Goal: Task Accomplishment & Management: Use online tool/utility

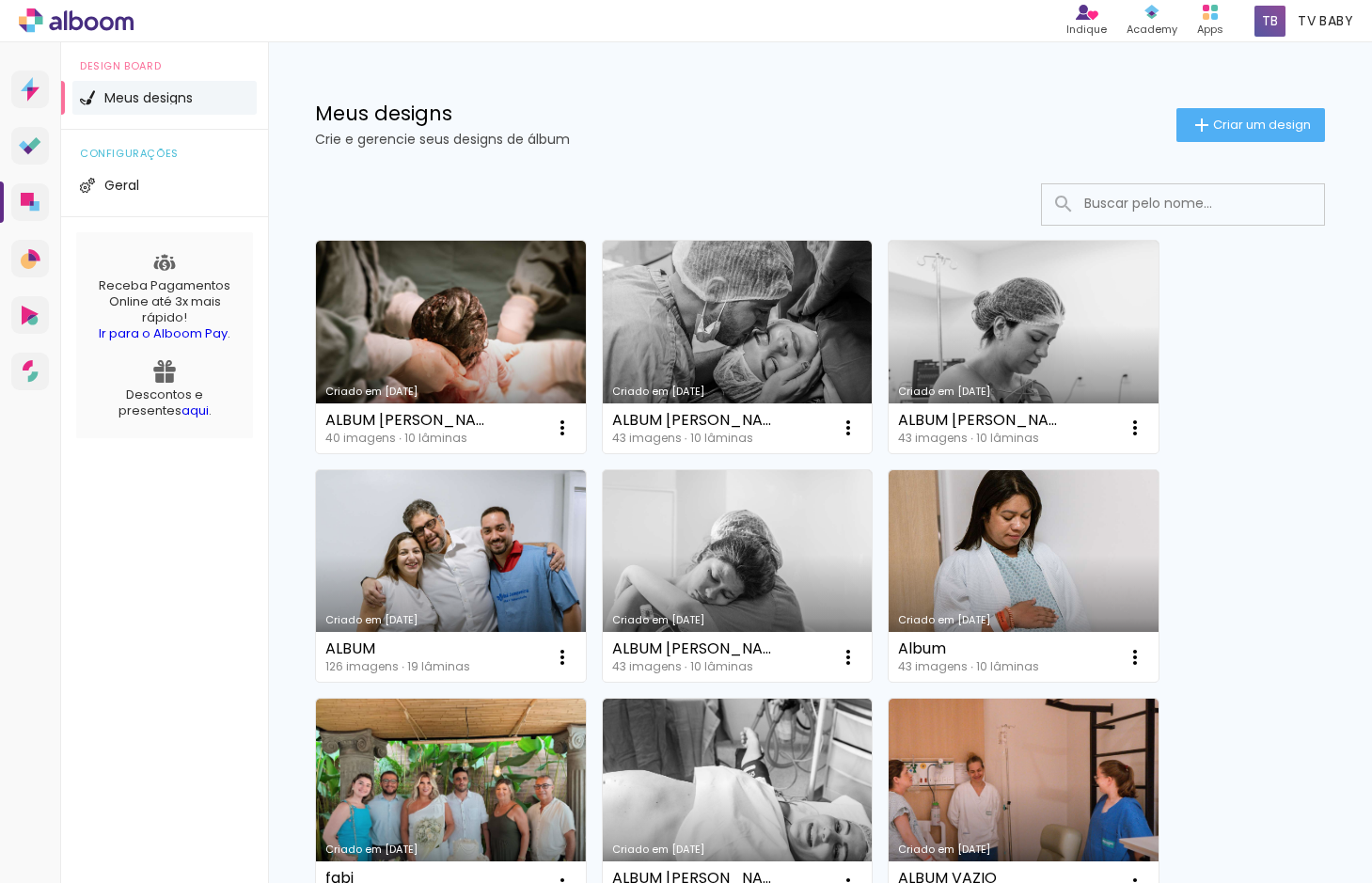
click at [1080, 573] on link "Criado em [DATE]" at bounding box center [1023, 576] width 270 height 212
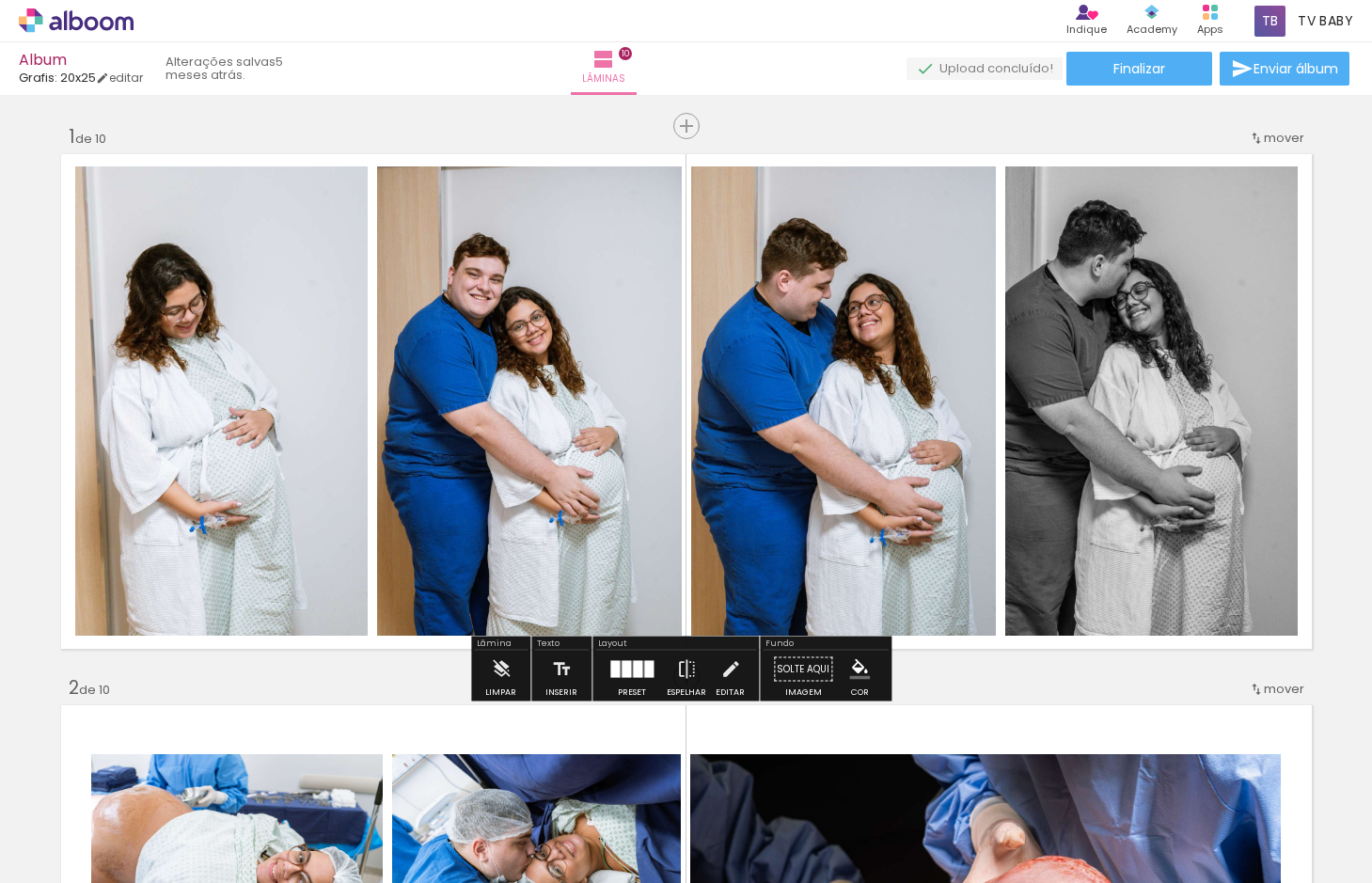
click at [269, 421] on quentale-photo at bounding box center [222, 401] width 292 height 469
click at [503, 673] on iron-icon at bounding box center [501, 669] width 21 height 37
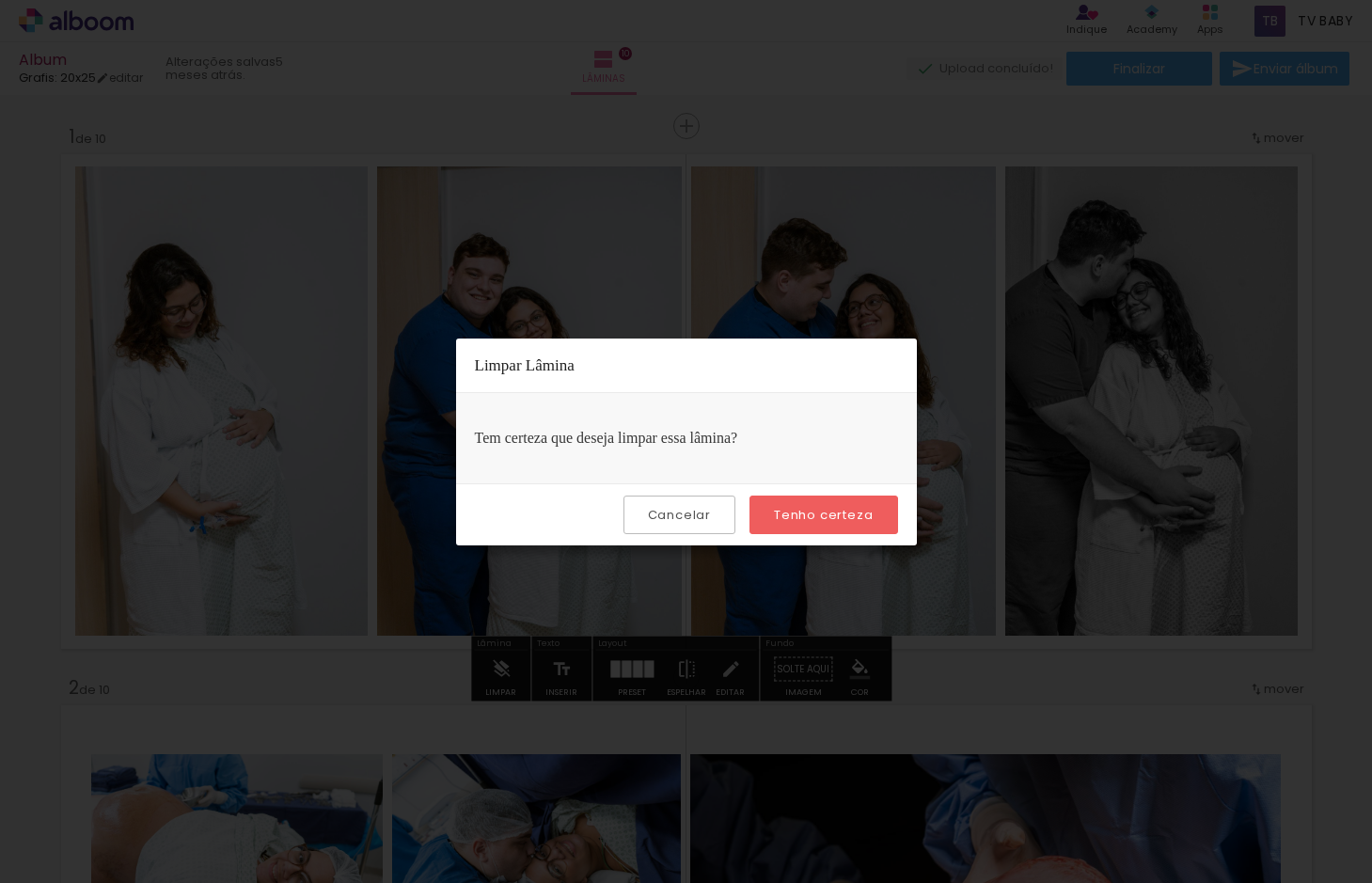
click at [0, 0] on slot "Tenho certeza" at bounding box center [0, 0] width 0 height 0
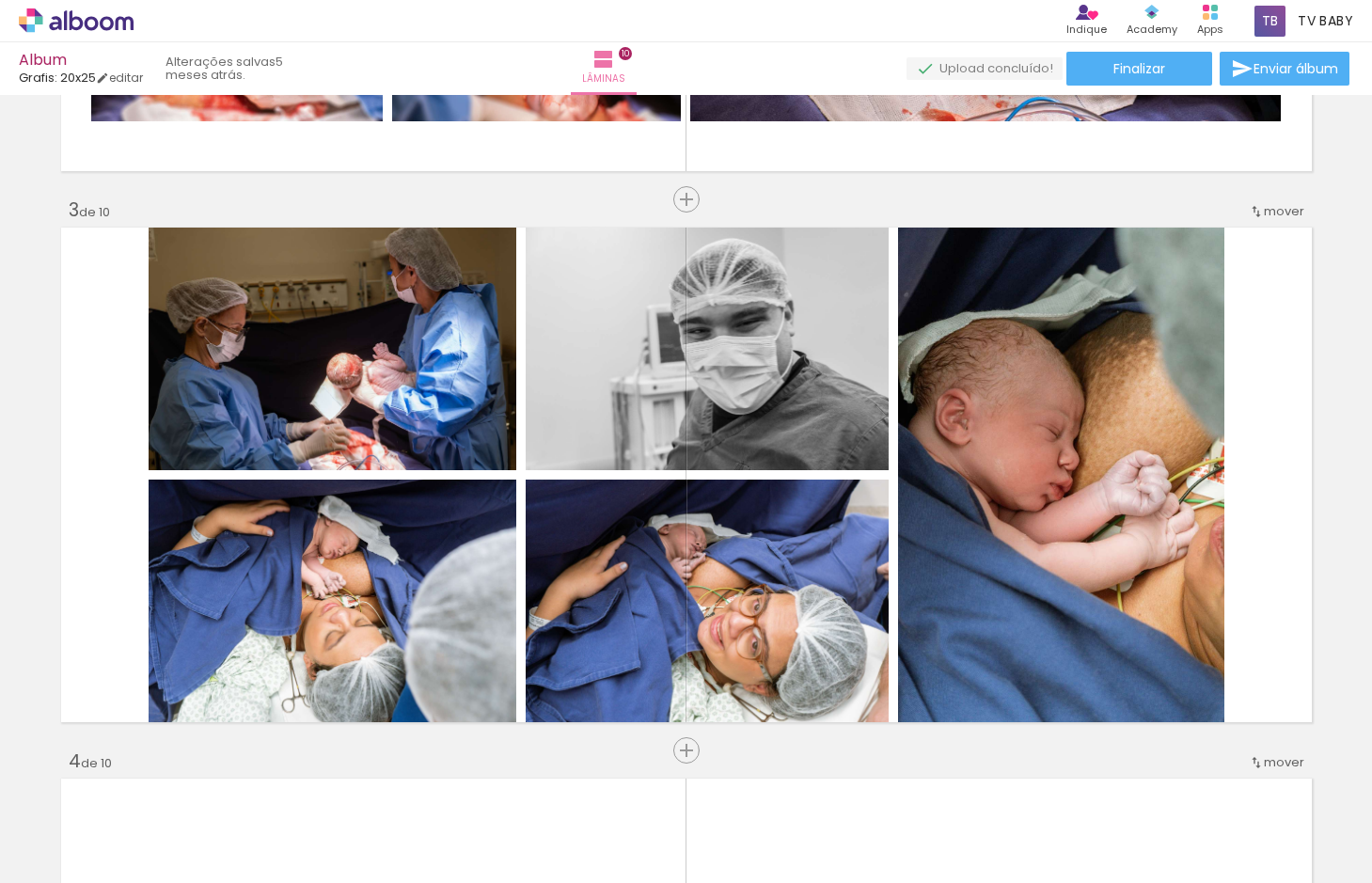
scroll to position [1316, 0]
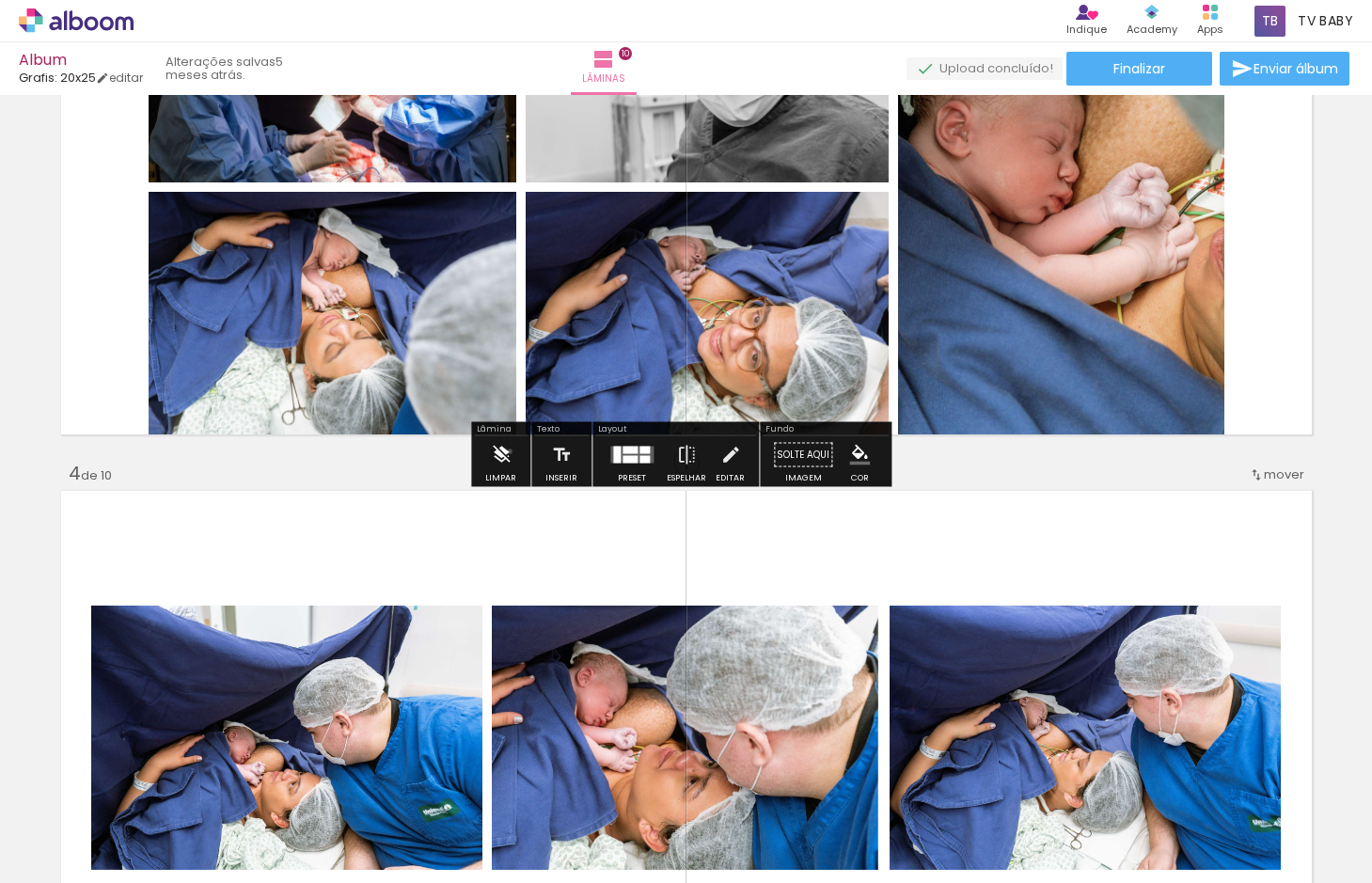
click at [509, 451] on iron-icon at bounding box center [501, 454] width 21 height 37
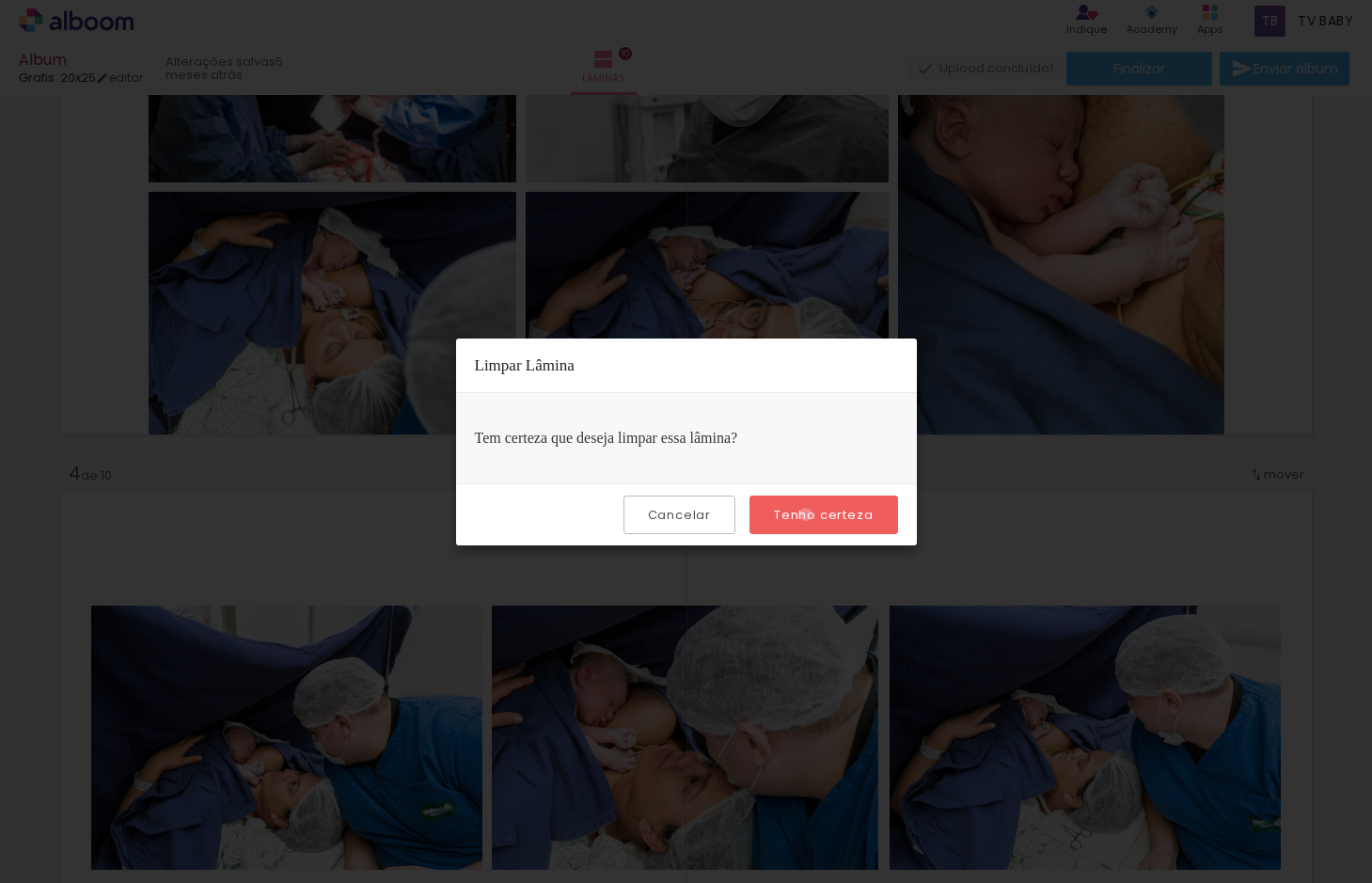
click at [0, 0] on slot "Tenho certeza" at bounding box center [0, 0] width 0 height 0
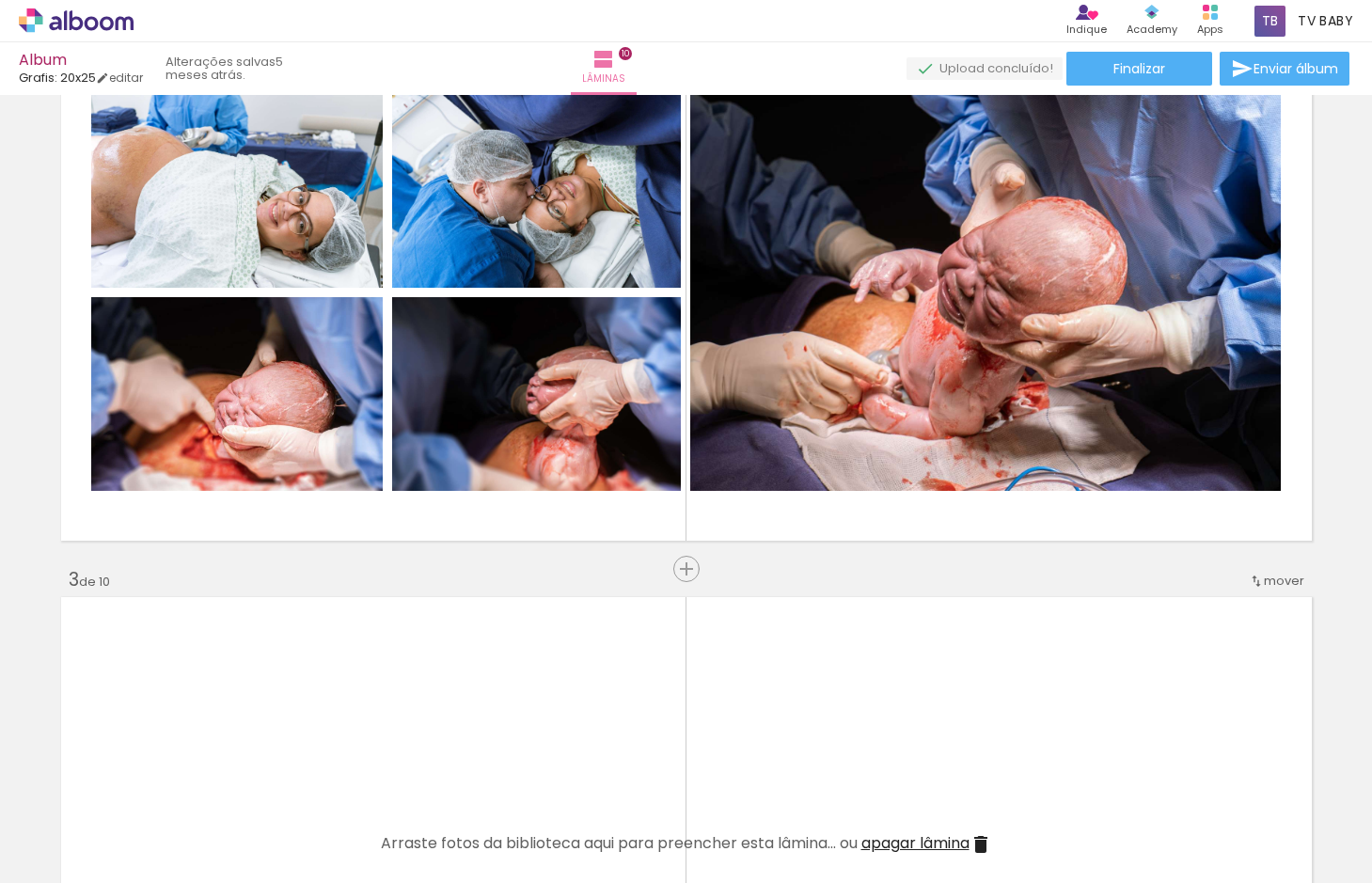
scroll to position [658, 0]
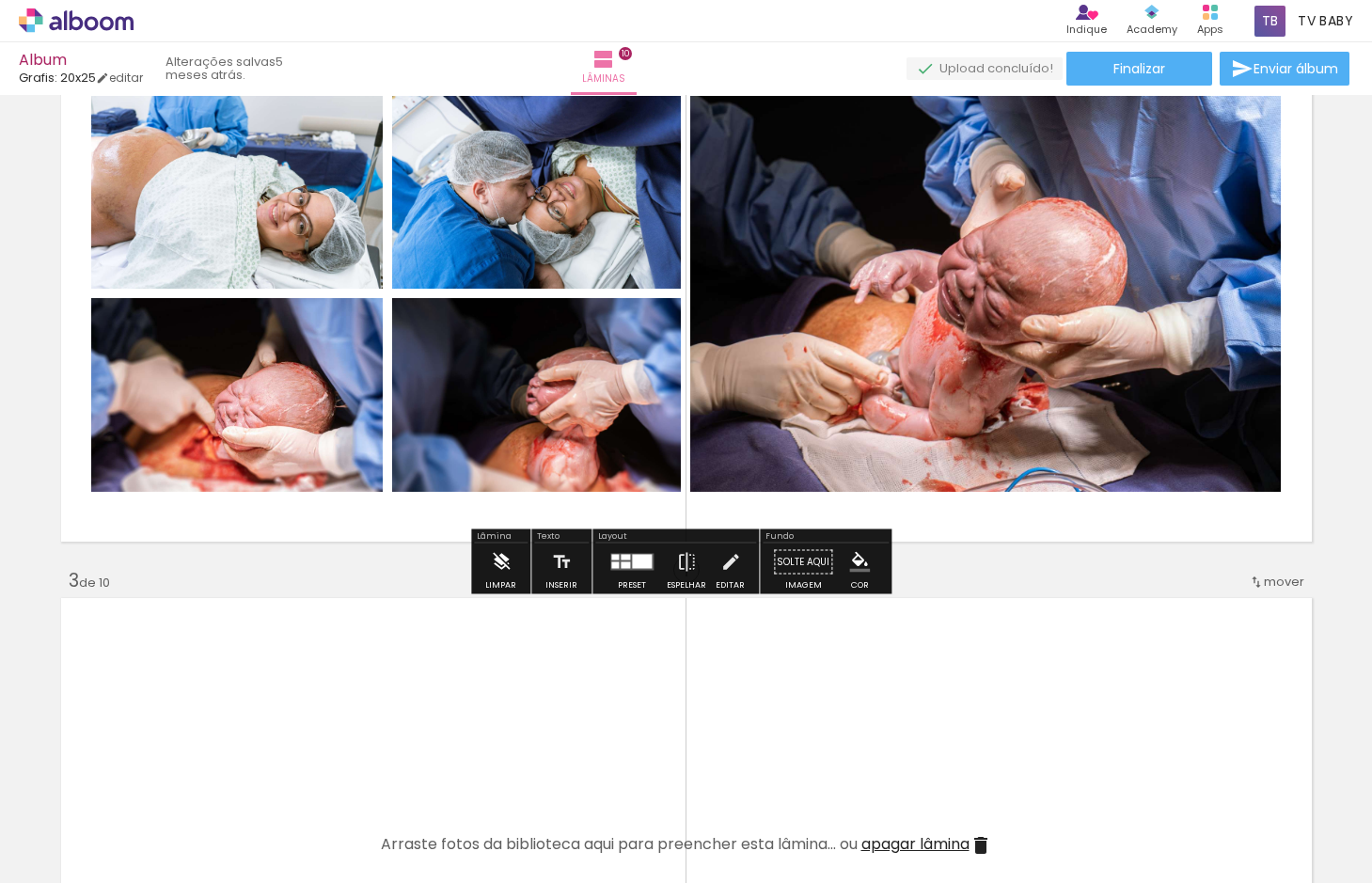
click at [495, 562] on iron-icon at bounding box center [501, 562] width 21 height 37
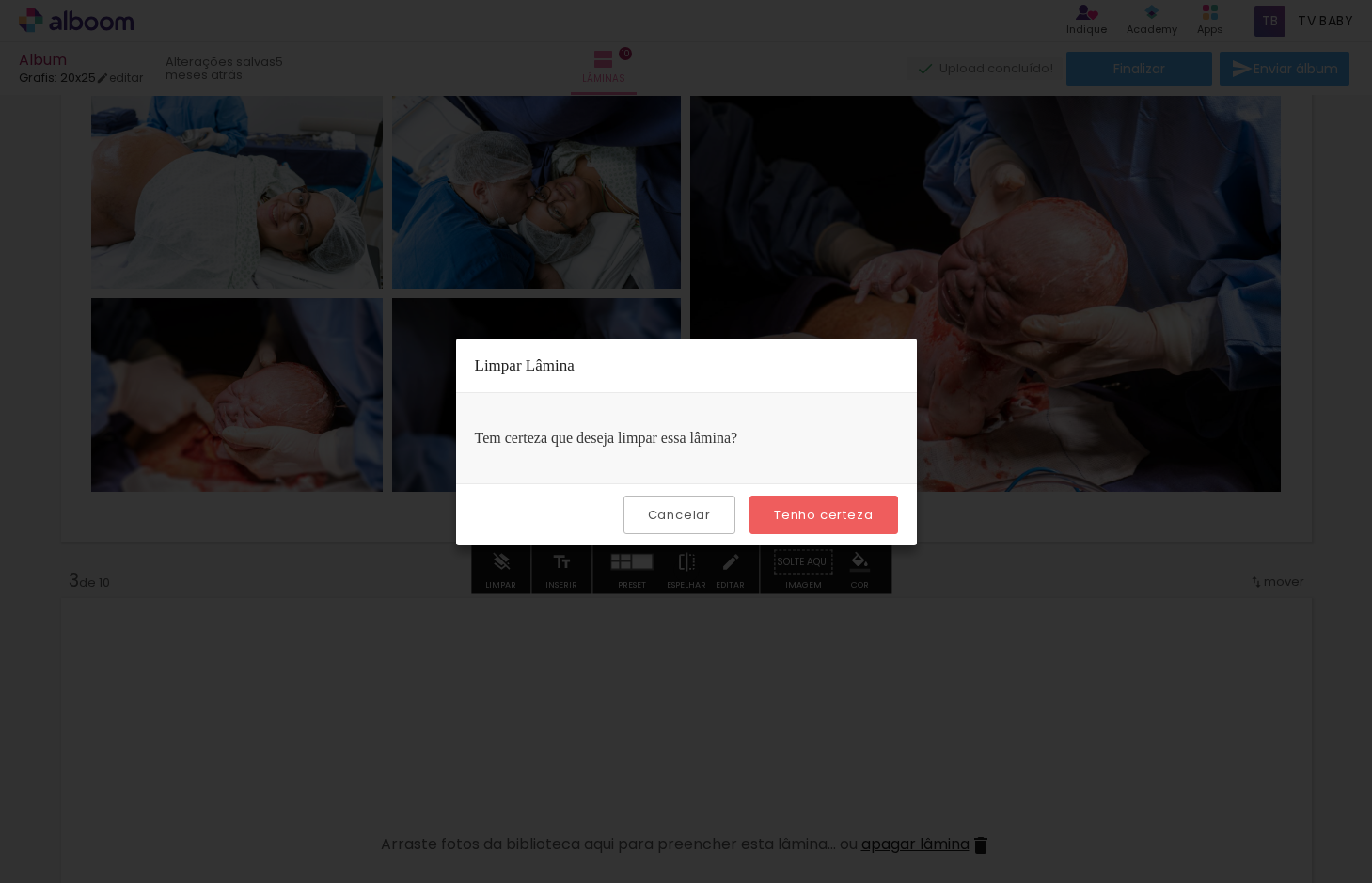
click at [0, 0] on slot "Tenho certeza" at bounding box center [0, 0] width 0 height 0
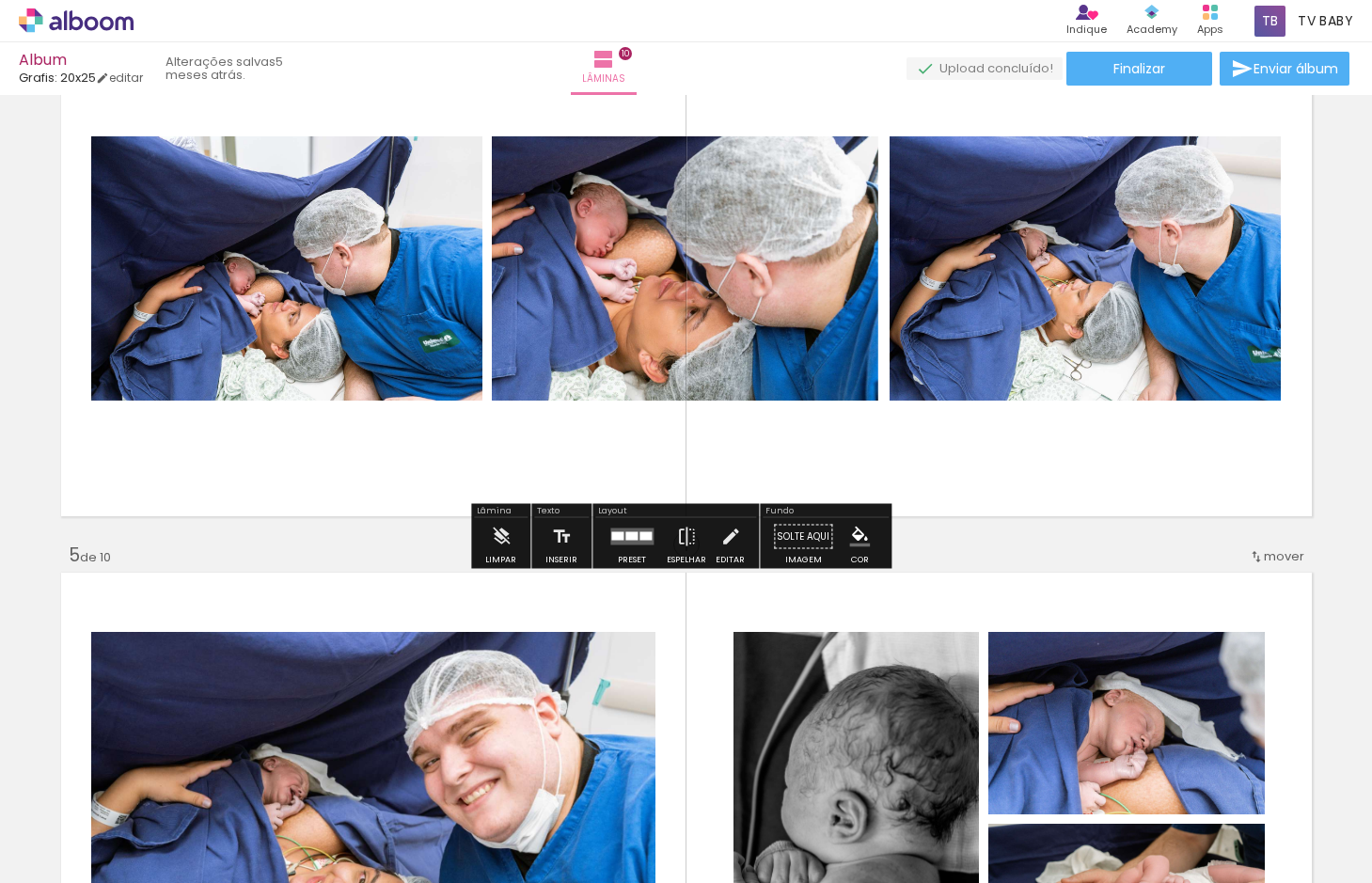
scroll to position [1786, 0]
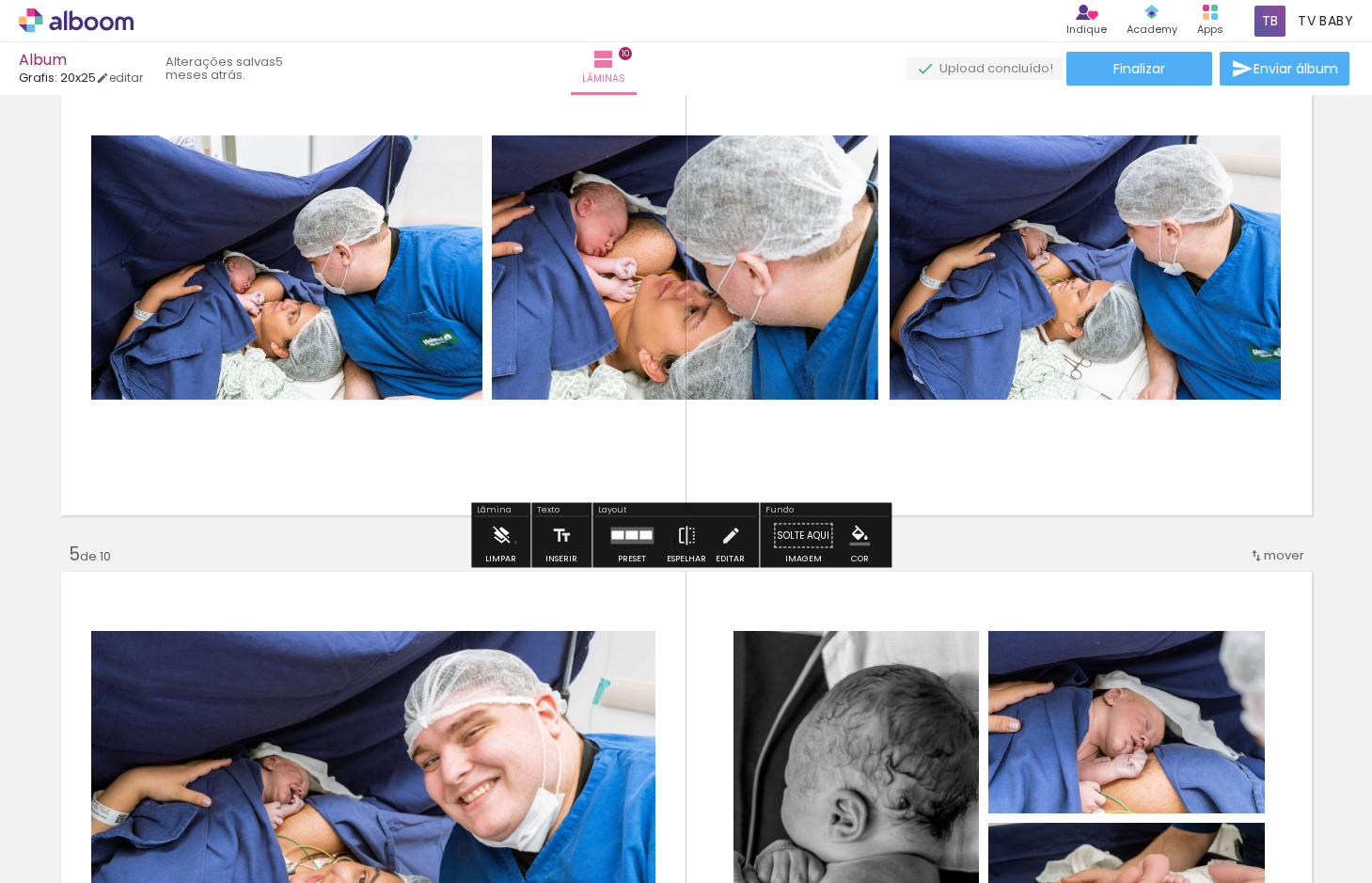
click at [515, 543] on paper-button "Limpar" at bounding box center [501, 541] width 40 height 48
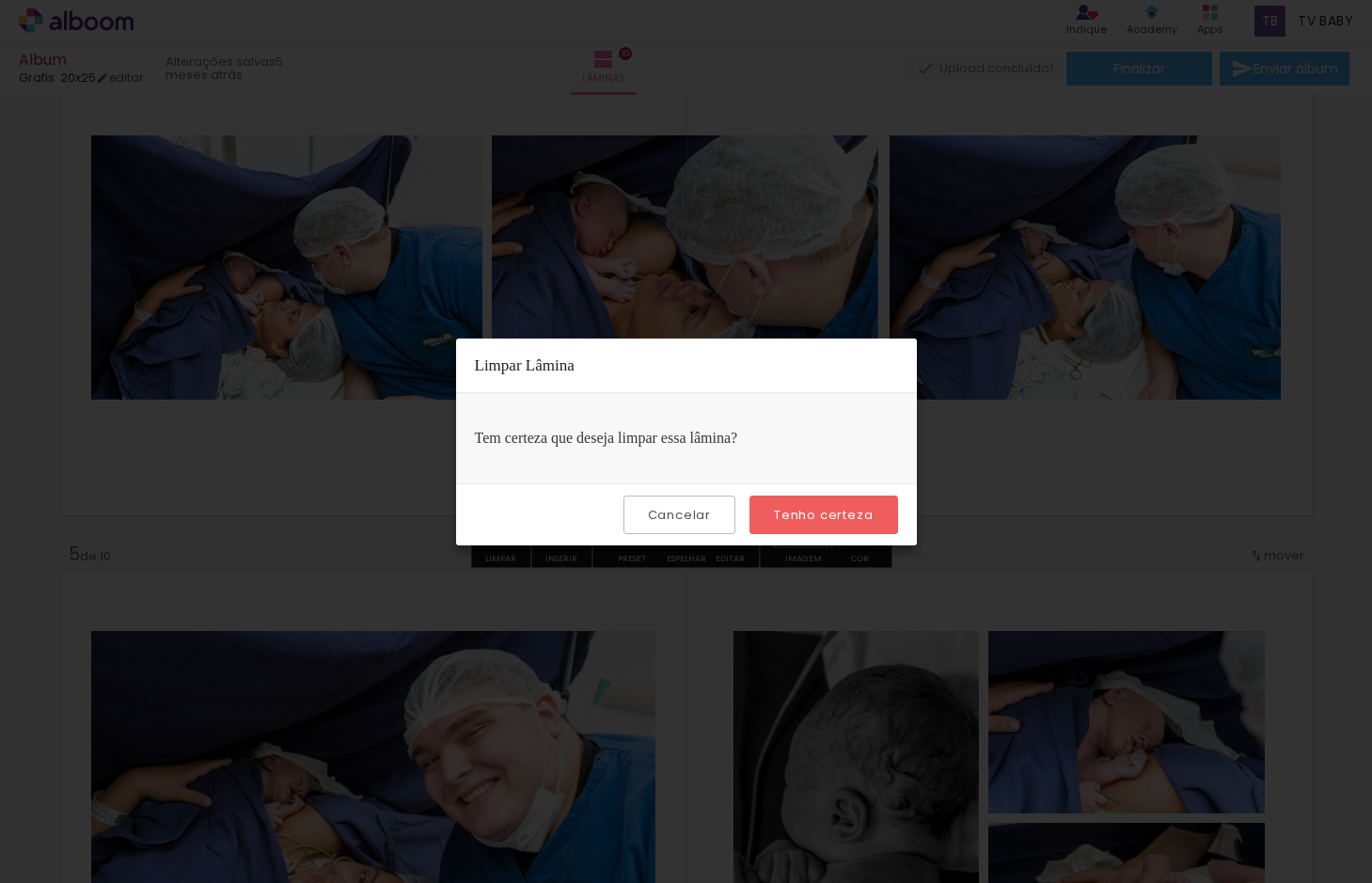
click at [0, 0] on slot "Tenho certeza" at bounding box center [0, 0] width 0 height 0
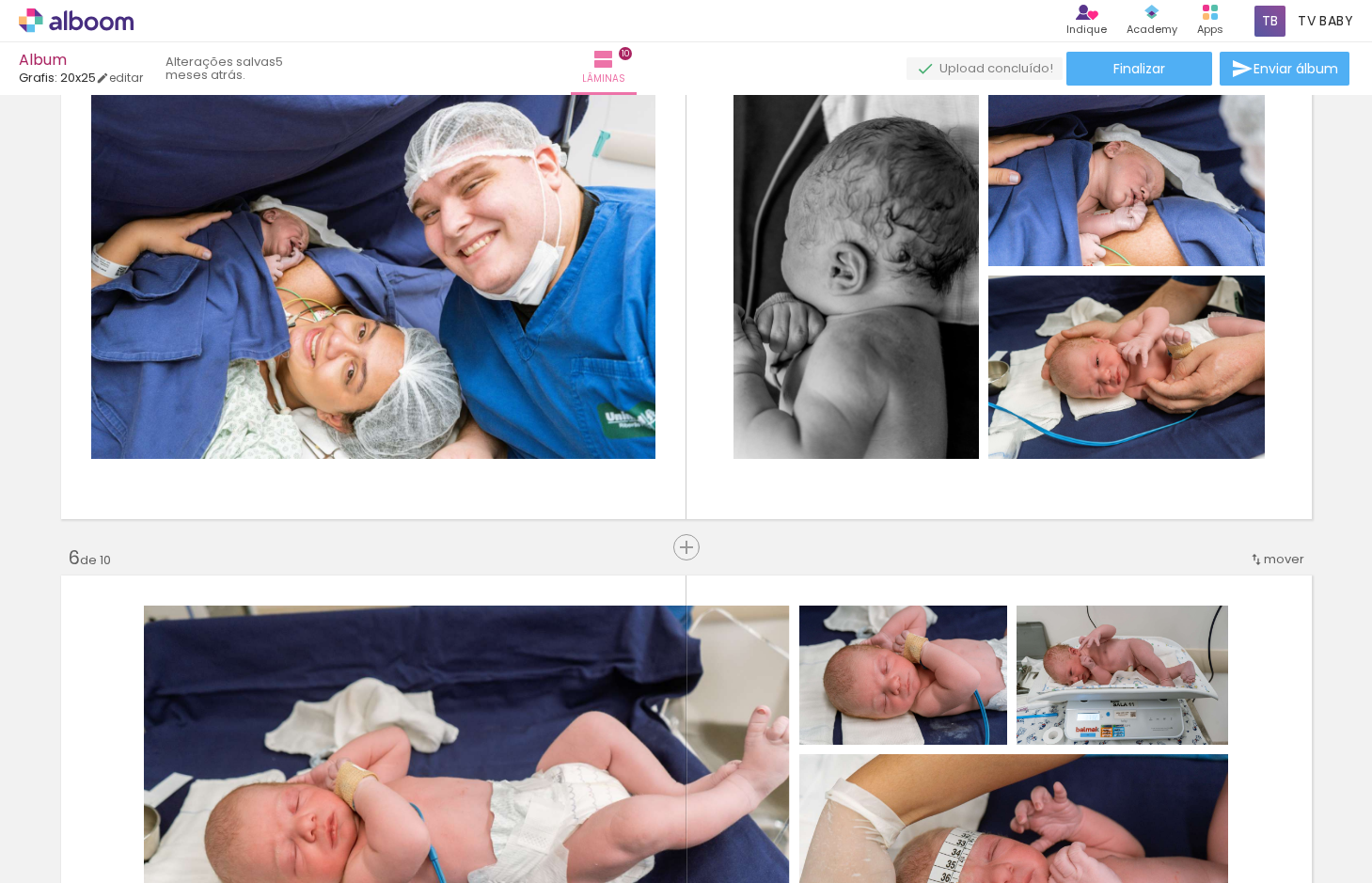
scroll to position [2350, 0]
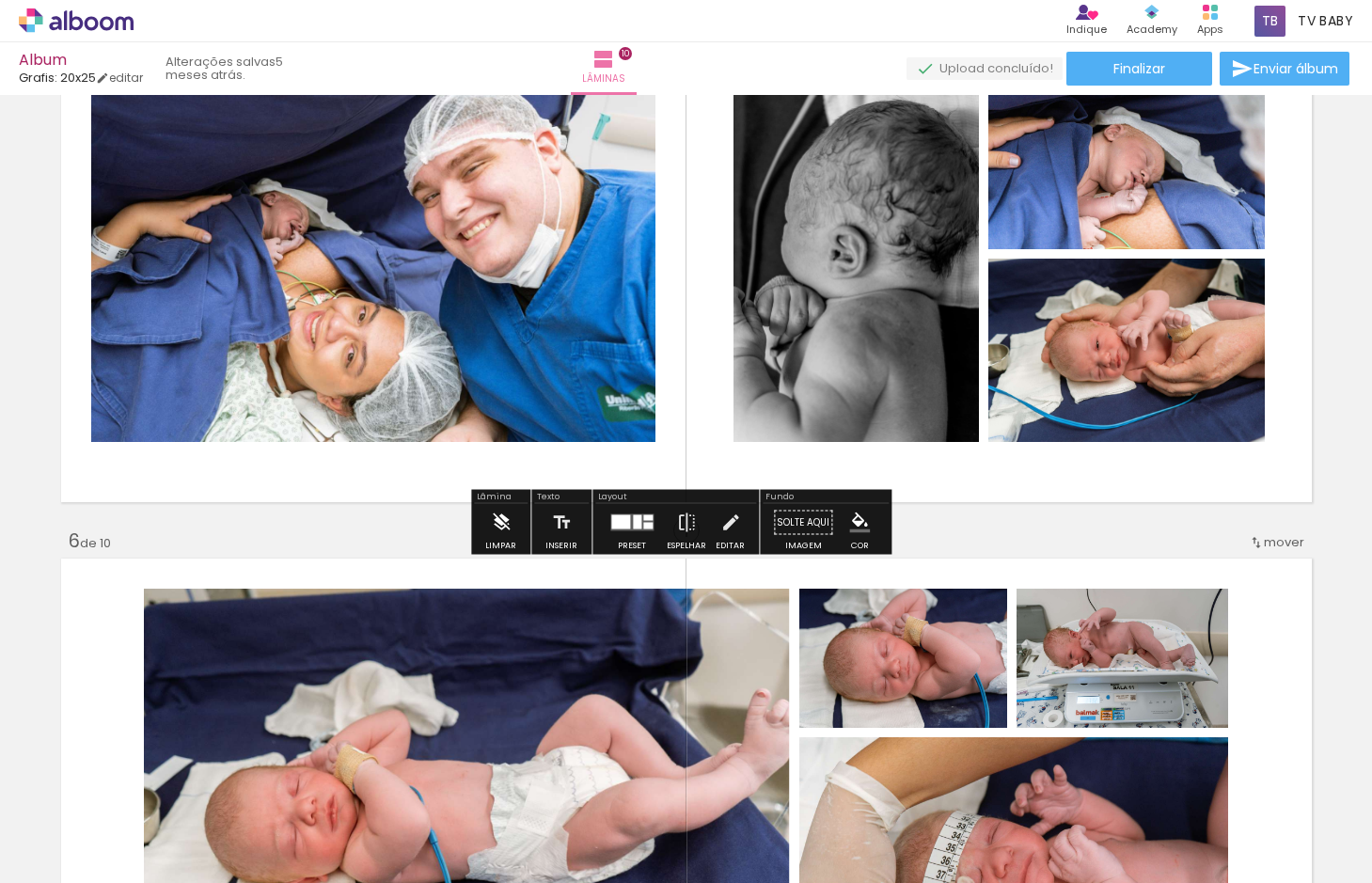
click at [502, 525] on iron-icon at bounding box center [501, 522] width 21 height 37
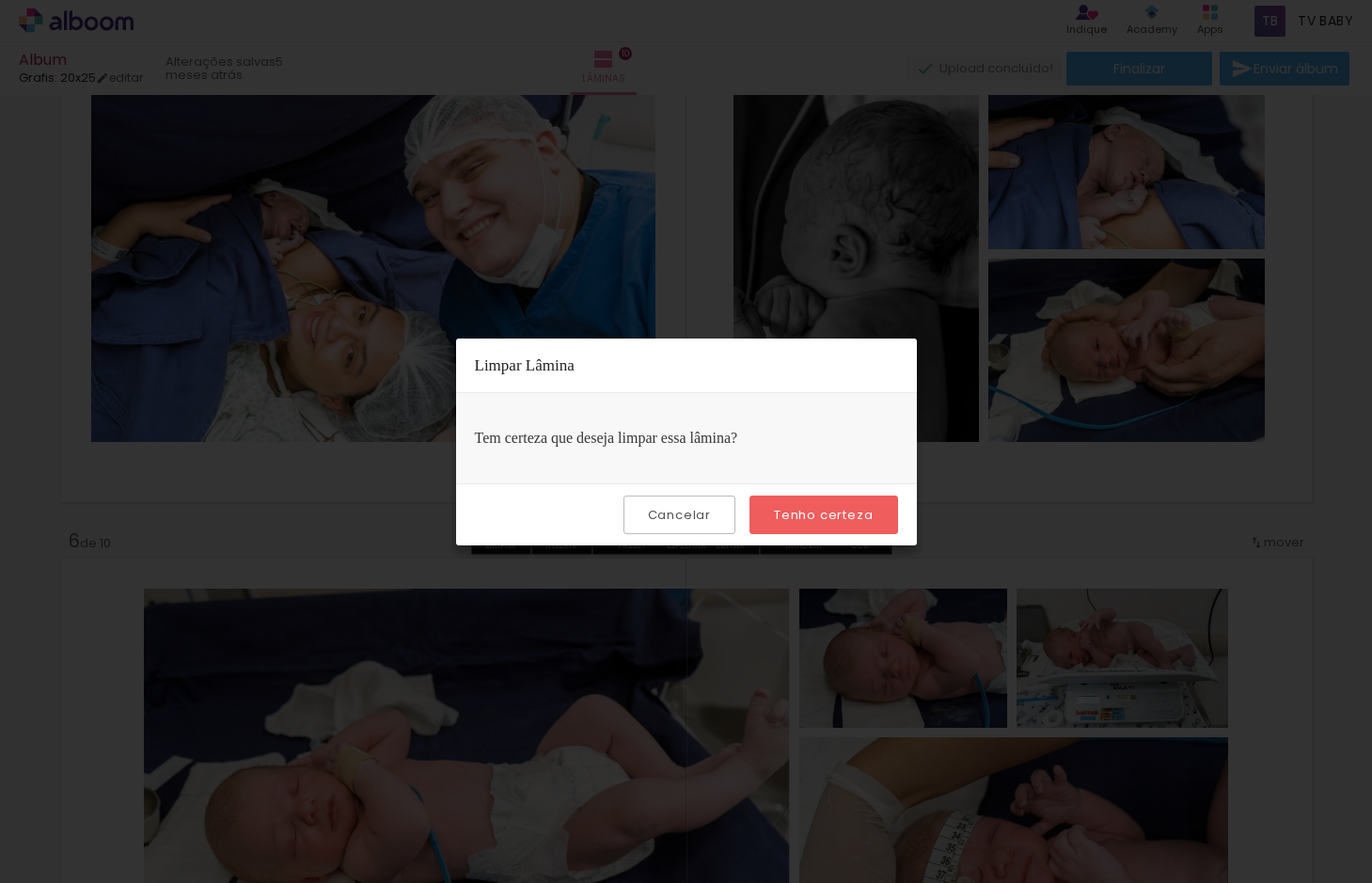
click at [0, 0] on slot "Tenho certeza" at bounding box center [0, 0] width 0 height 0
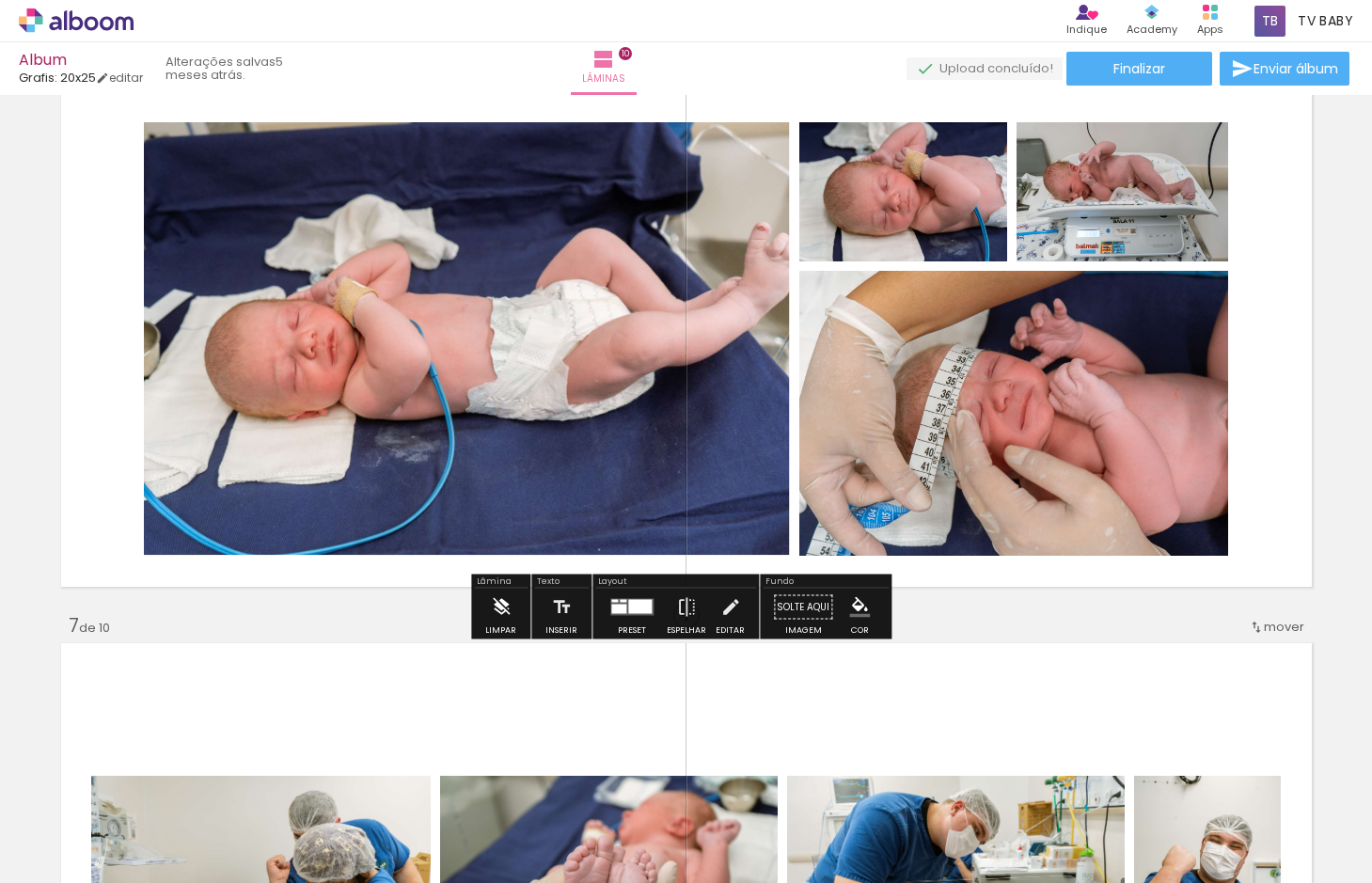
scroll to position [2820, 0]
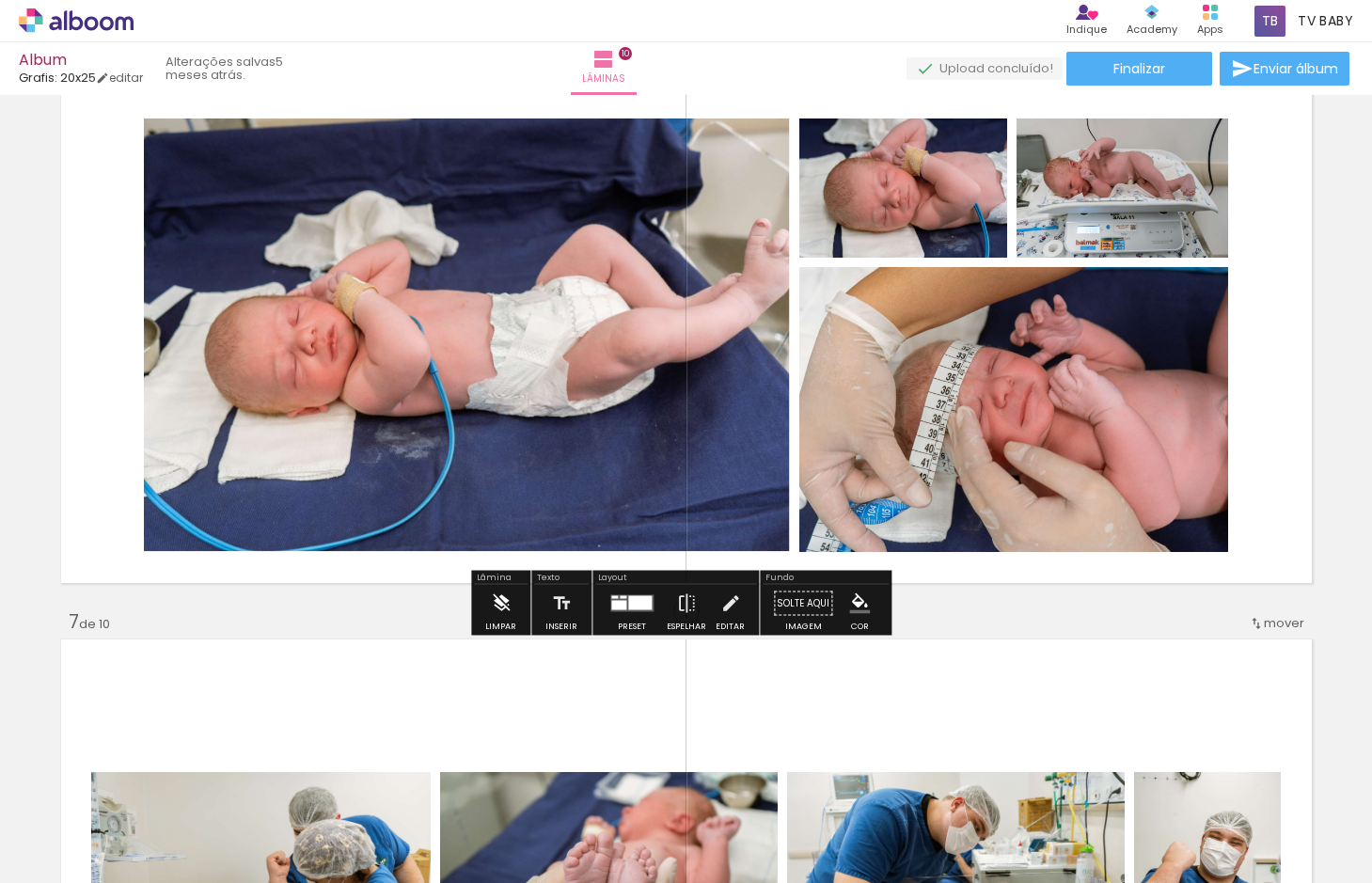
click at [503, 596] on iron-icon at bounding box center [501, 603] width 21 height 37
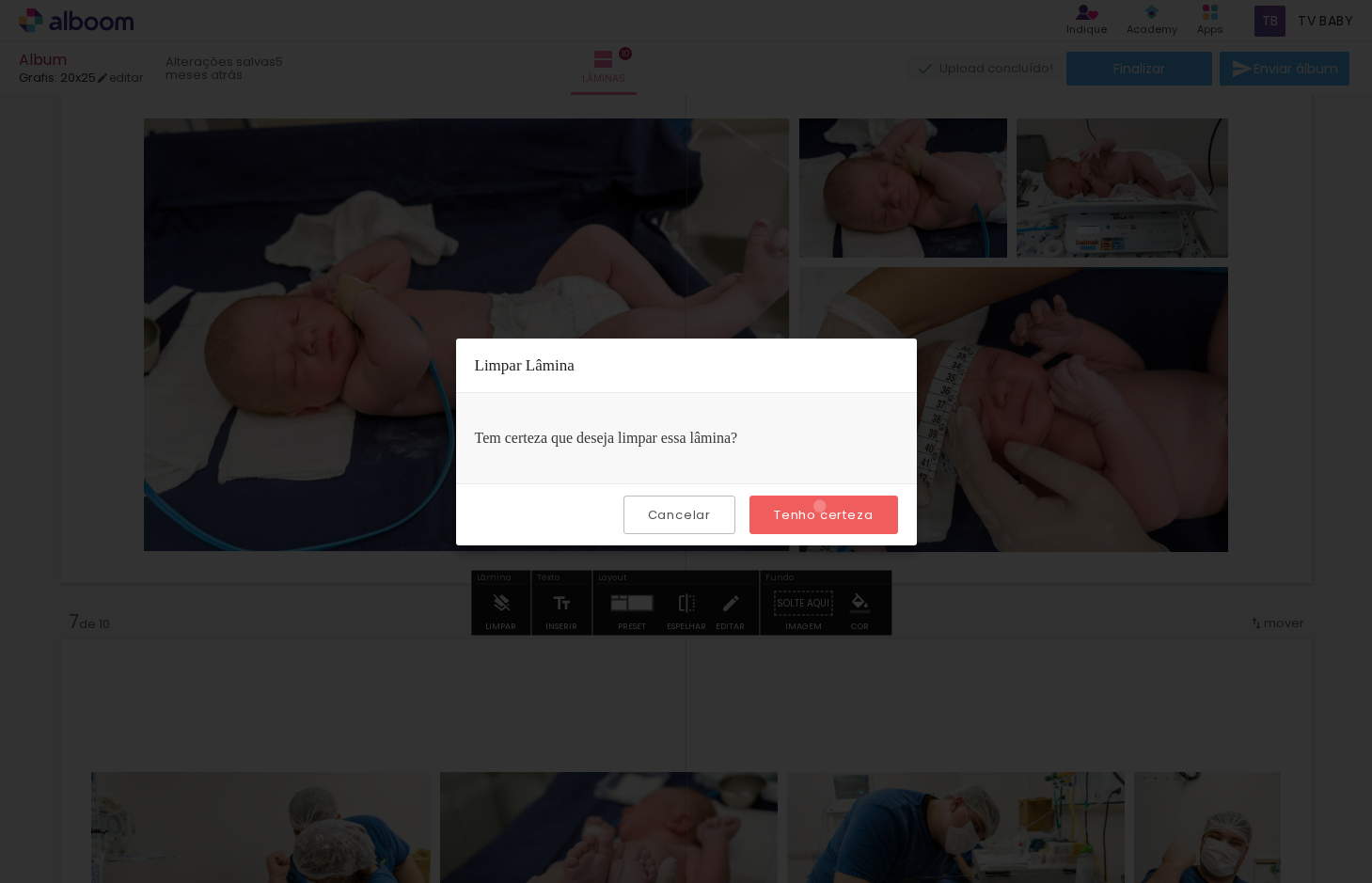
click at [0, 0] on slot "Tenho certeza" at bounding box center [0, 0] width 0 height 0
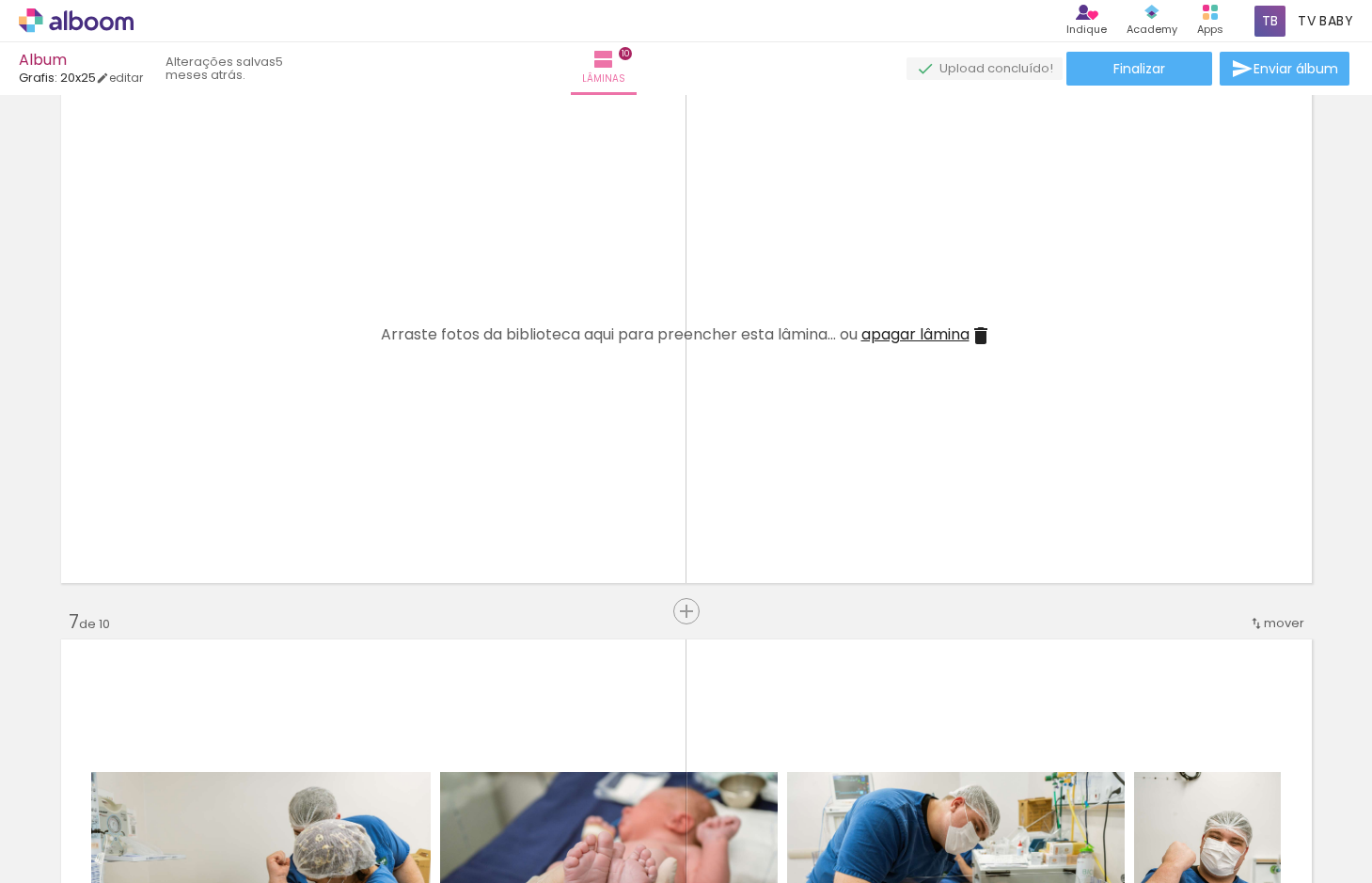
scroll to position [3290, 0]
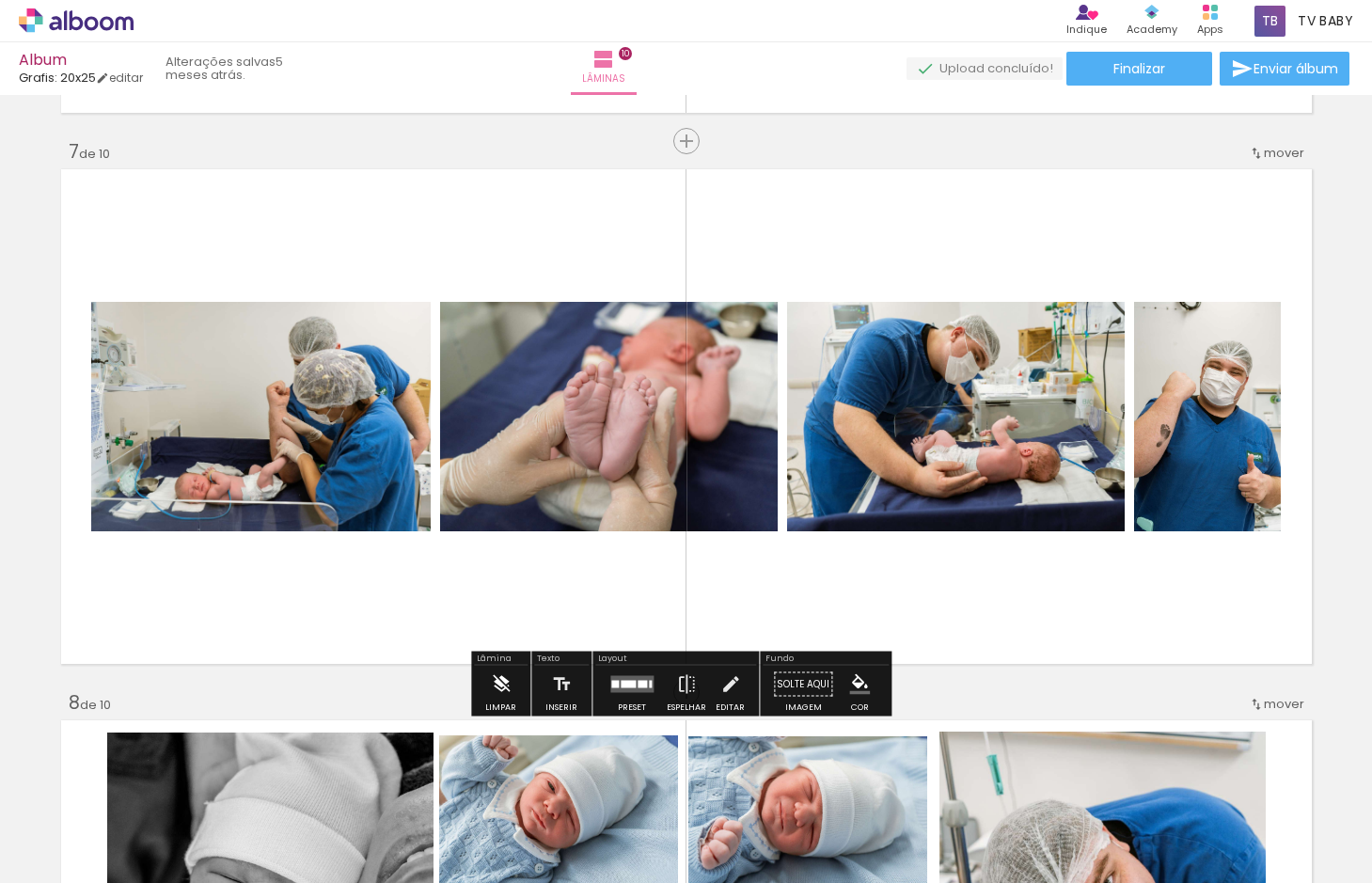
click at [500, 672] on iron-icon at bounding box center [501, 684] width 21 height 37
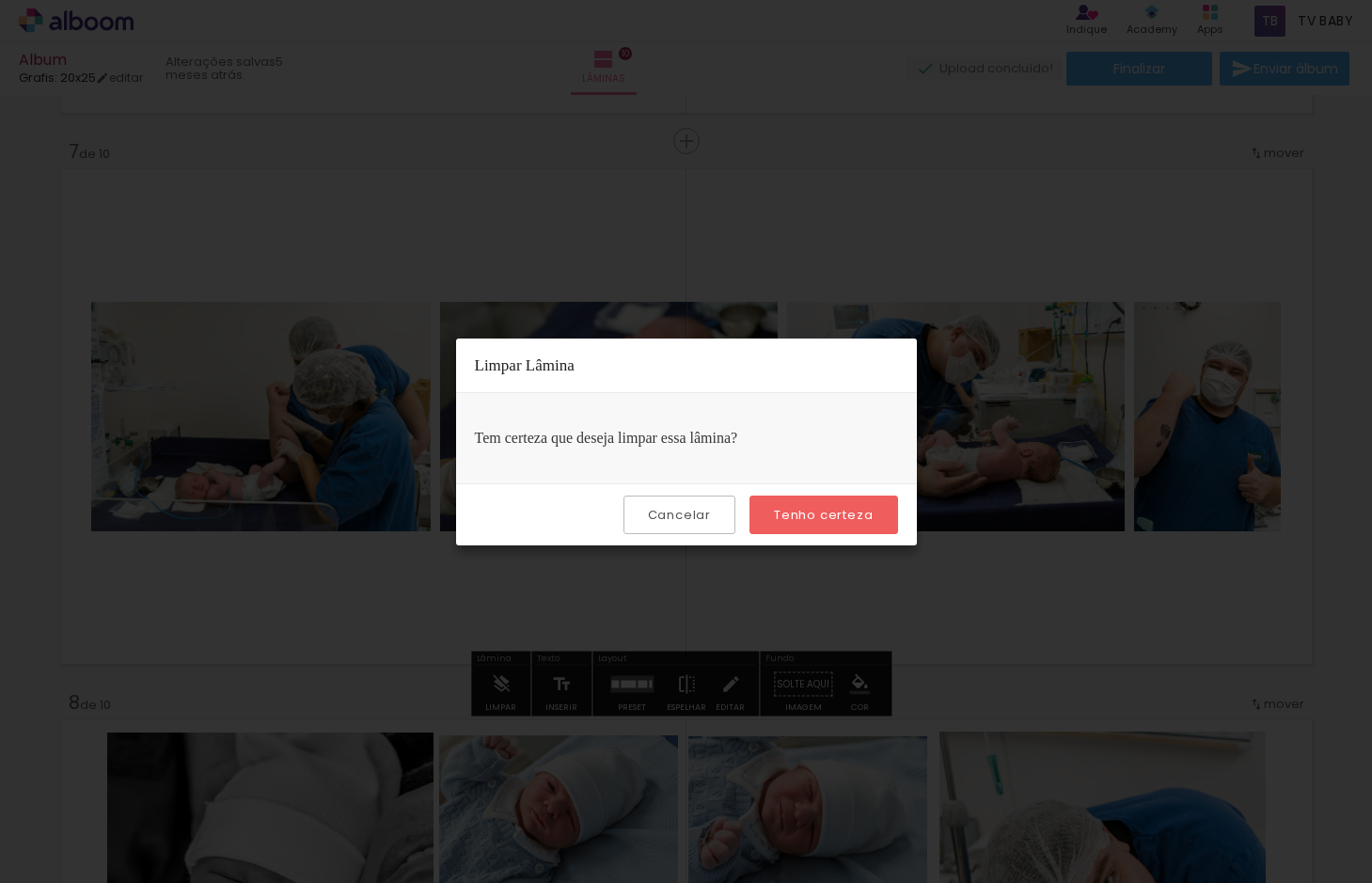
click at [0, 0] on slot "Tenho certeza" at bounding box center [0, 0] width 0 height 0
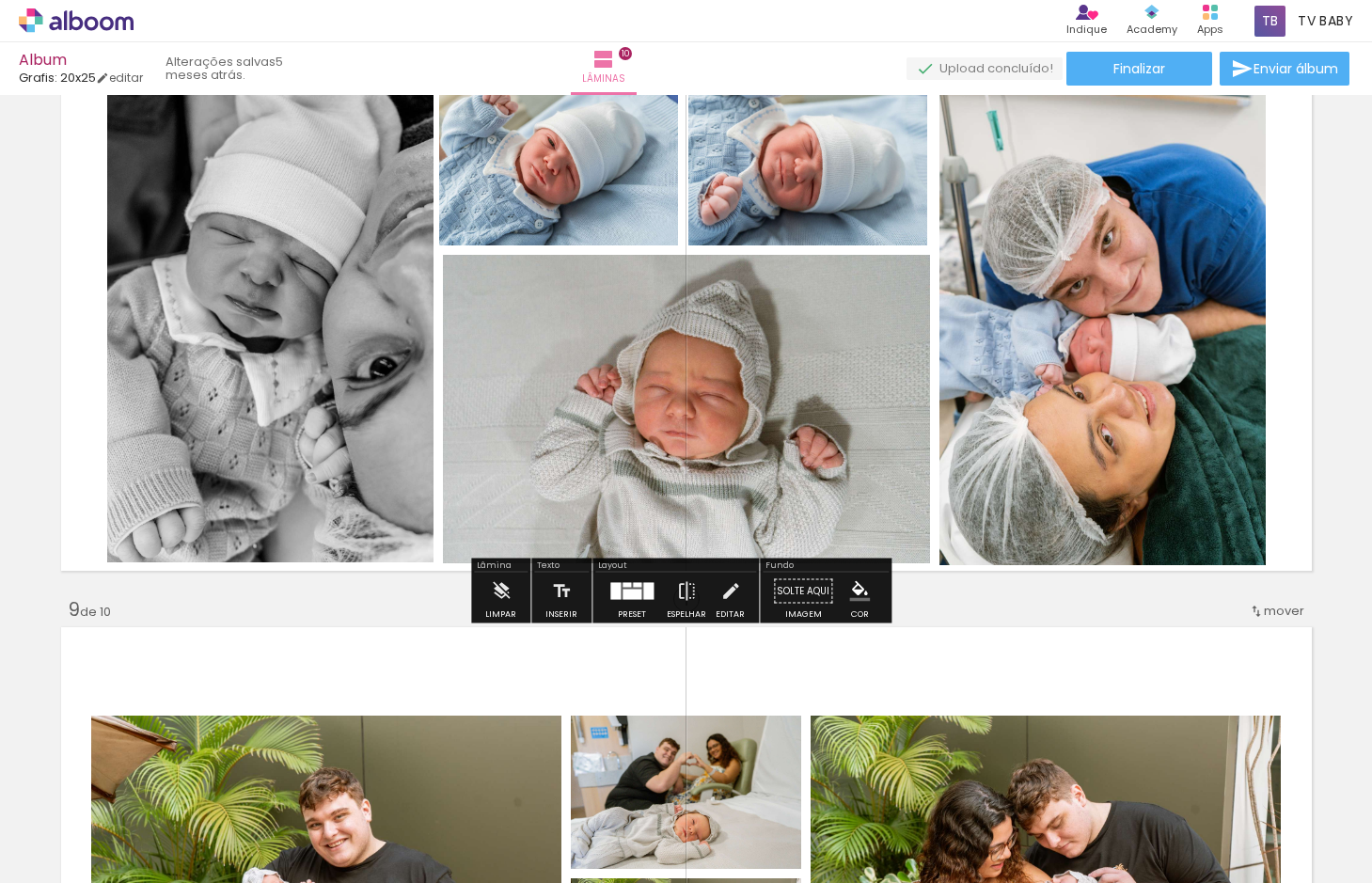
scroll to position [3947, 0]
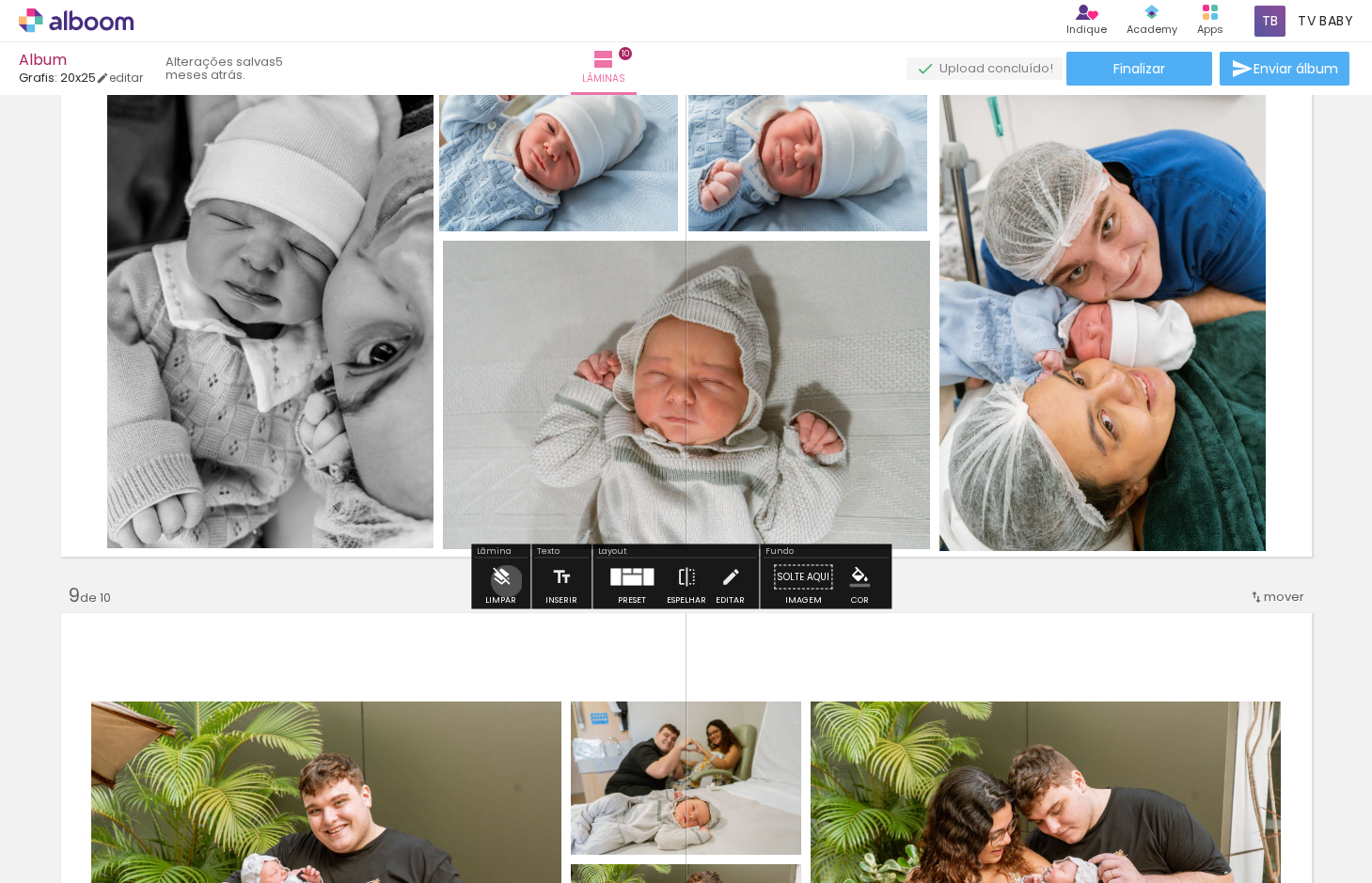
click at [506, 581] on iron-icon at bounding box center [501, 577] width 21 height 37
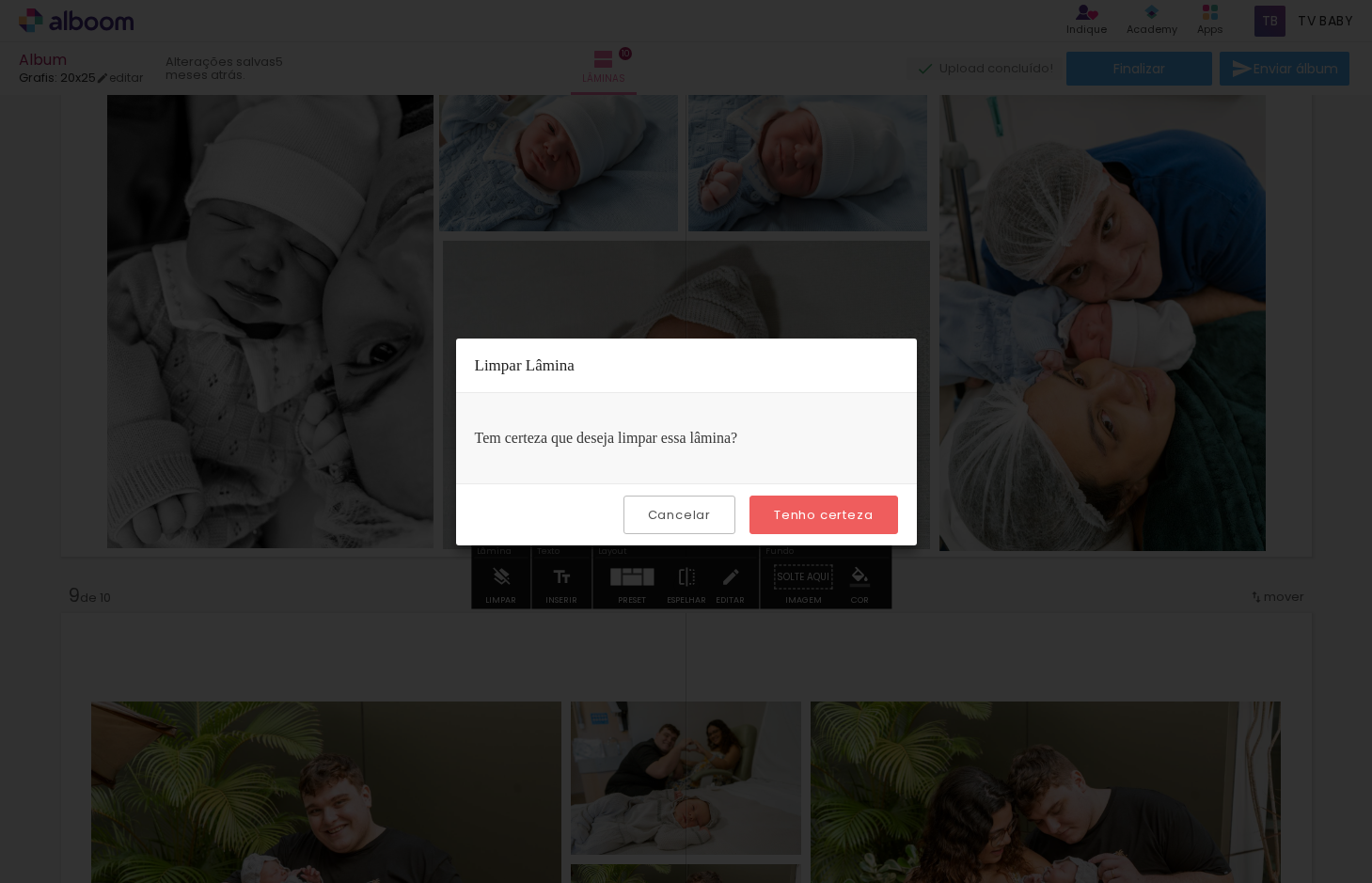
click at [817, 504] on paper-button "Tenho certeza" at bounding box center [822, 514] width 147 height 38
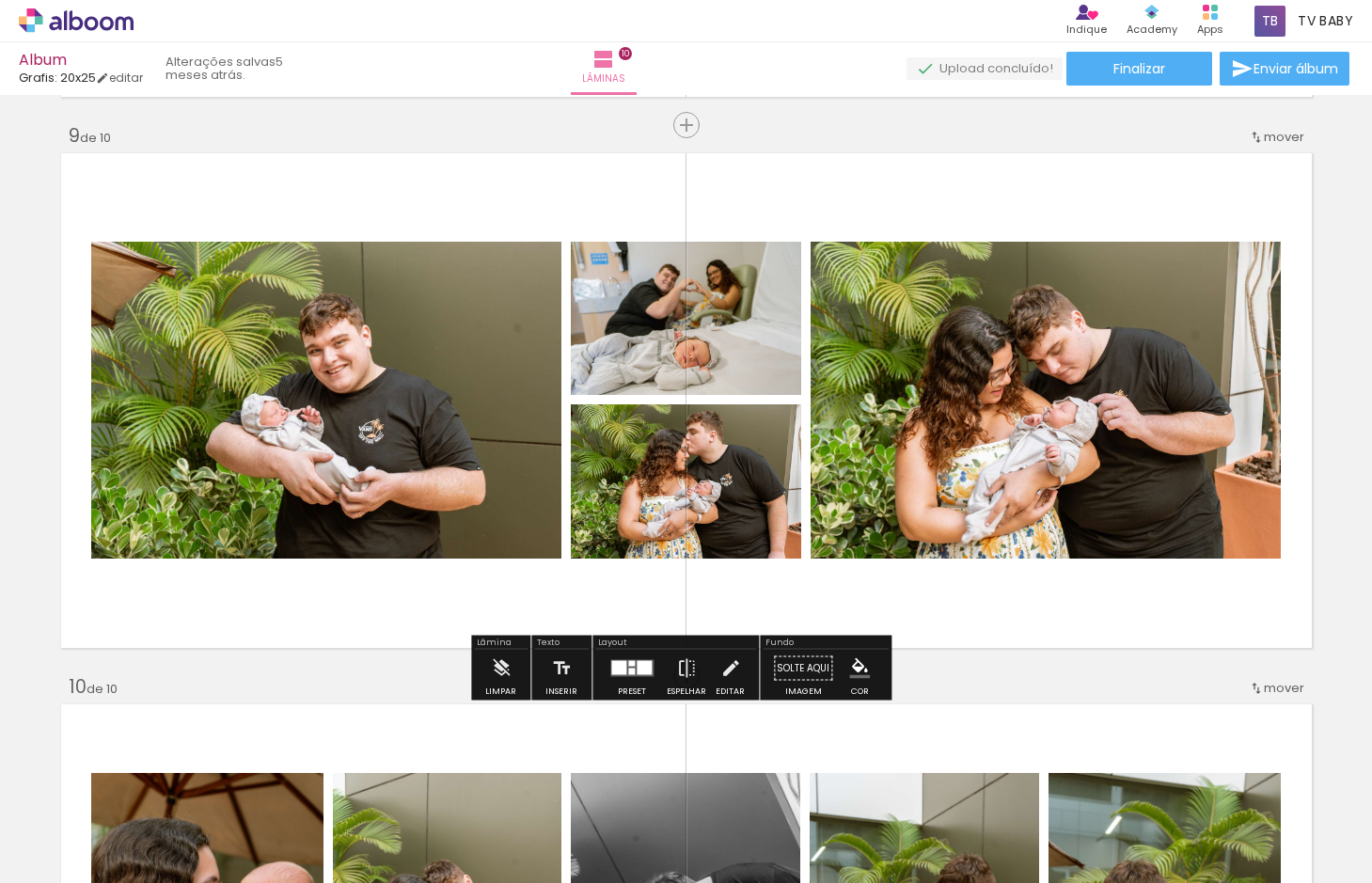
scroll to position [4417, 0]
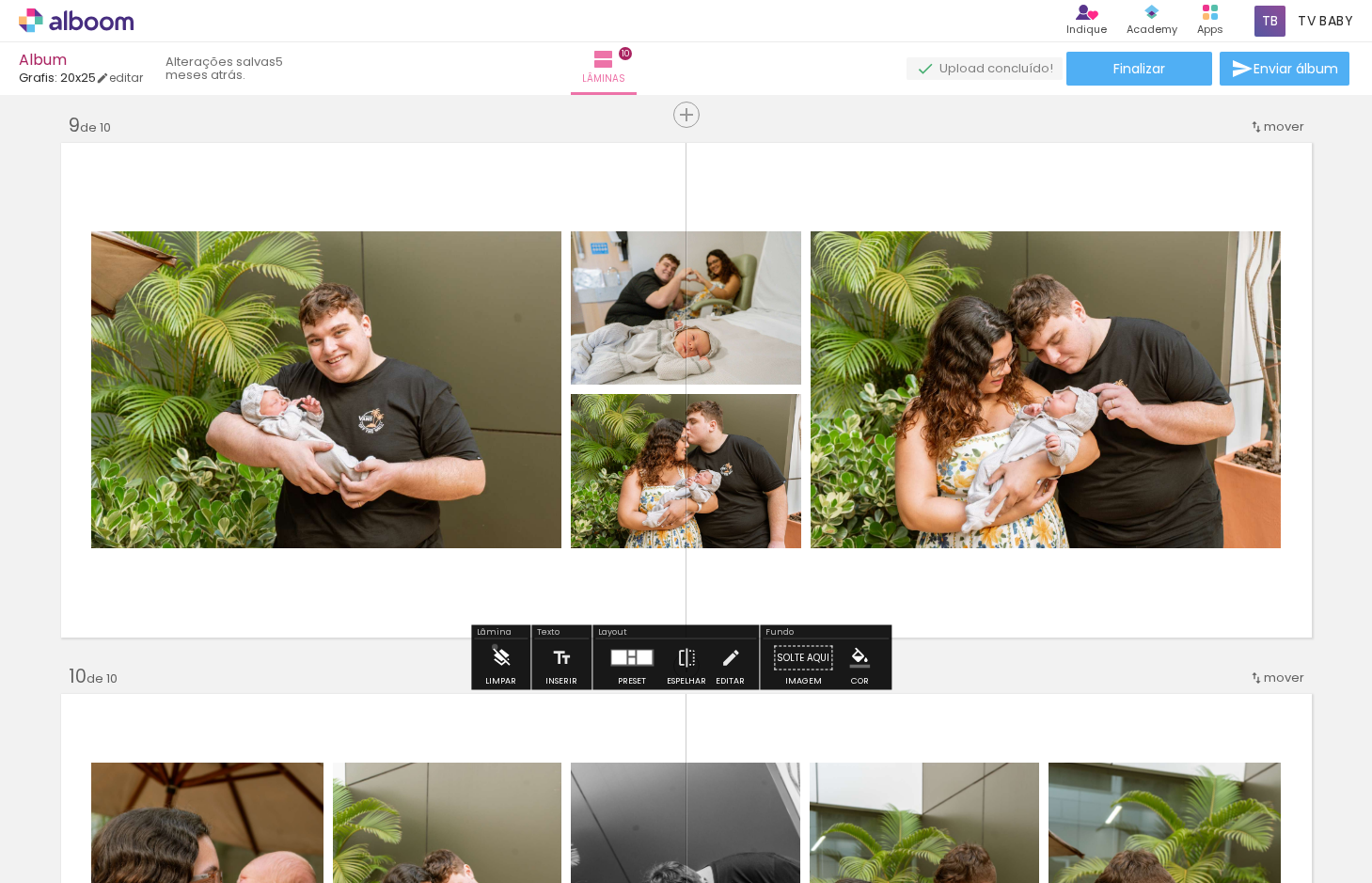
click at [495, 647] on iron-icon at bounding box center [501, 657] width 21 height 37
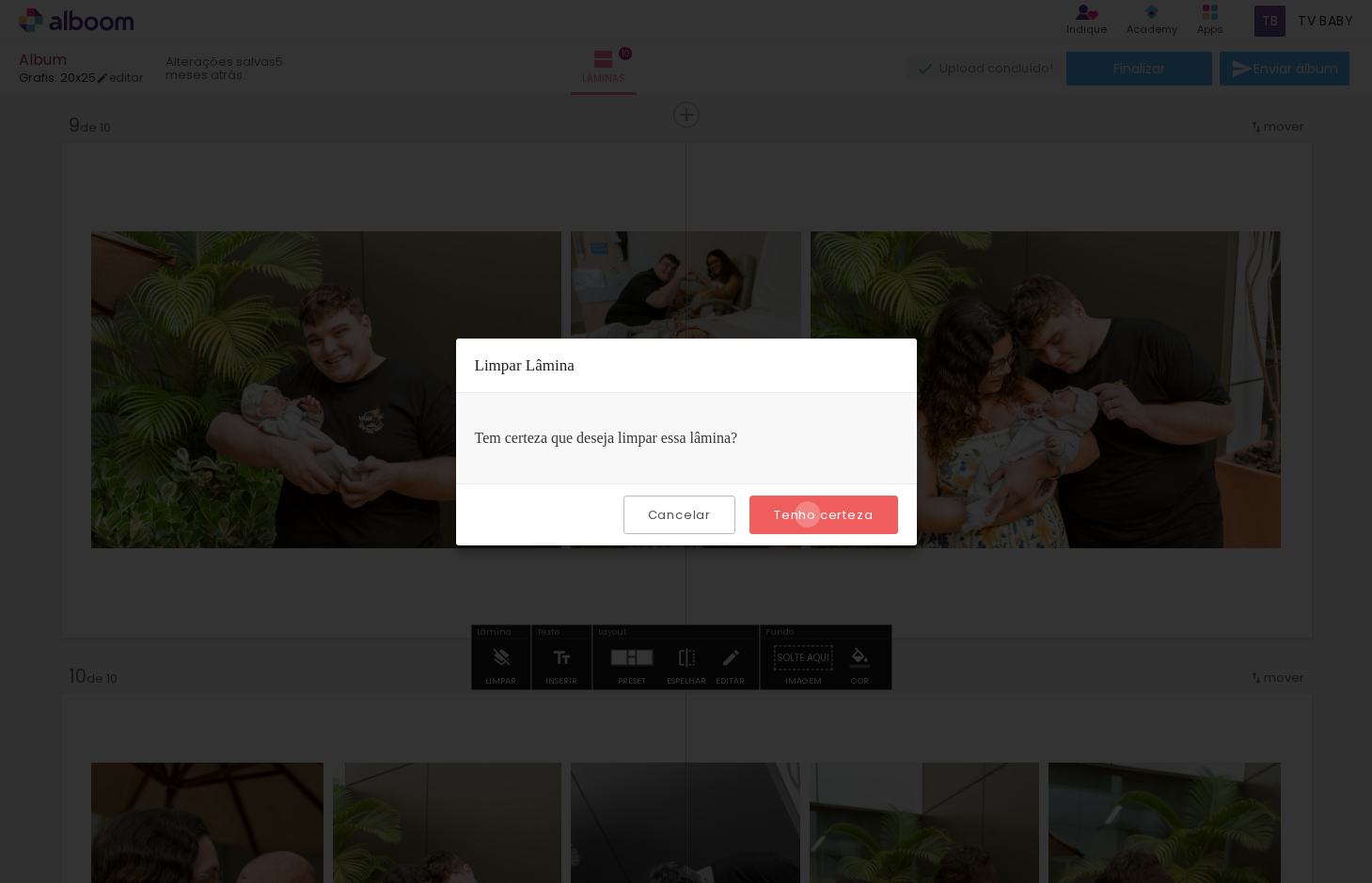
click at [0, 0] on slot "Tenho certeza" at bounding box center [0, 0] width 0 height 0
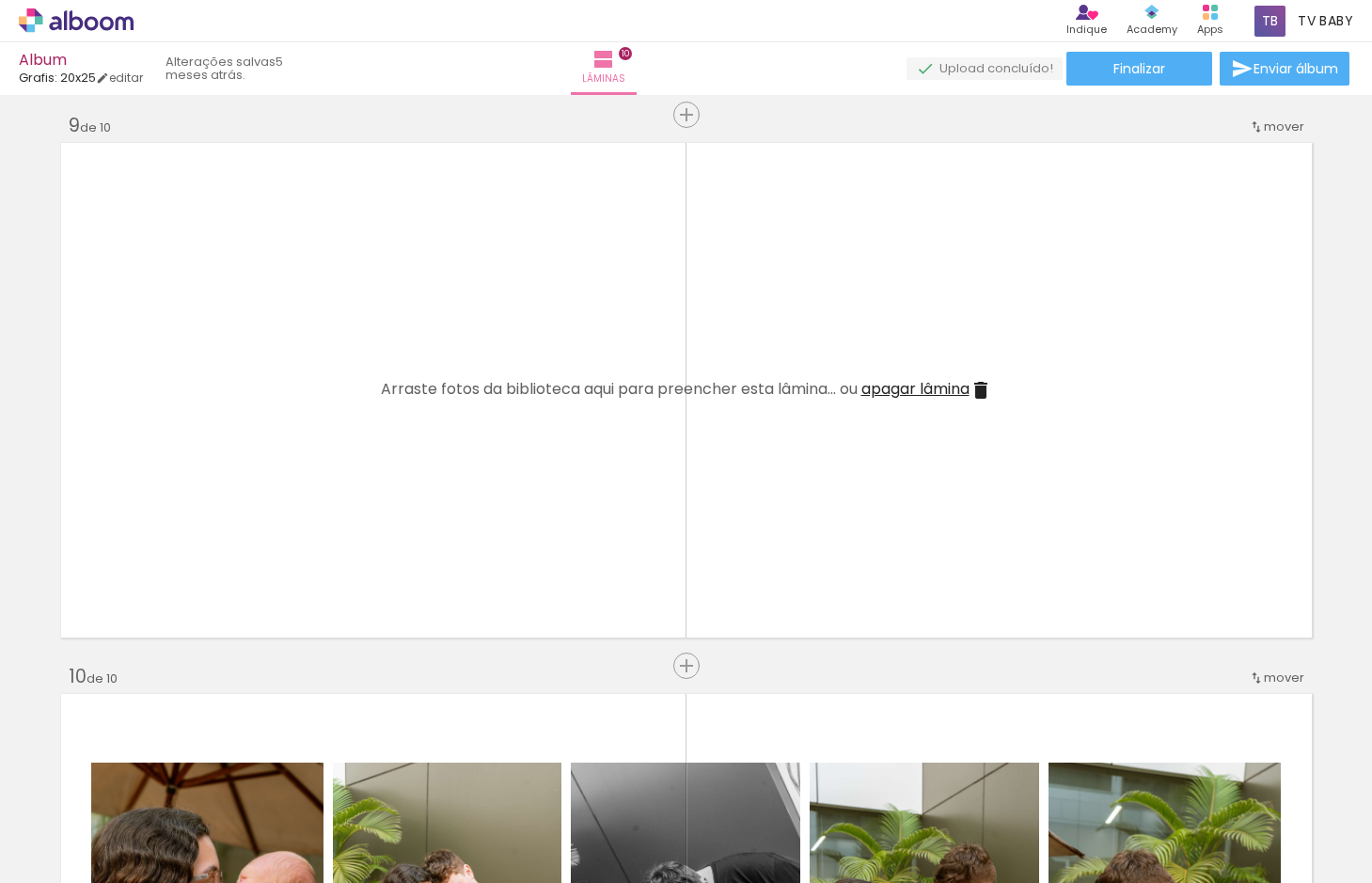
scroll to position [4887, 0]
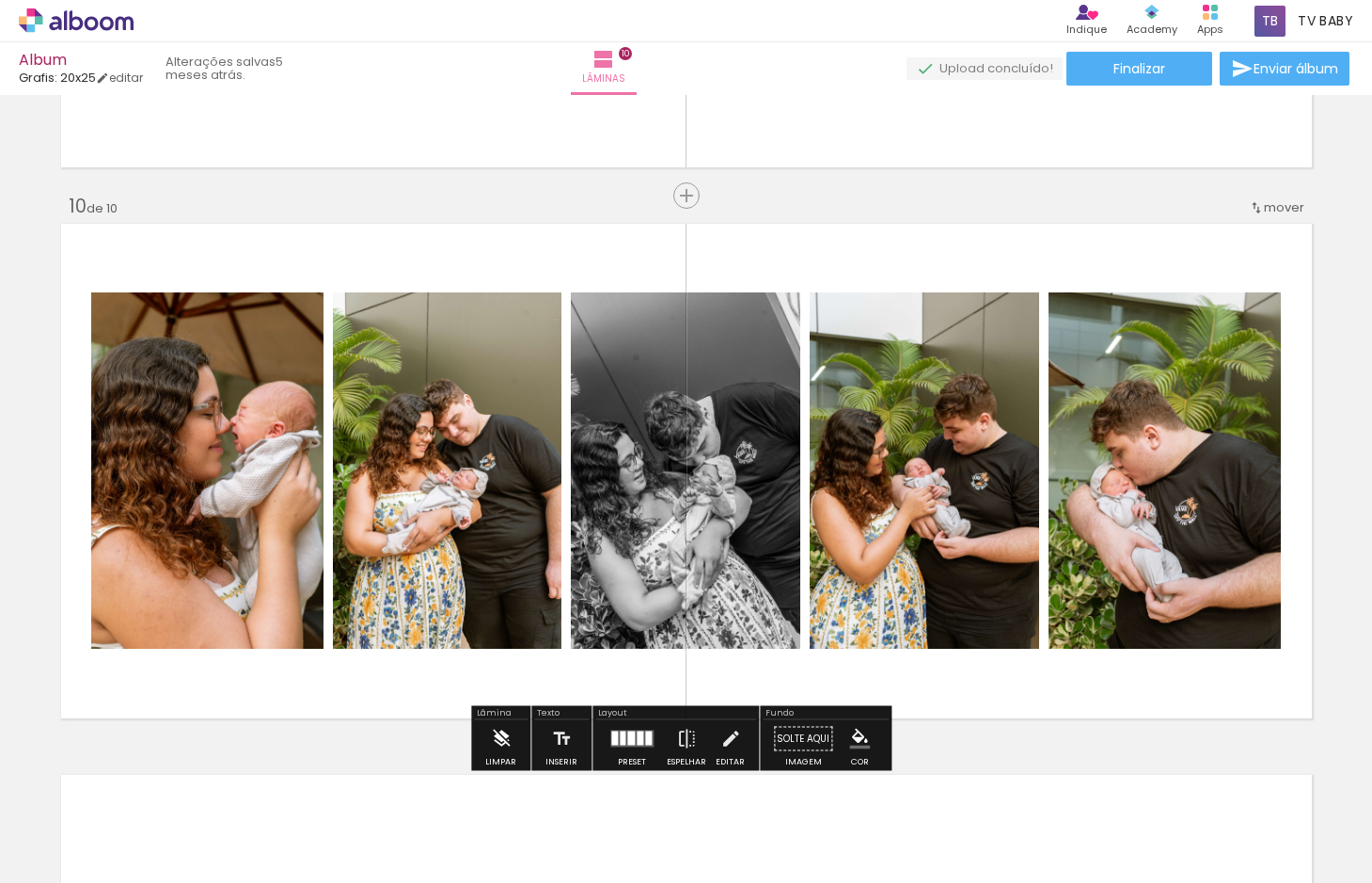
click at [504, 732] on iron-icon at bounding box center [501, 739] width 21 height 37
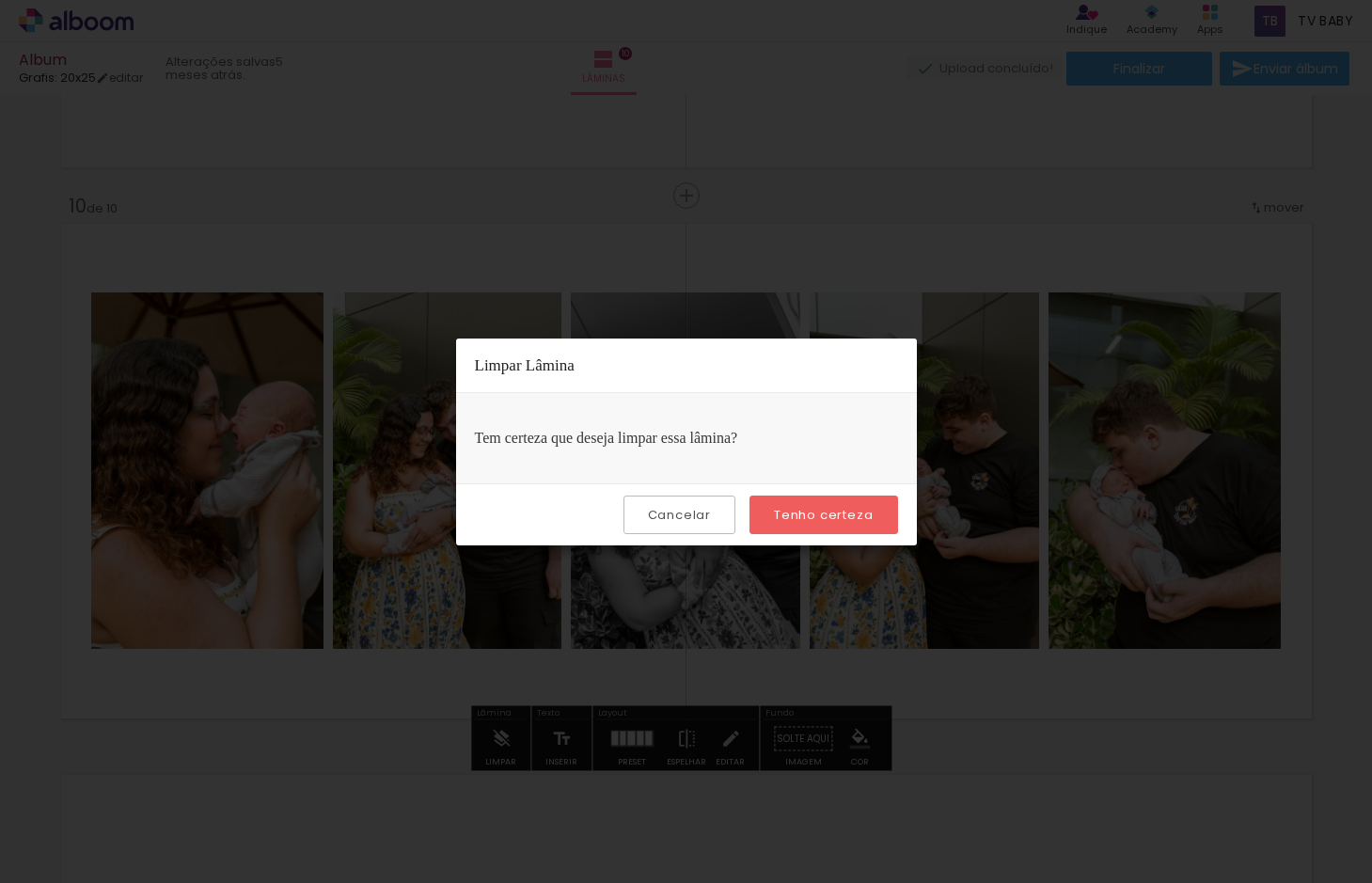
click at [0, 0] on slot "Tenho certeza" at bounding box center [0, 0] width 0 height 0
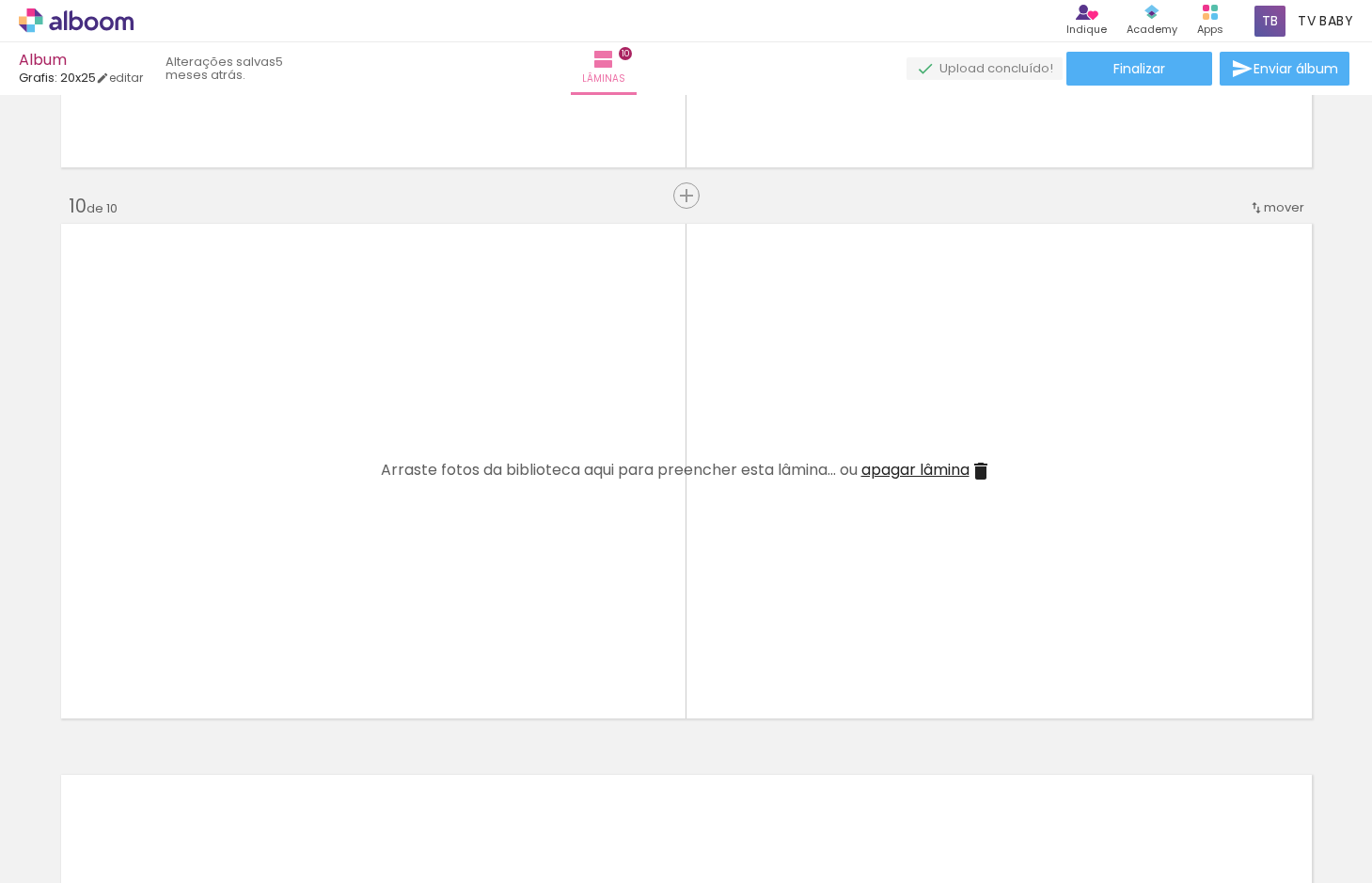
click at [151, 779] on iron-icon at bounding box center [147, 781] width 20 height 20
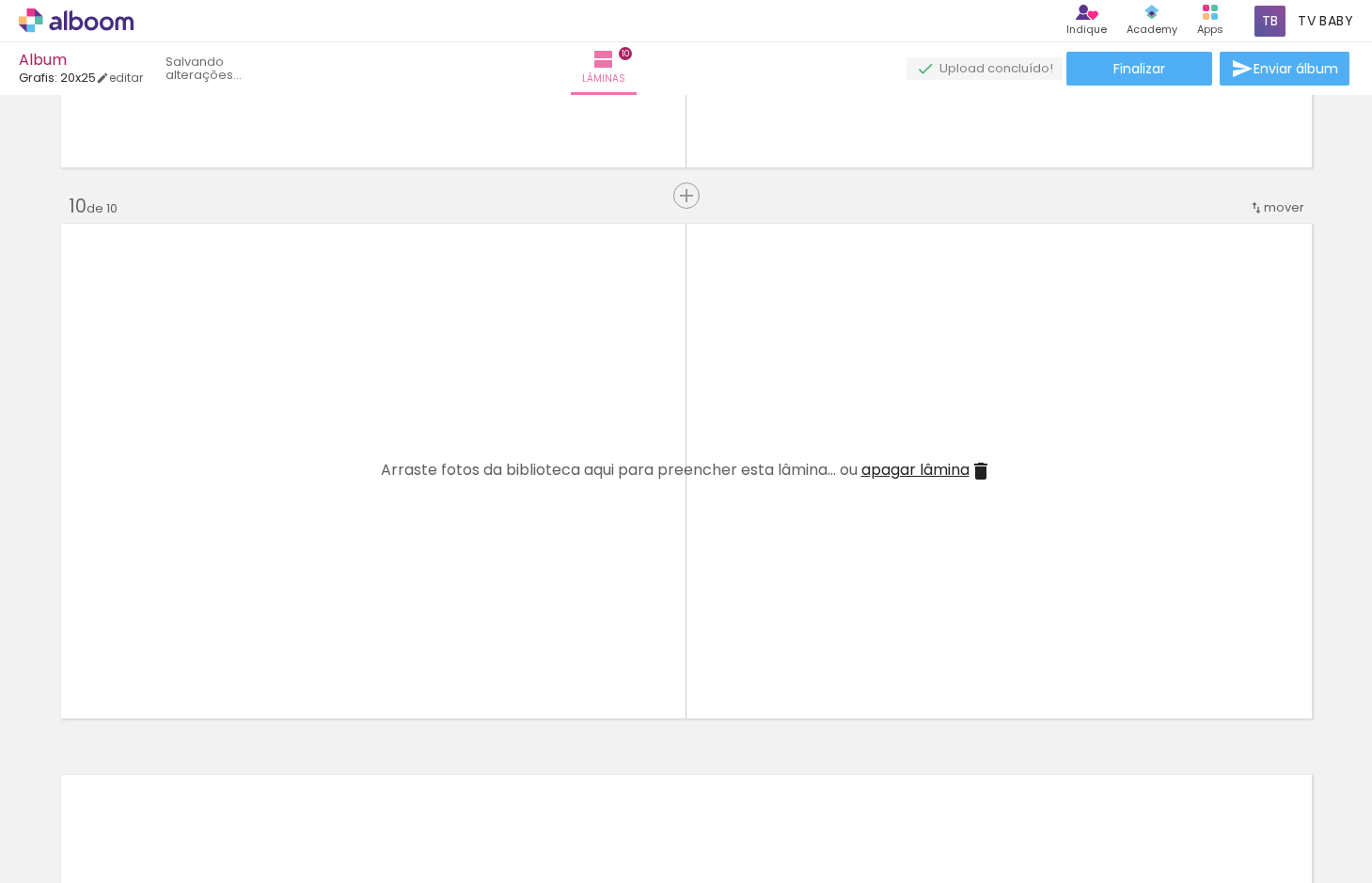
click at [151, 779] on iron-icon at bounding box center [147, 781] width 20 height 20
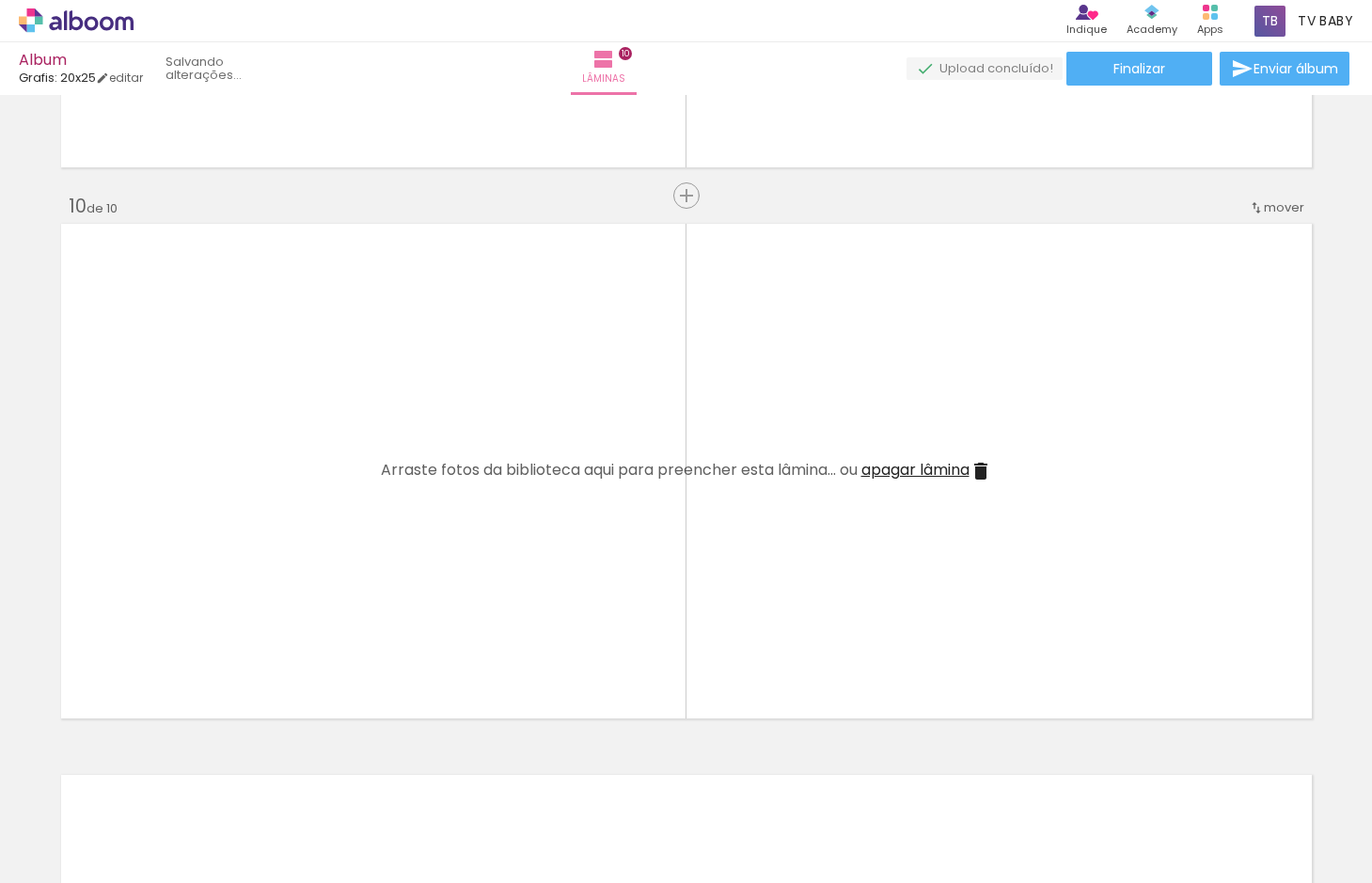
click at [151, 779] on iron-icon at bounding box center [147, 781] width 20 height 20
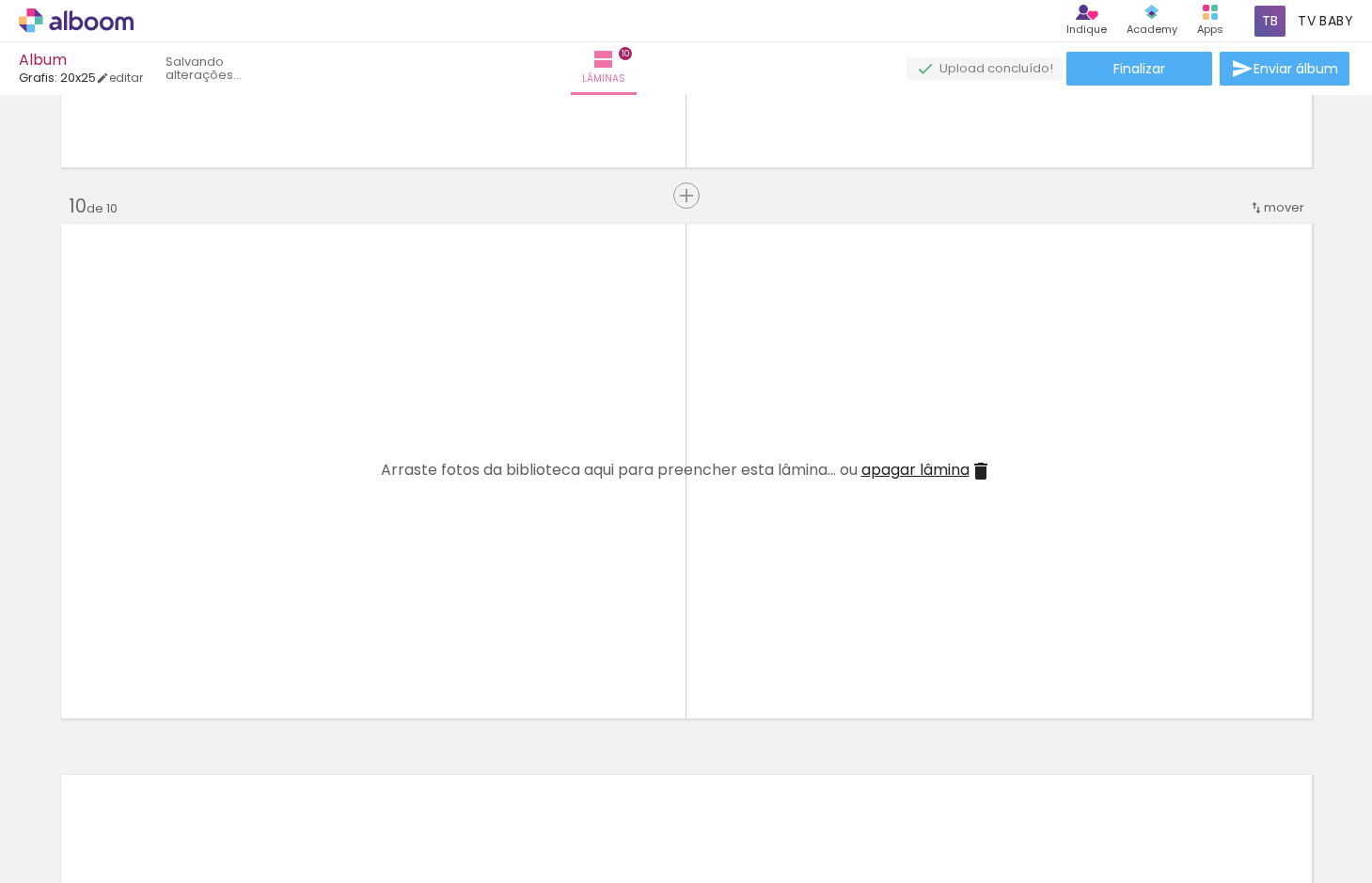
click at [151, 779] on iron-icon at bounding box center [147, 781] width 20 height 20
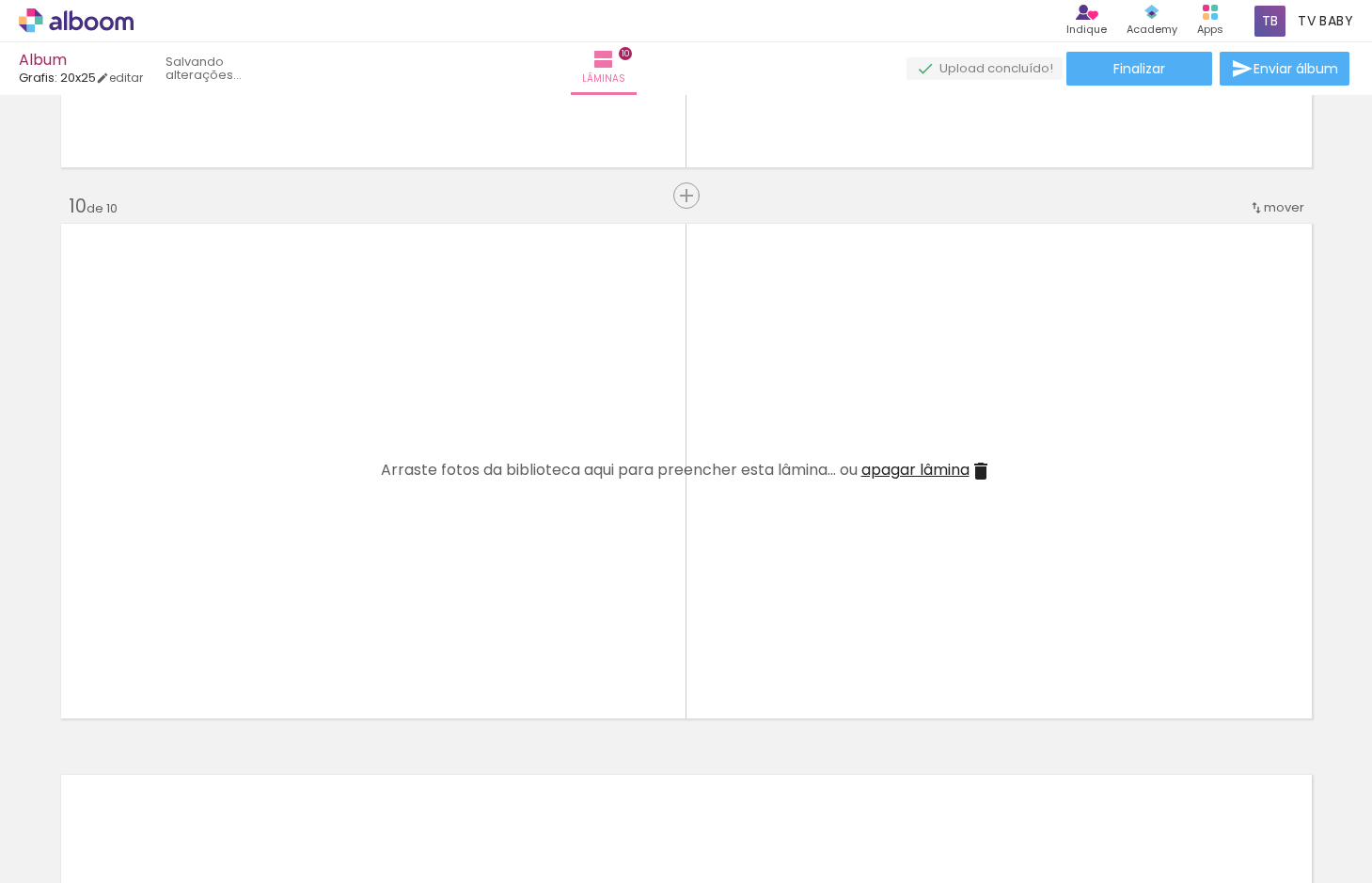
click at [151, 779] on iron-icon at bounding box center [147, 781] width 20 height 20
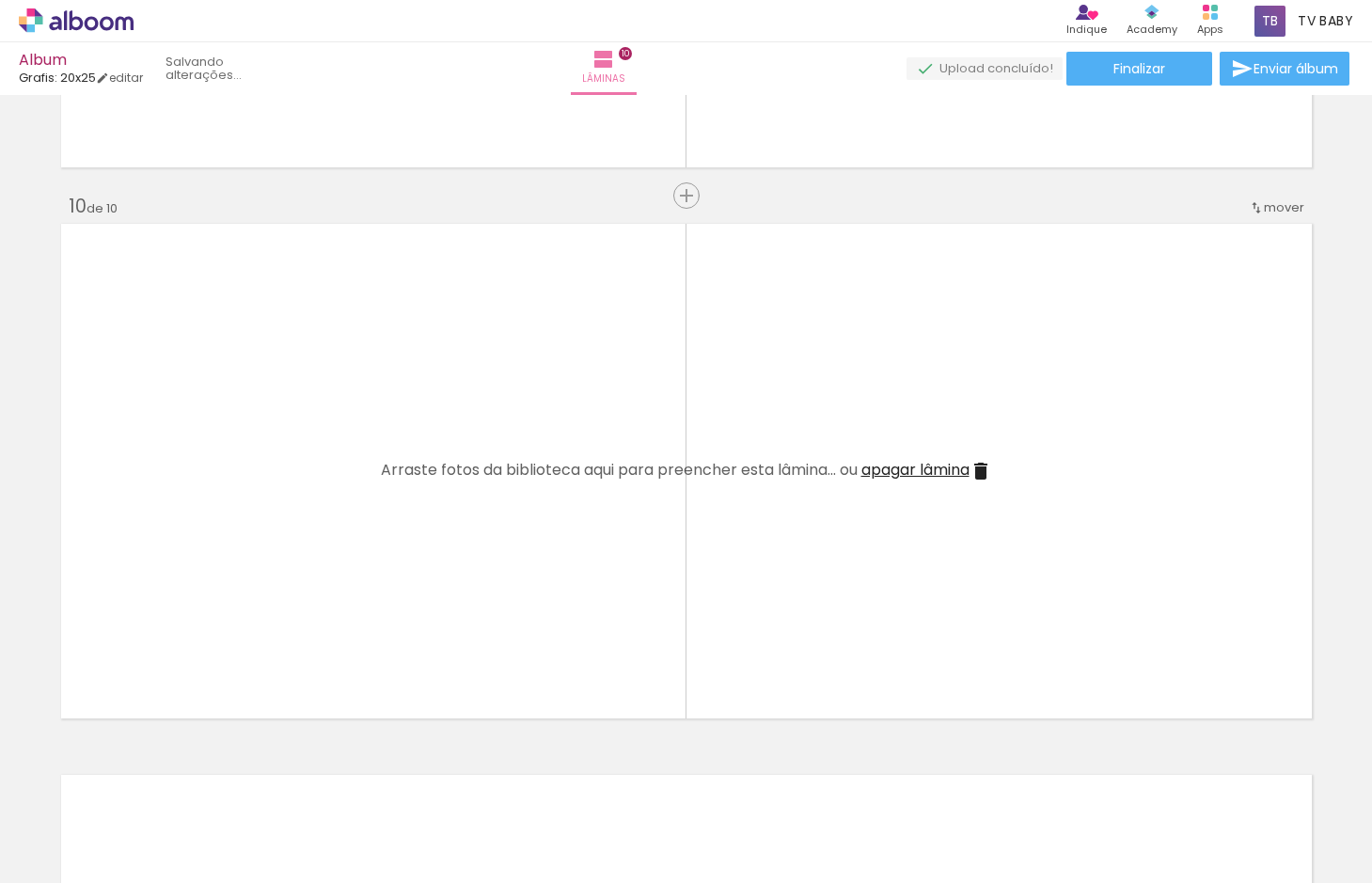
click at [151, 779] on iron-icon at bounding box center [147, 781] width 20 height 20
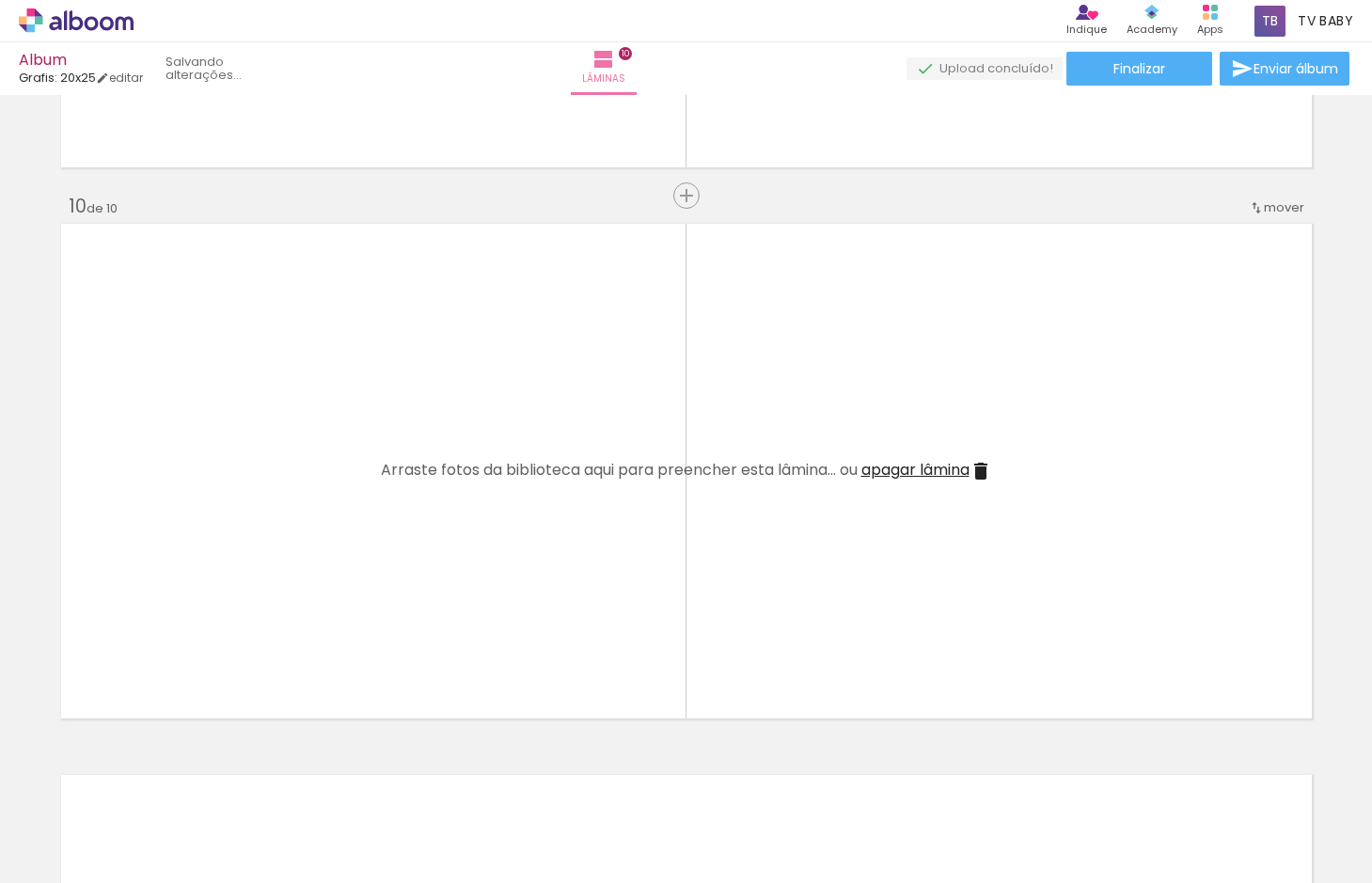
click at [151, 779] on iron-icon at bounding box center [147, 781] width 20 height 20
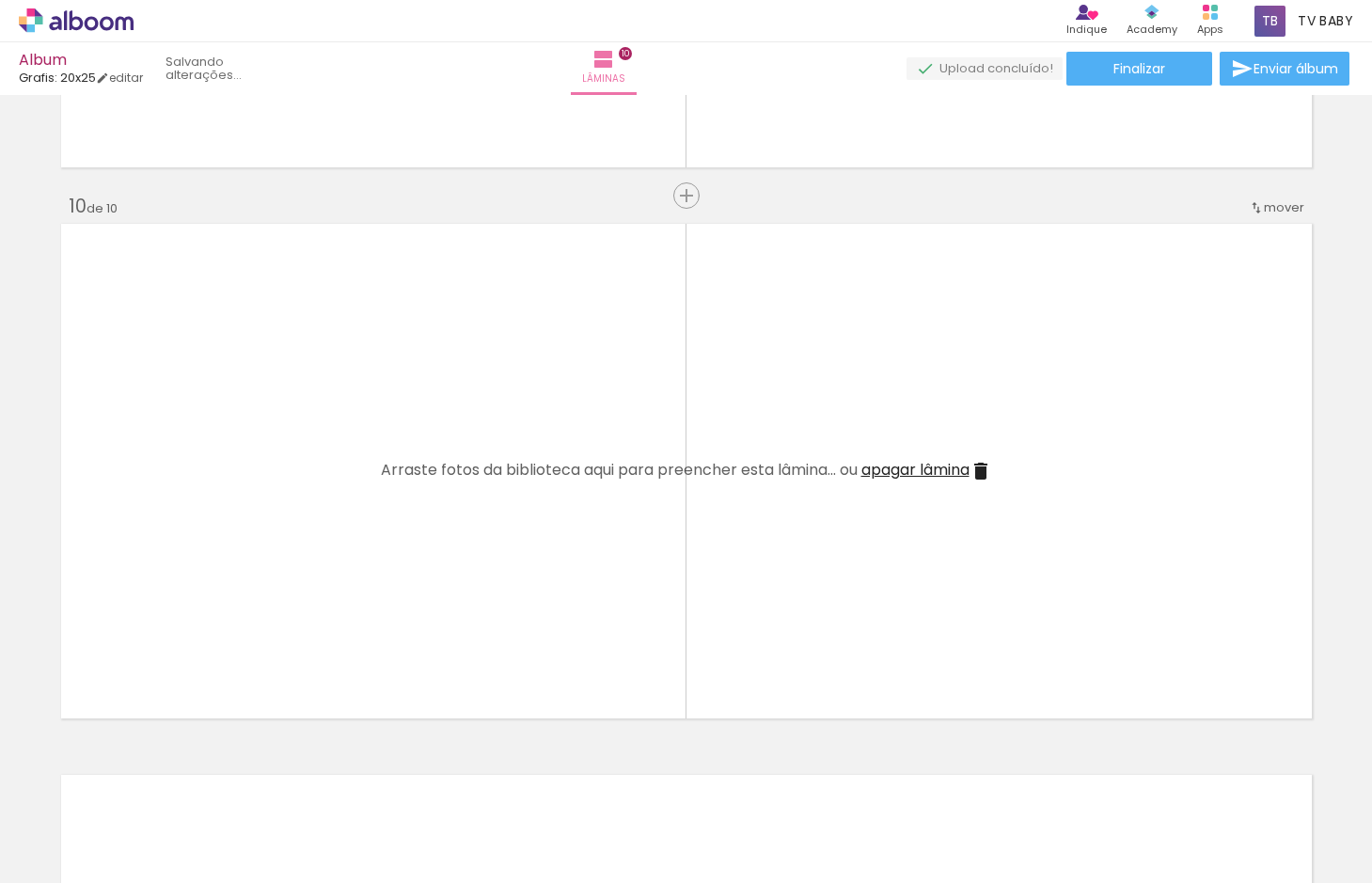
click at [151, 779] on iron-icon at bounding box center [147, 781] width 20 height 20
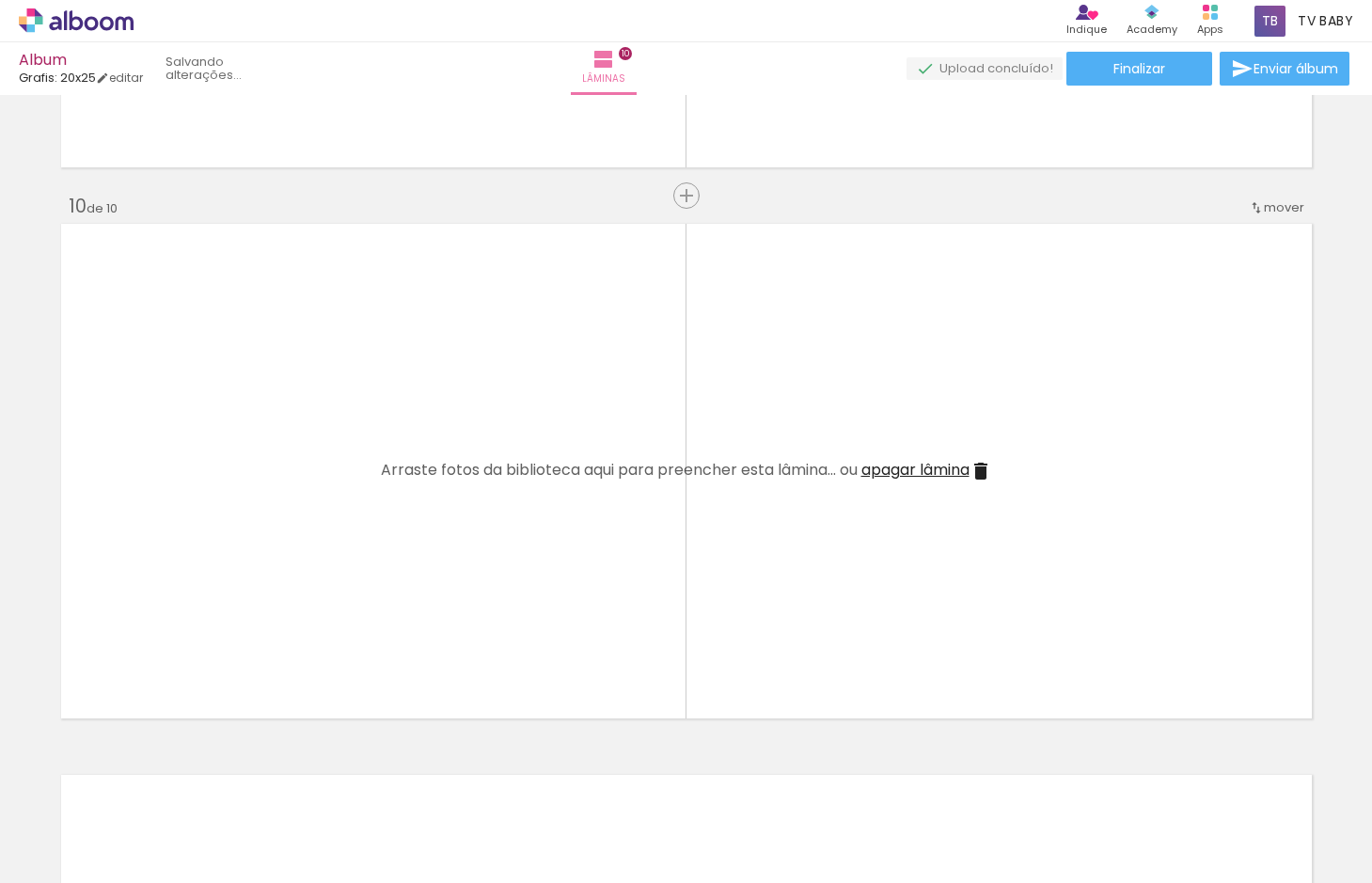
click at [151, 779] on iron-icon at bounding box center [147, 781] width 20 height 20
click at [151, 779] on quentale-thumb at bounding box center [187, 819] width 105 height 108
click at [151, 779] on iron-icon at bounding box center [147, 781] width 20 height 20
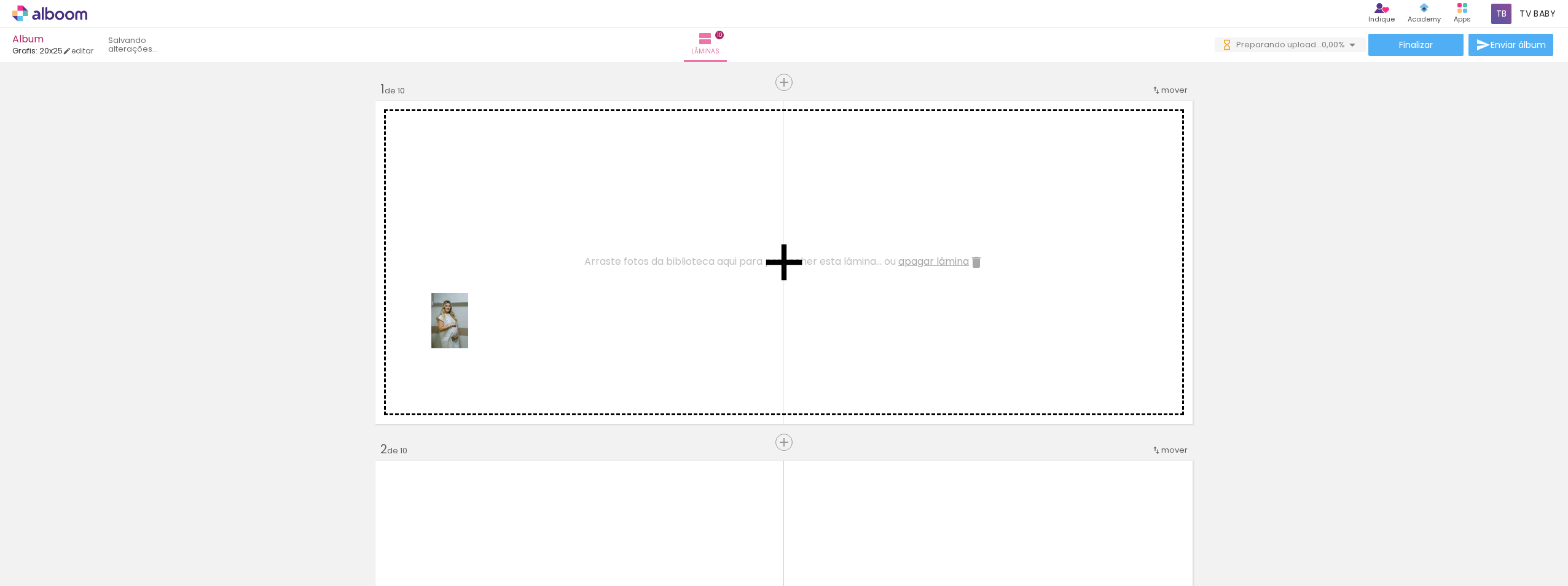
drag, startPoint x: 128, startPoint y: 546, endPoint x: 473, endPoint y: 329, distance: 407.6
click at [473, 329] on quentale-workspace at bounding box center [784, 293] width 1568 height 586
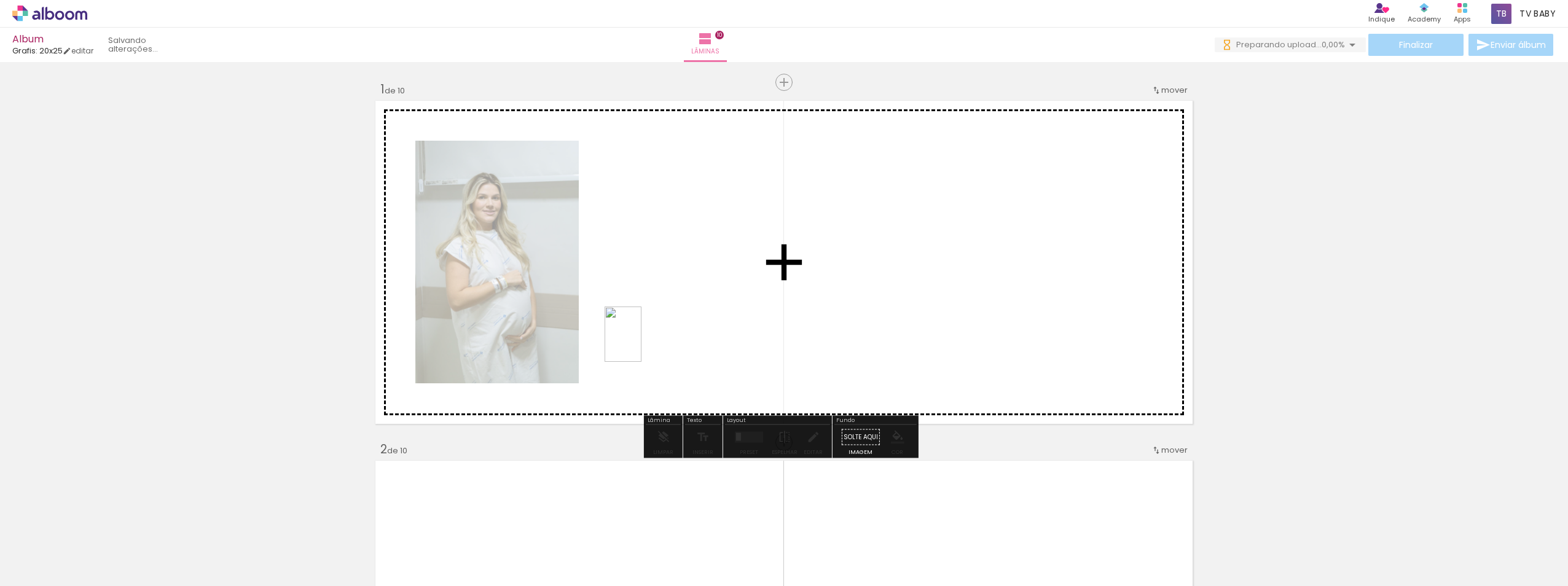
drag, startPoint x: 201, startPoint y: 555, endPoint x: 404, endPoint y: 501, distance: 210.1
click at [650, 340] on quentale-workspace at bounding box center [784, 293] width 1568 height 586
drag, startPoint x: 398, startPoint y: 476, endPoint x: 850, endPoint y: 333, distance: 474.1
click at [850, 333] on quentale-workspace at bounding box center [784, 293] width 1568 height 586
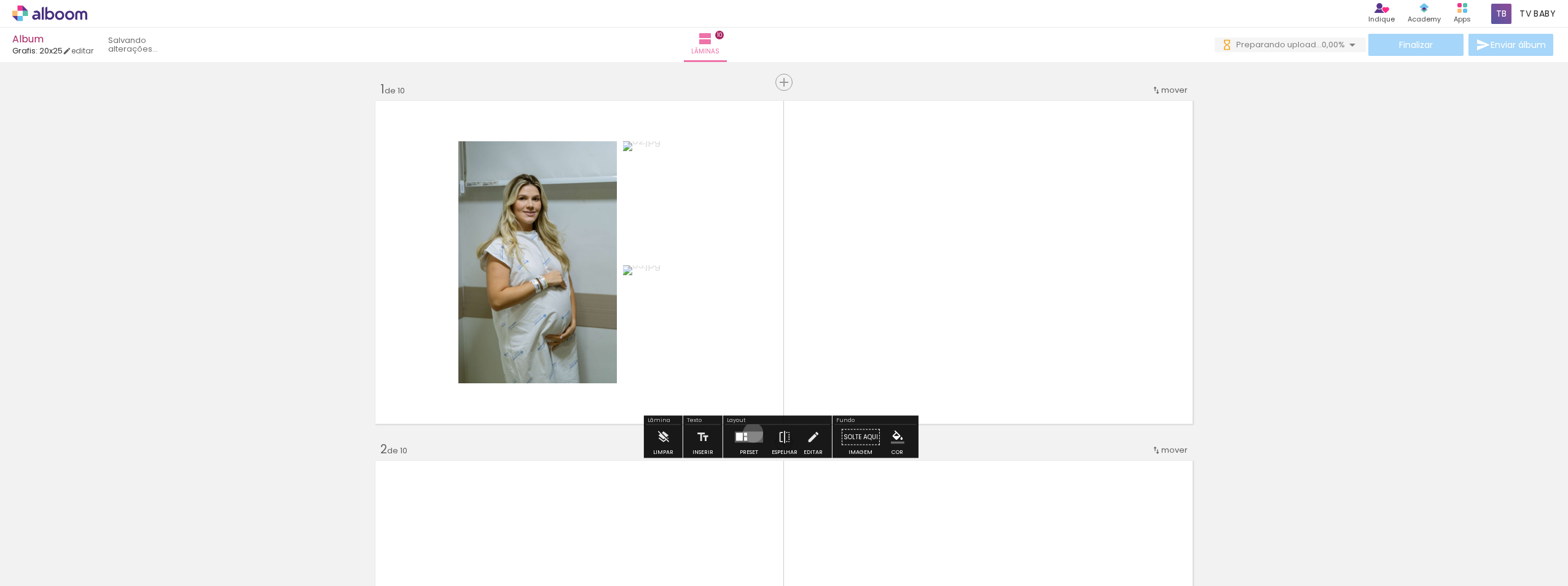
click at [751, 432] on quentale-layouter at bounding box center [749, 437] width 28 height 11
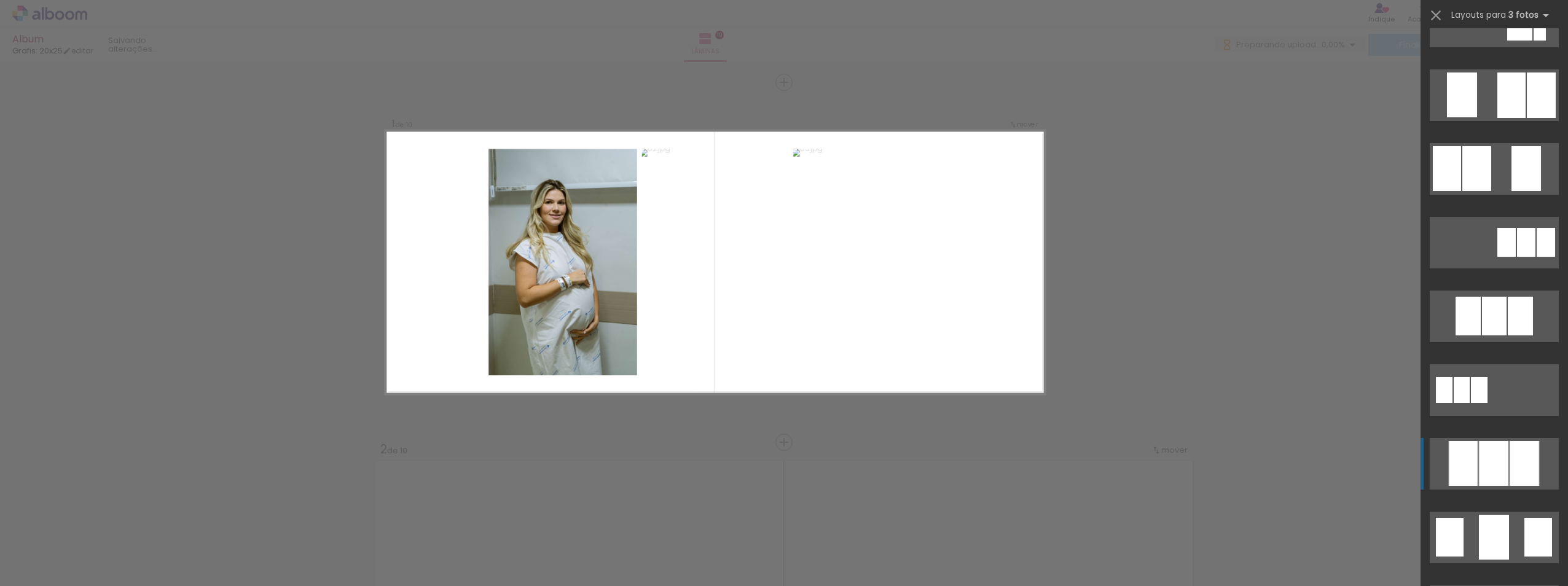
scroll to position [430, 0]
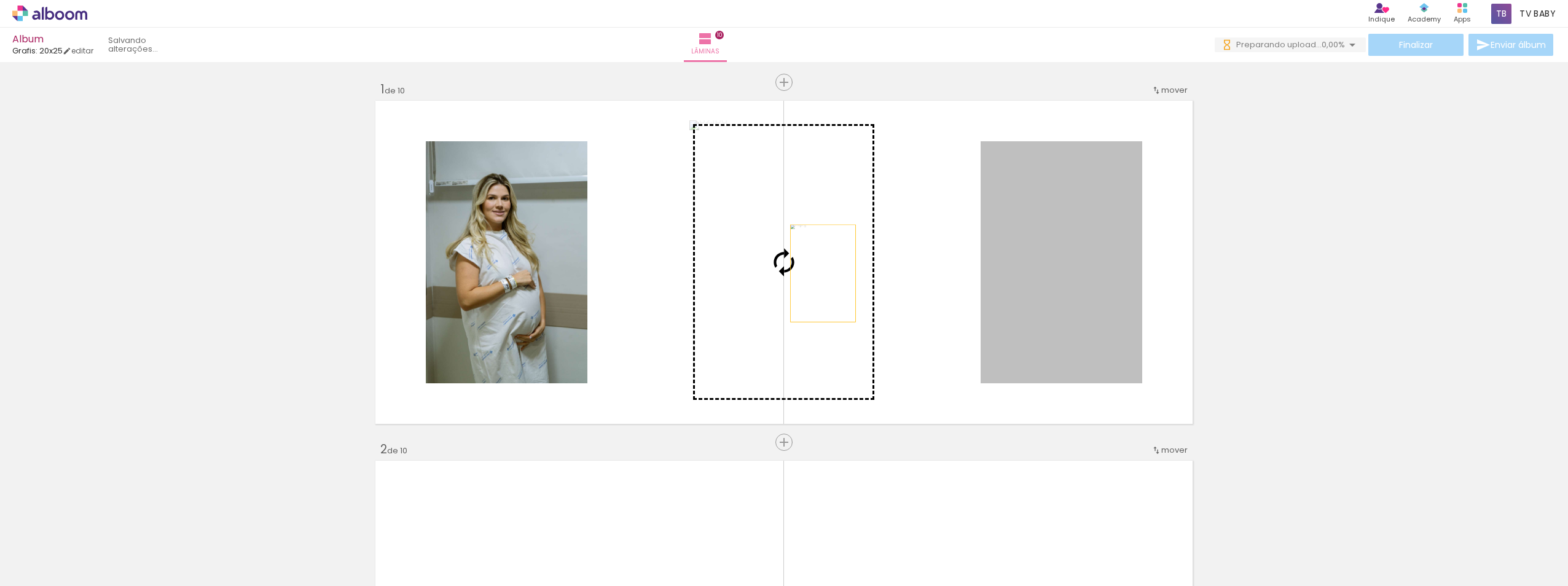
drag, startPoint x: 1041, startPoint y: 271, endPoint x: 795, endPoint y: 273, distance: 246.0
click at [0, 0] on slot at bounding box center [0, 0] width 0 height 0
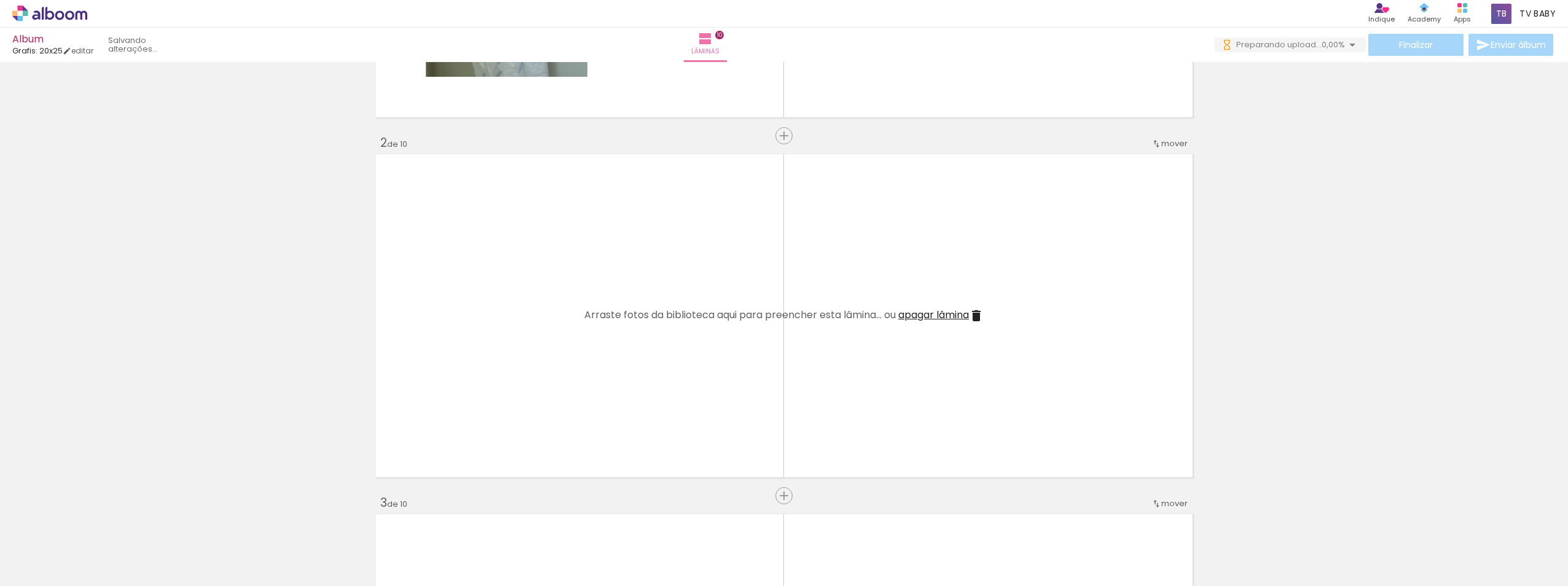
scroll to position [307, 0]
drag, startPoint x: 342, startPoint y: 546, endPoint x: 515, endPoint y: 424, distance: 211.7
click at [480, 386] on quentale-workspace at bounding box center [784, 293] width 1568 height 586
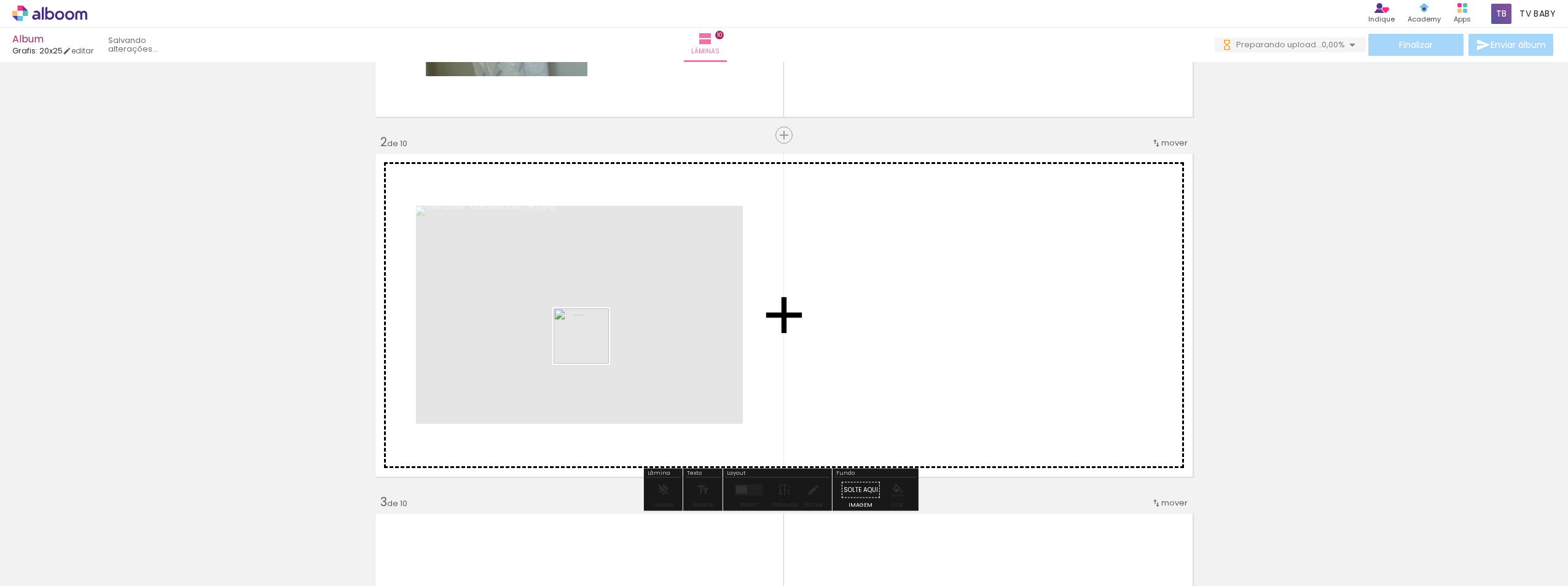
drag, startPoint x: 515, startPoint y: 424, endPoint x: 591, endPoint y: 345, distance: 109.6
click at [591, 345] on quentale-workspace at bounding box center [784, 293] width 1568 height 586
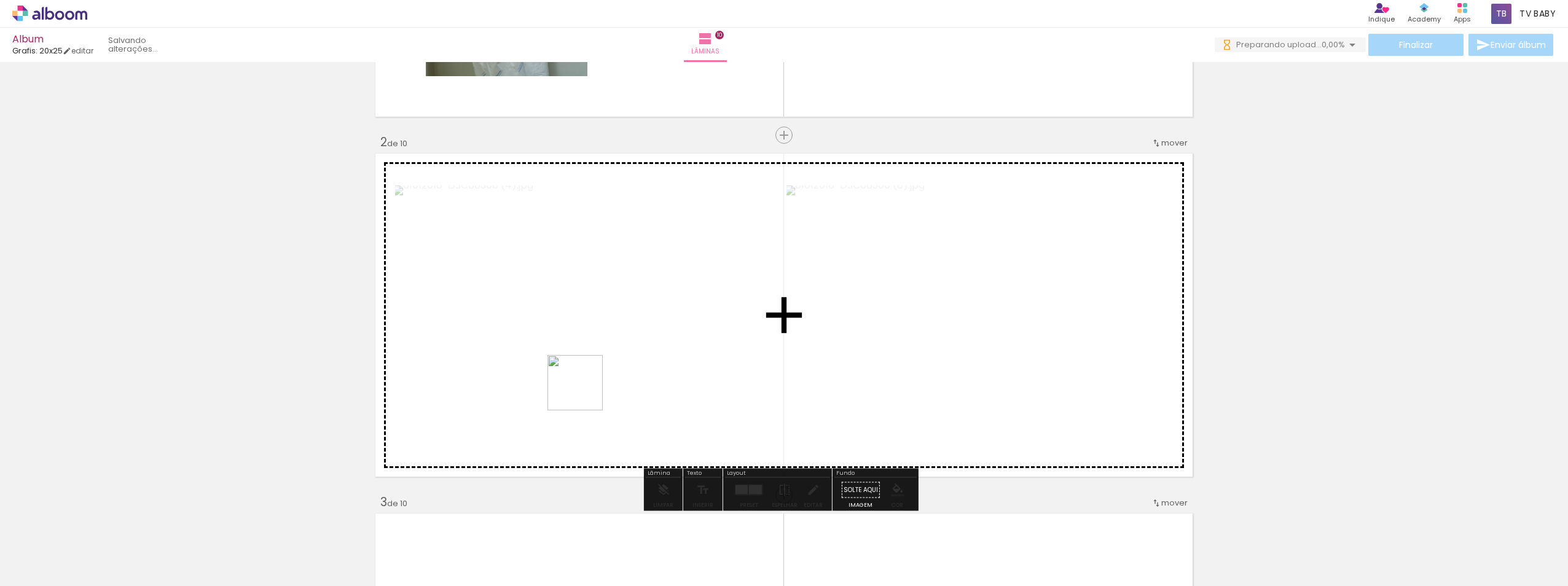
drag, startPoint x: 473, startPoint y: 545, endPoint x: 552, endPoint y: 542, distance: 79.1
click at [594, 373] on quentale-workspace at bounding box center [784, 293] width 1568 height 586
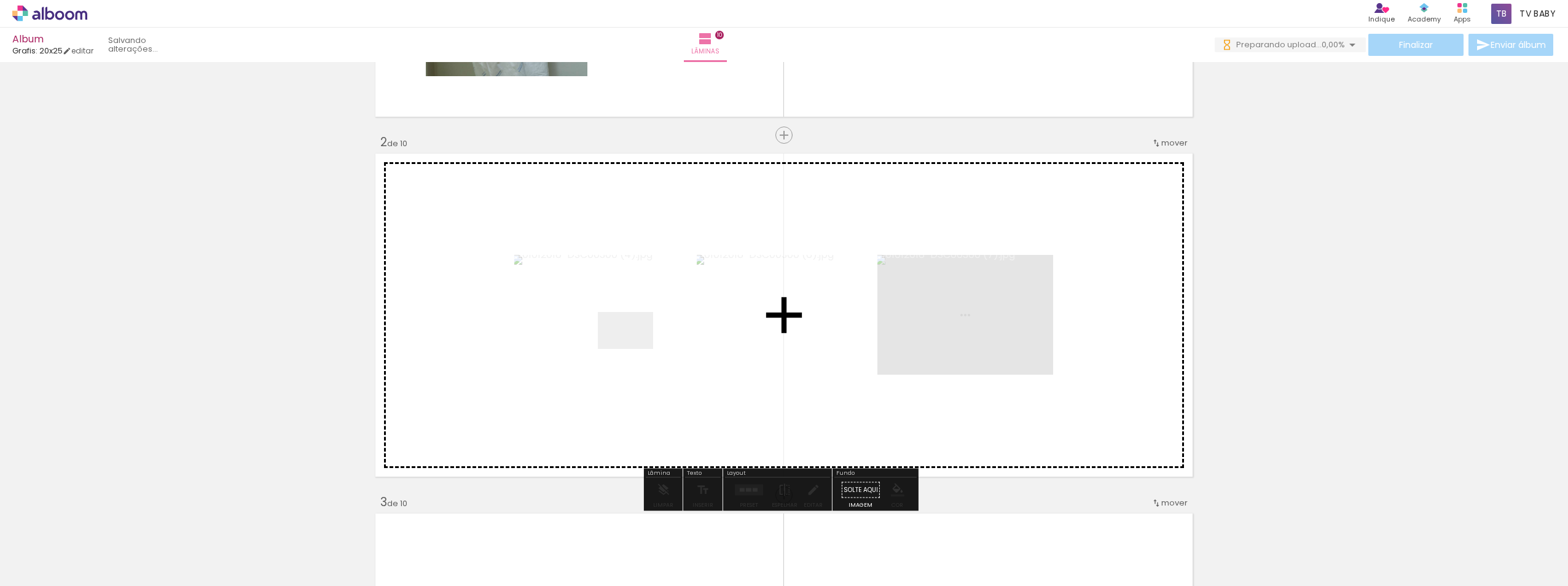
drag, startPoint x: 552, startPoint y: 542, endPoint x: 635, endPoint y: 348, distance: 211.0
click at [635, 348] on quentale-workspace at bounding box center [784, 293] width 1568 height 586
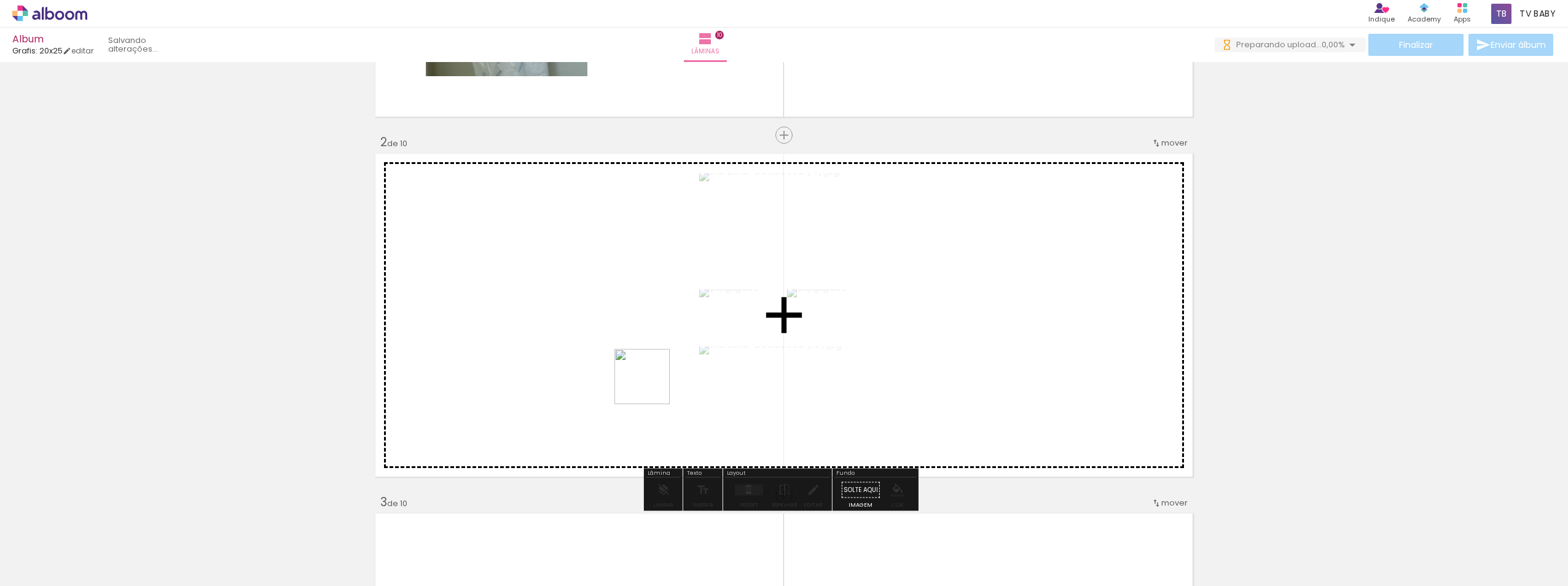
drag, startPoint x: 616, startPoint y: 547, endPoint x: 675, endPoint y: 535, distance: 60.2
click at [652, 380] on quentale-workspace at bounding box center [784, 293] width 1568 height 586
click at [655, 353] on quentale-workspace at bounding box center [784, 293] width 1568 height 586
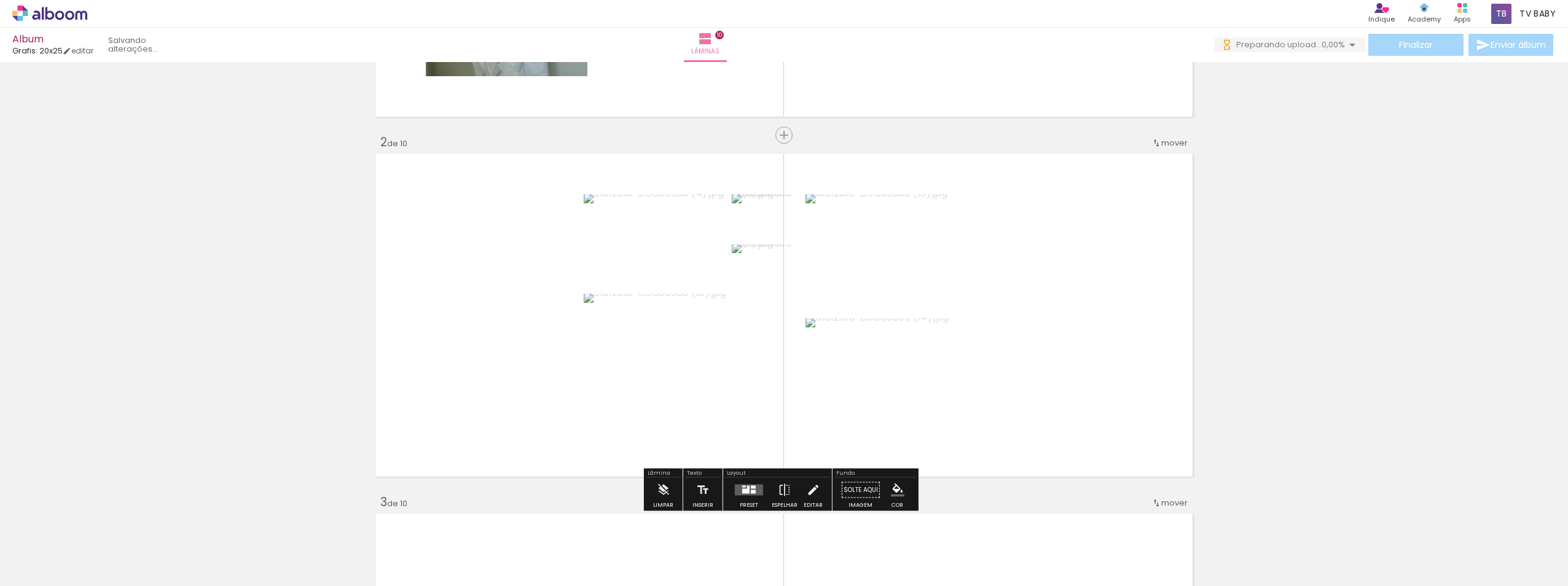
click at [751, 486] on div at bounding box center [754, 487] width 5 height 3
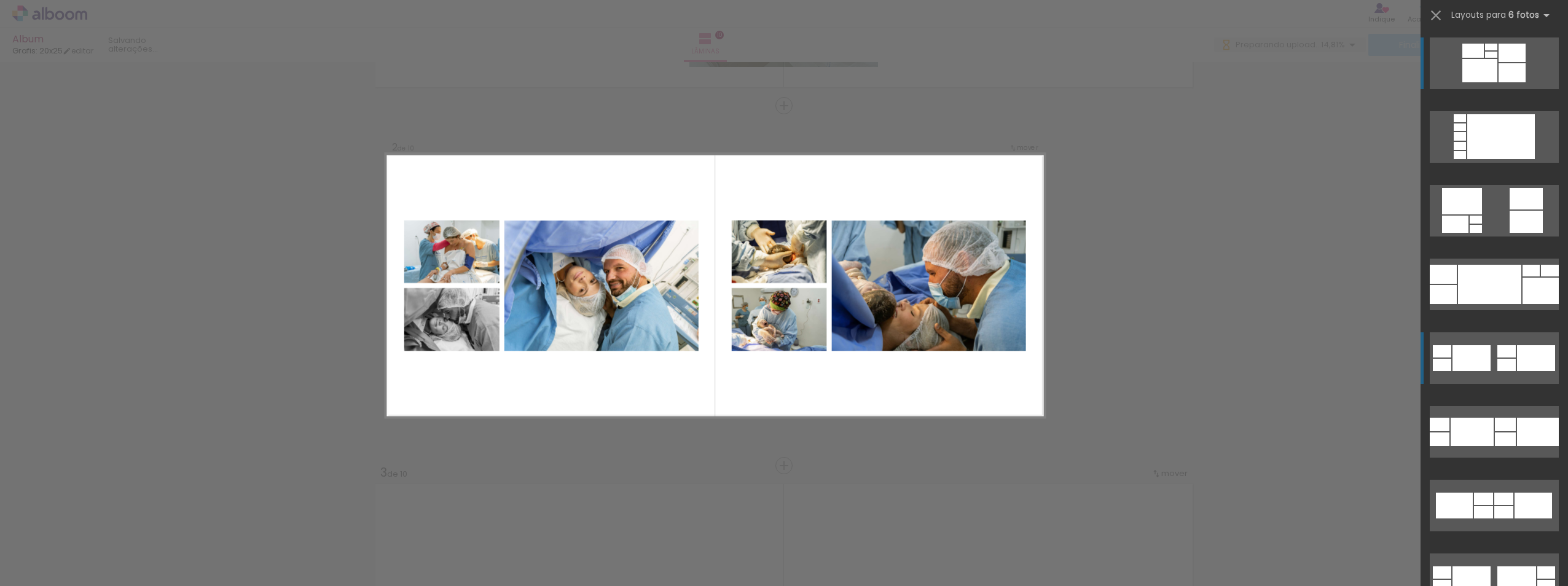
scroll to position [62, 0]
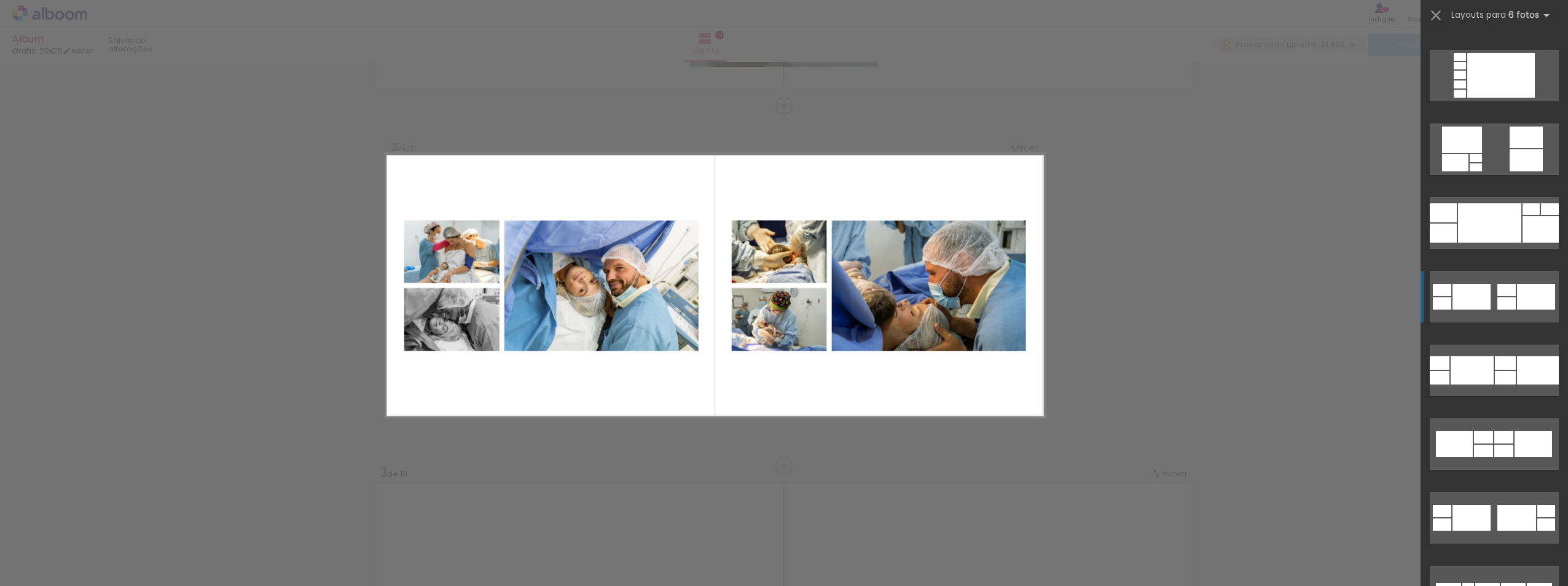
click at [896, 21] on div at bounding box center [1479, 9] width 35 height 23
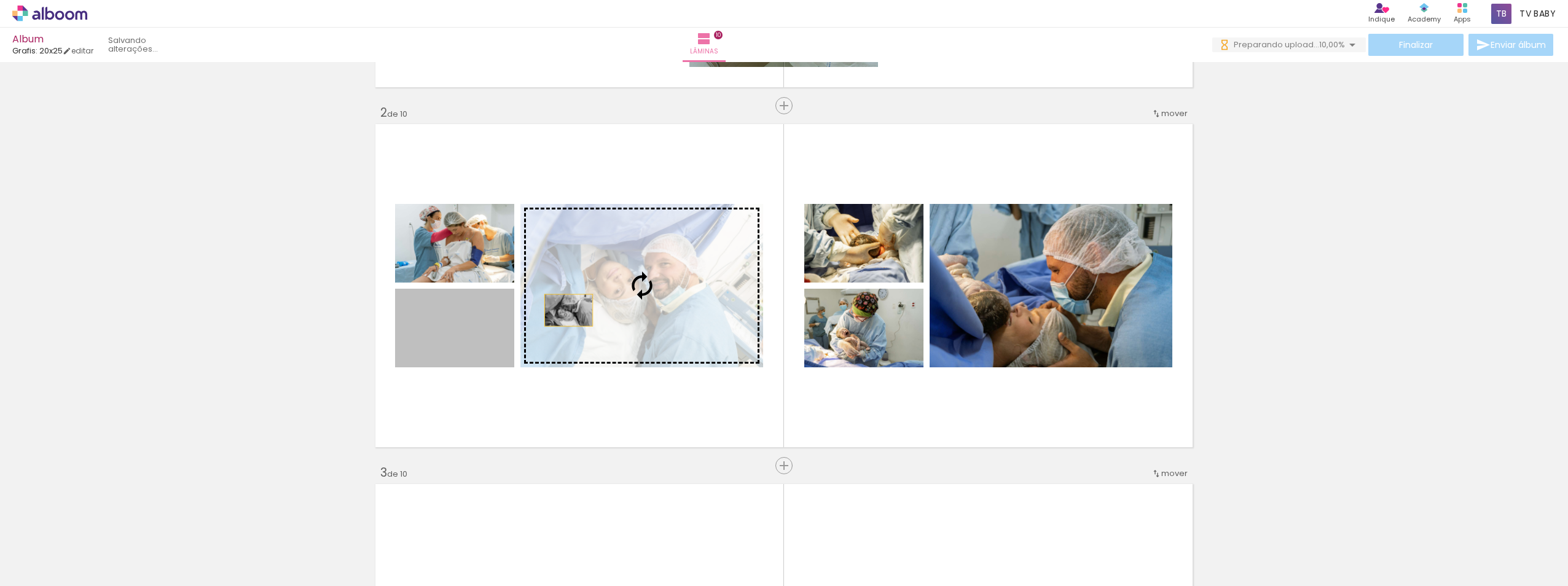
drag, startPoint x: 557, startPoint y: 314, endPoint x: 564, endPoint y: 310, distance: 8.1
click at [0, 0] on slot at bounding box center [0, 0] width 0 height 0
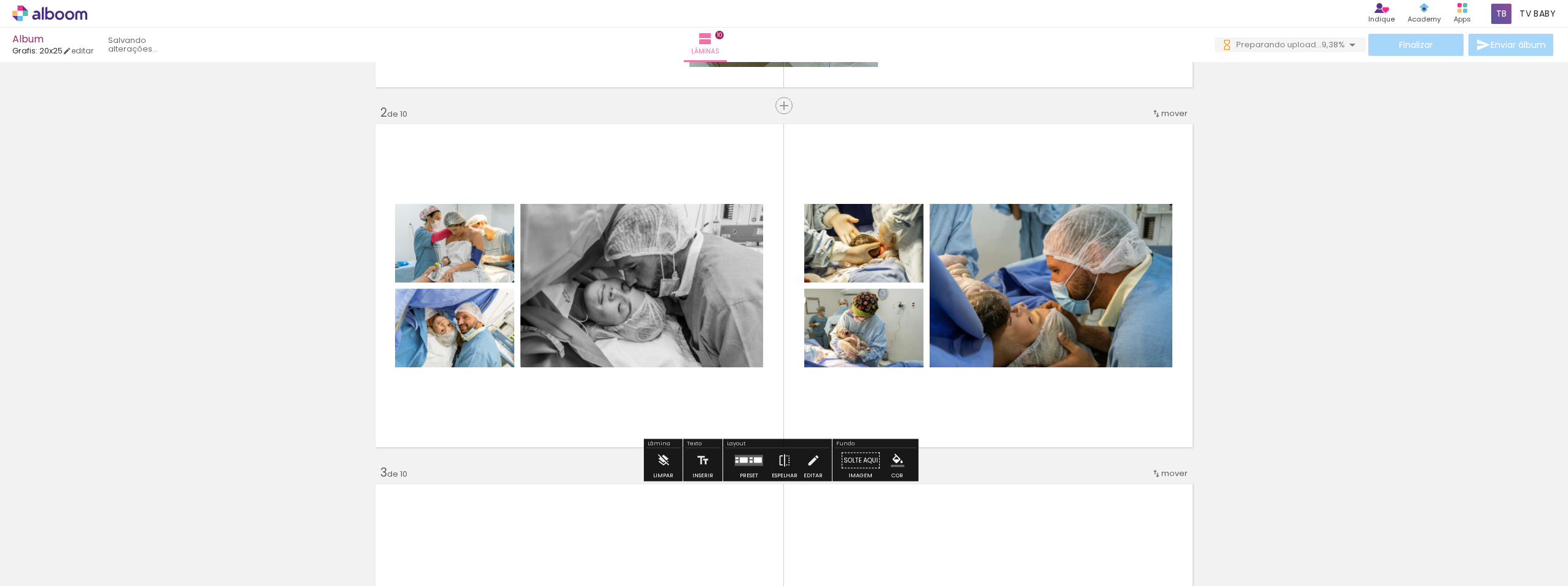
click at [896, 312] on quentale-photo at bounding box center [1050, 285] width 242 height 163
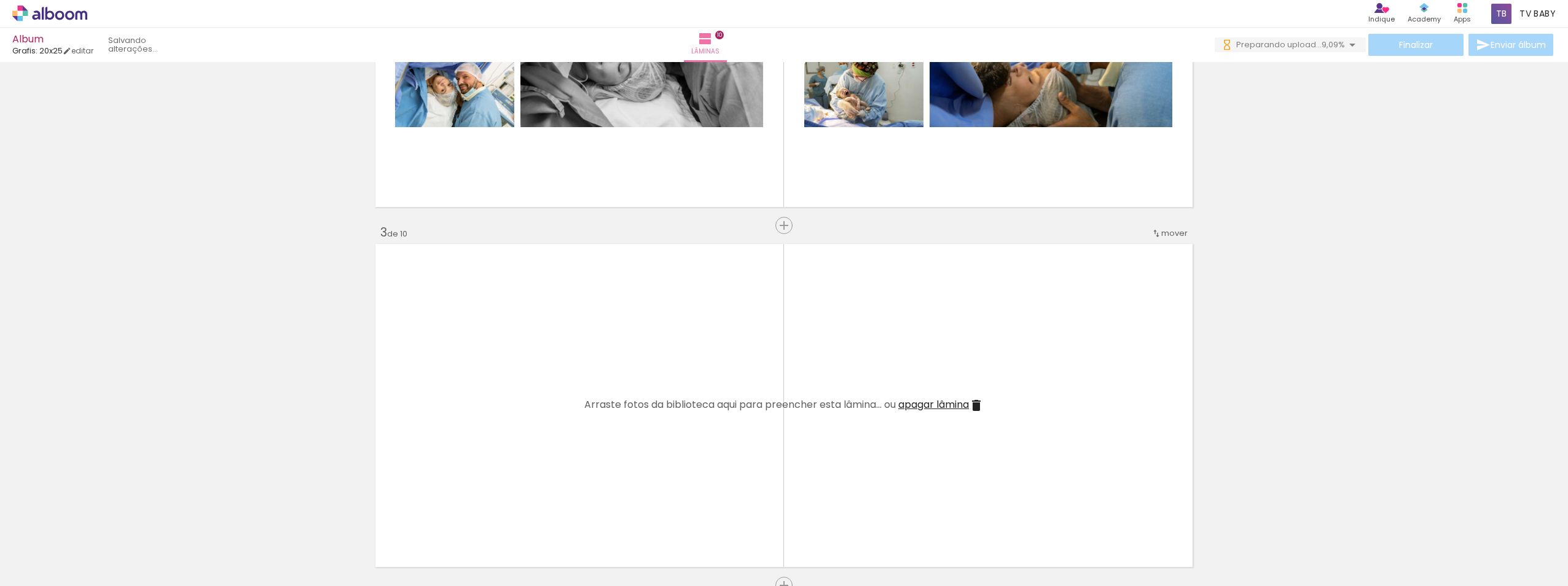
scroll to position [705, 0]
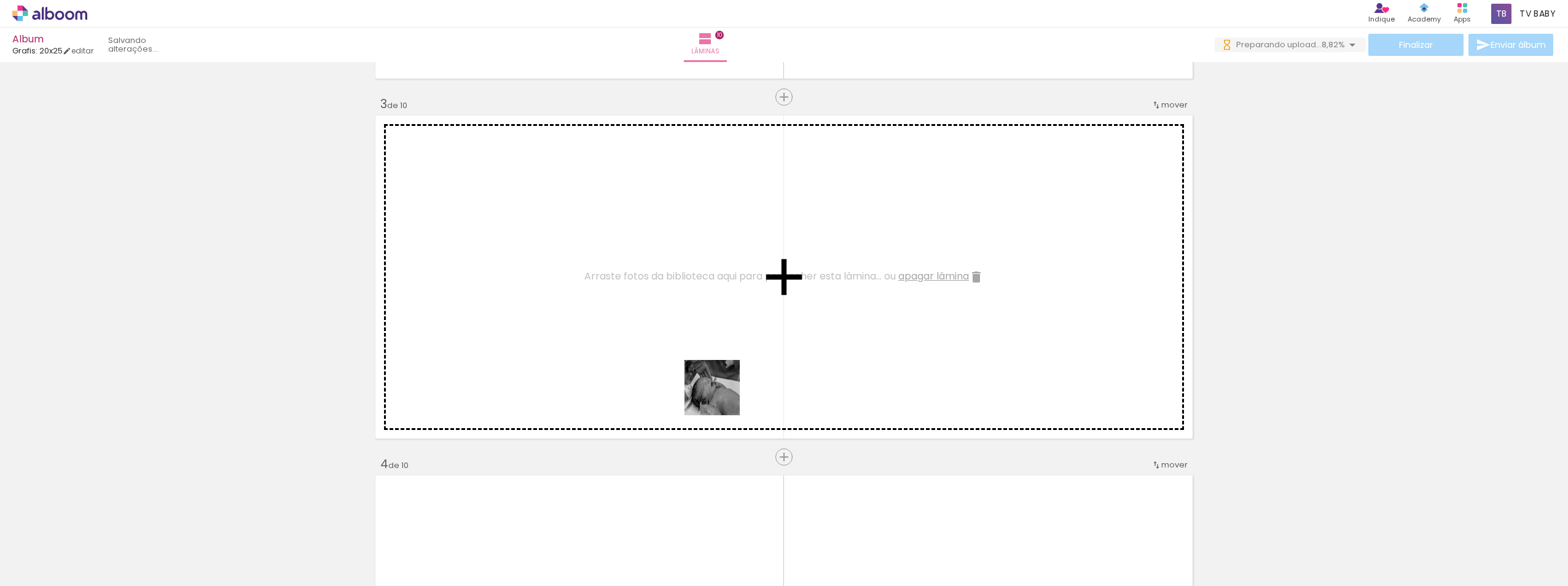
drag, startPoint x: 750, startPoint y: 533, endPoint x: 834, endPoint y: 544, distance: 84.7
click at [721, 396] on quentale-workspace at bounding box center [784, 293] width 1568 height 586
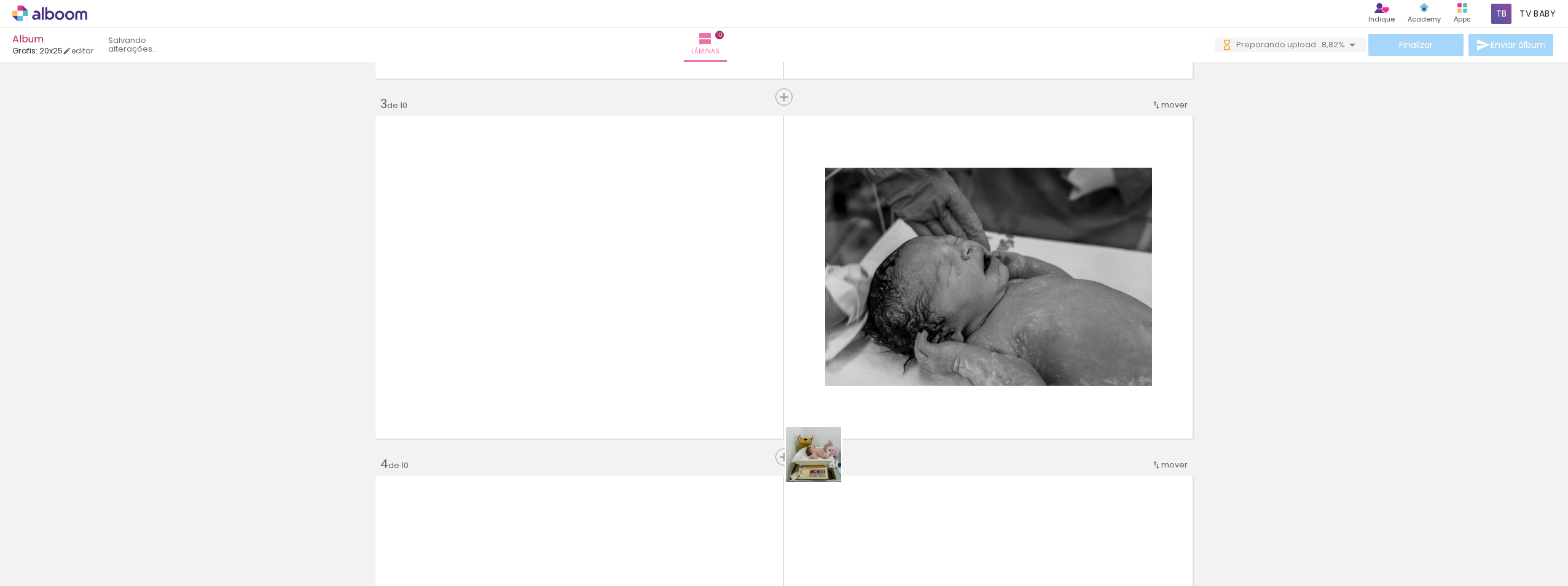
drag, startPoint x: 823, startPoint y: 464, endPoint x: 864, endPoint y: 346, distance: 124.9
click at [812, 369] on quentale-workspace at bounding box center [784, 293] width 1568 height 586
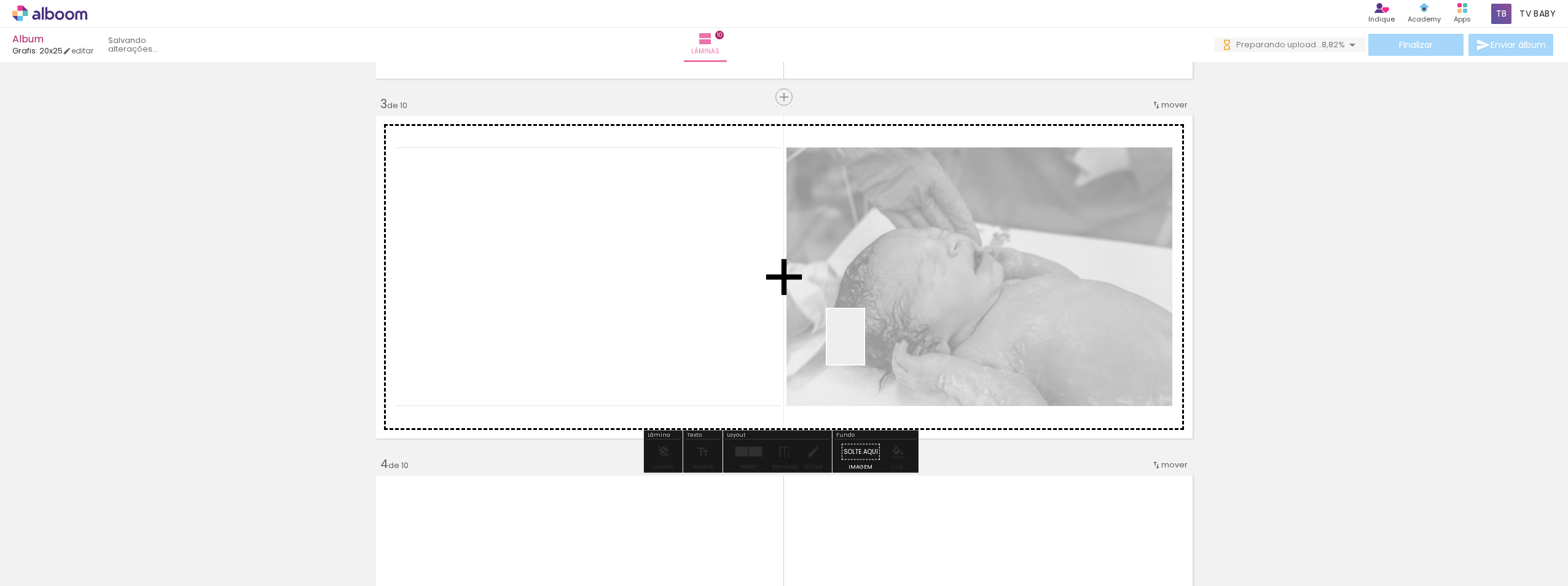
drag, startPoint x: 864, startPoint y: 346, endPoint x: 941, endPoint y: 524, distance: 193.9
click at [864, 344] on quentale-workspace at bounding box center [784, 293] width 1568 height 586
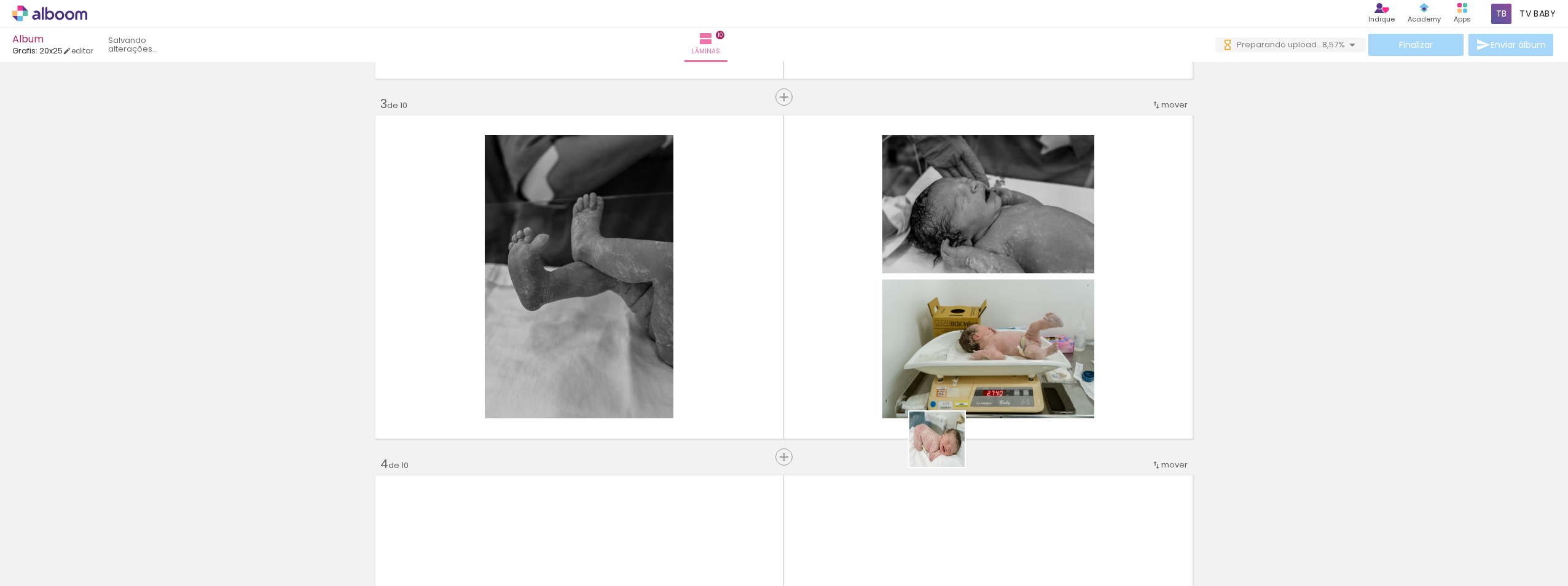
drag, startPoint x: 957, startPoint y: 527, endPoint x: 1036, endPoint y: 551, distance: 82.6
click at [896, 355] on quentale-workspace at bounding box center [784, 293] width 1568 height 586
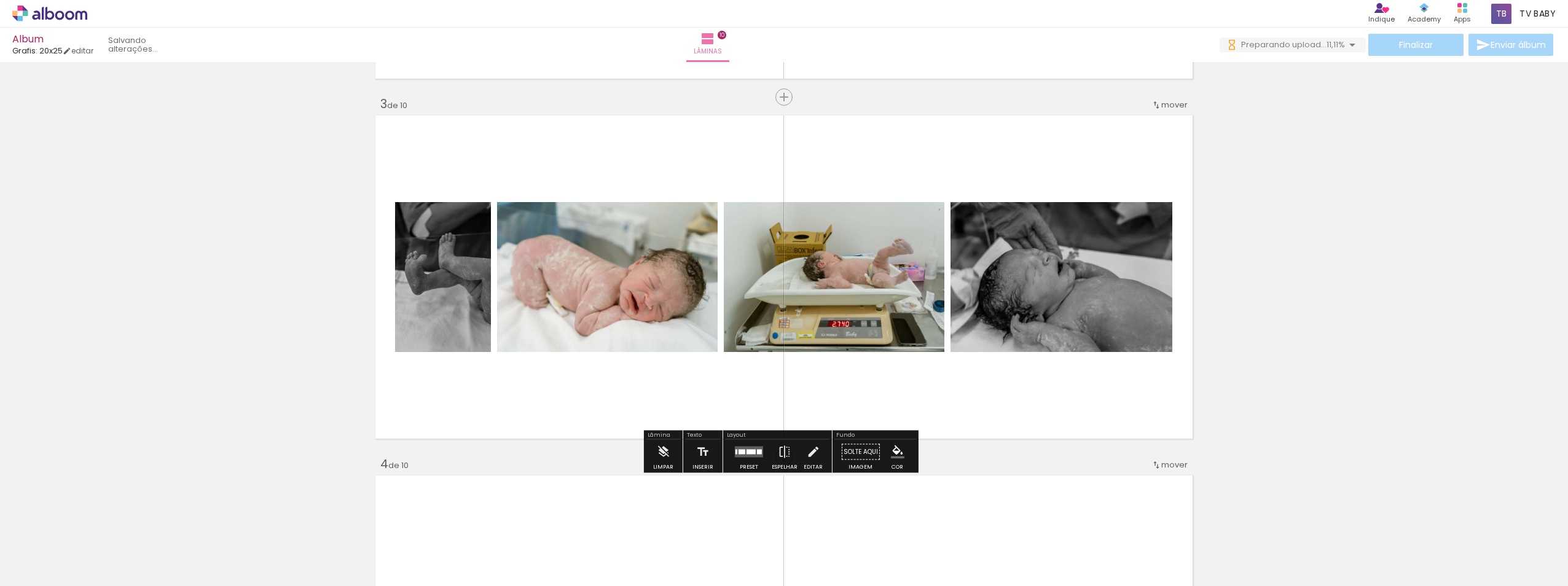
drag, startPoint x: 1092, startPoint y: 547, endPoint x: 1094, endPoint y: 451, distance: 96.0
click at [896, 389] on quentale-workspace at bounding box center [784, 293] width 1568 height 586
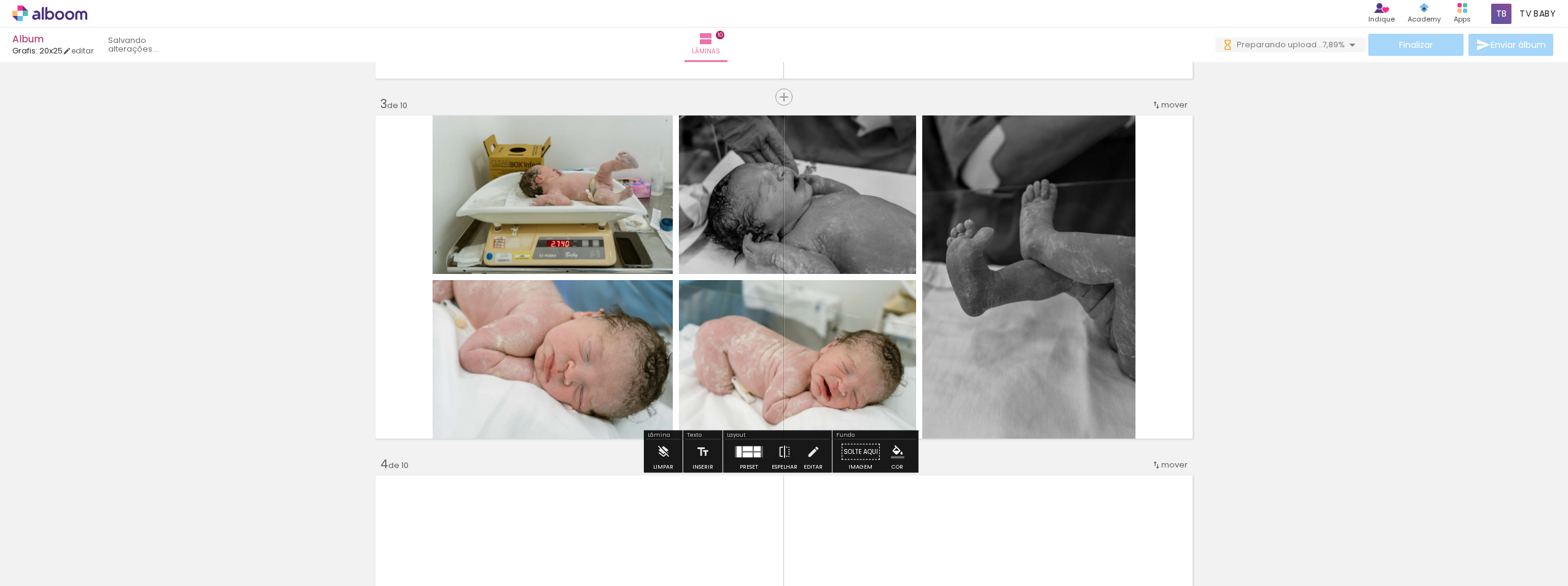
scroll to position [951, 0]
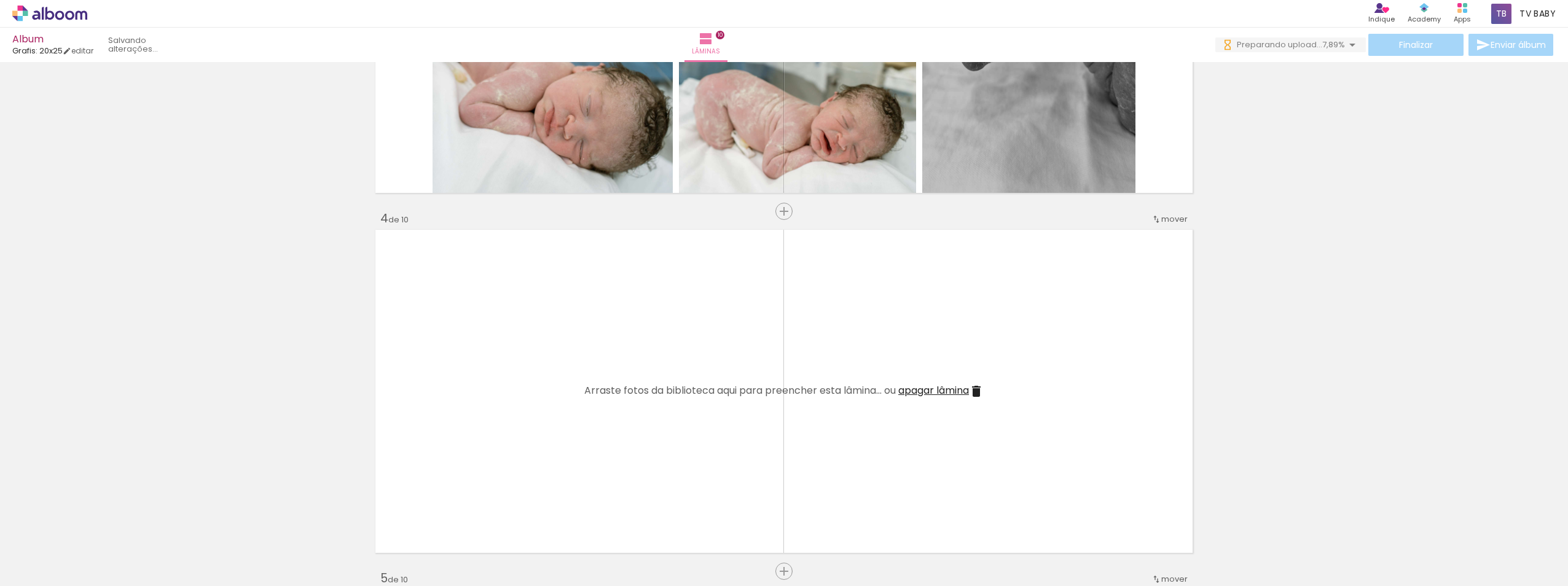
drag, startPoint x: 1024, startPoint y: 546, endPoint x: 1143, endPoint y: 548, distance: 119.0
click at [896, 455] on quentale-workspace at bounding box center [784, 293] width 1568 height 586
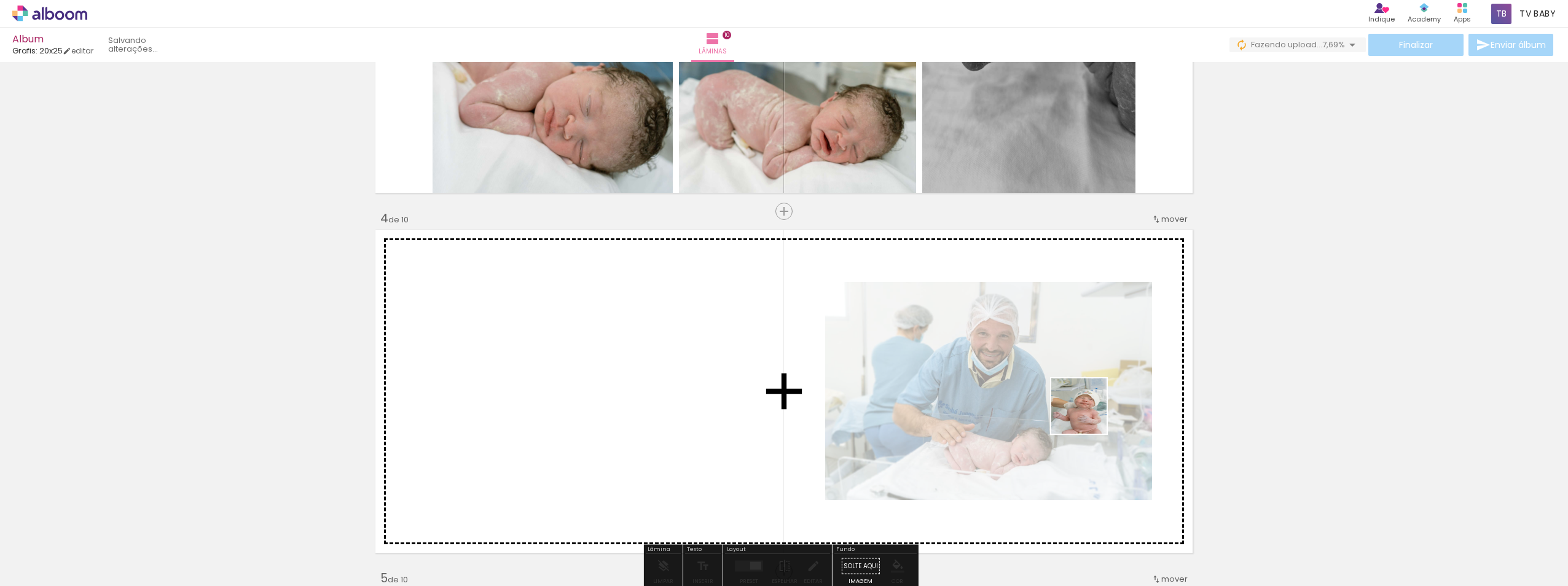
drag, startPoint x: 1165, startPoint y: 548, endPoint x: 1195, endPoint y: 526, distance: 37.2
click at [896, 403] on quentale-workspace at bounding box center [784, 293] width 1568 height 586
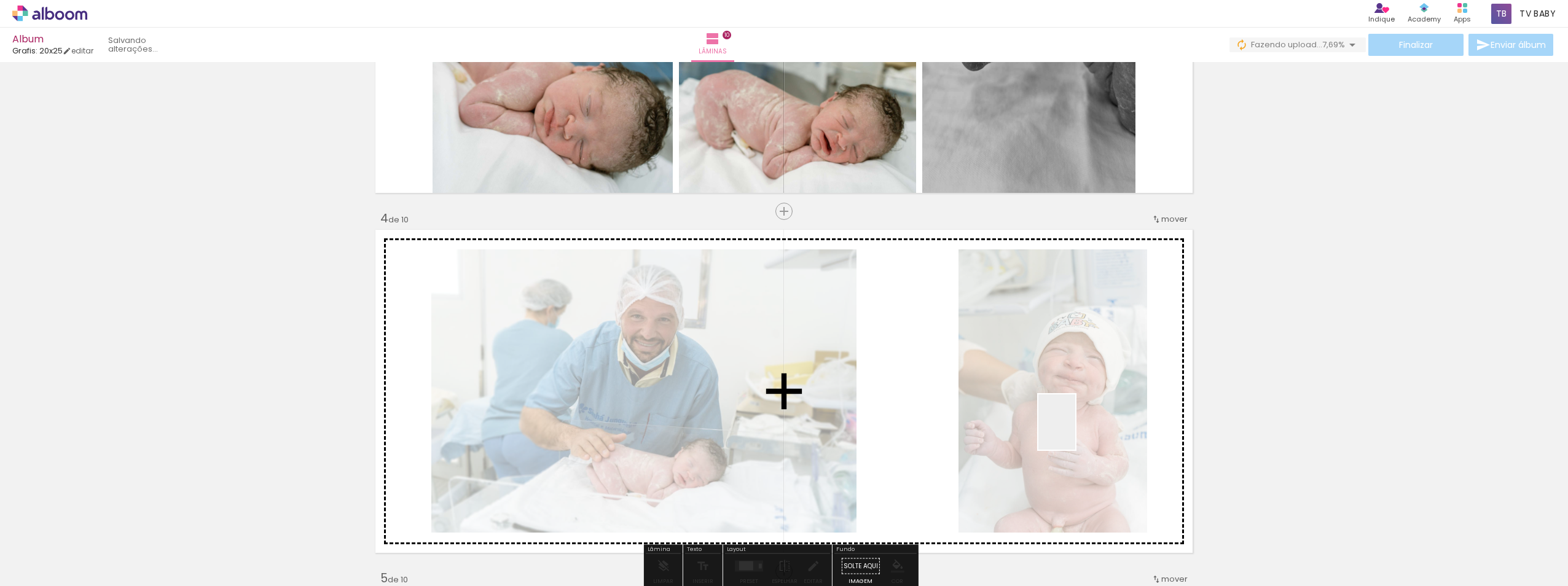
drag, startPoint x: 1195, startPoint y: 526, endPoint x: 1224, endPoint y: 501, distance: 38.3
click at [896, 415] on quentale-workspace at bounding box center [784, 293] width 1568 height 586
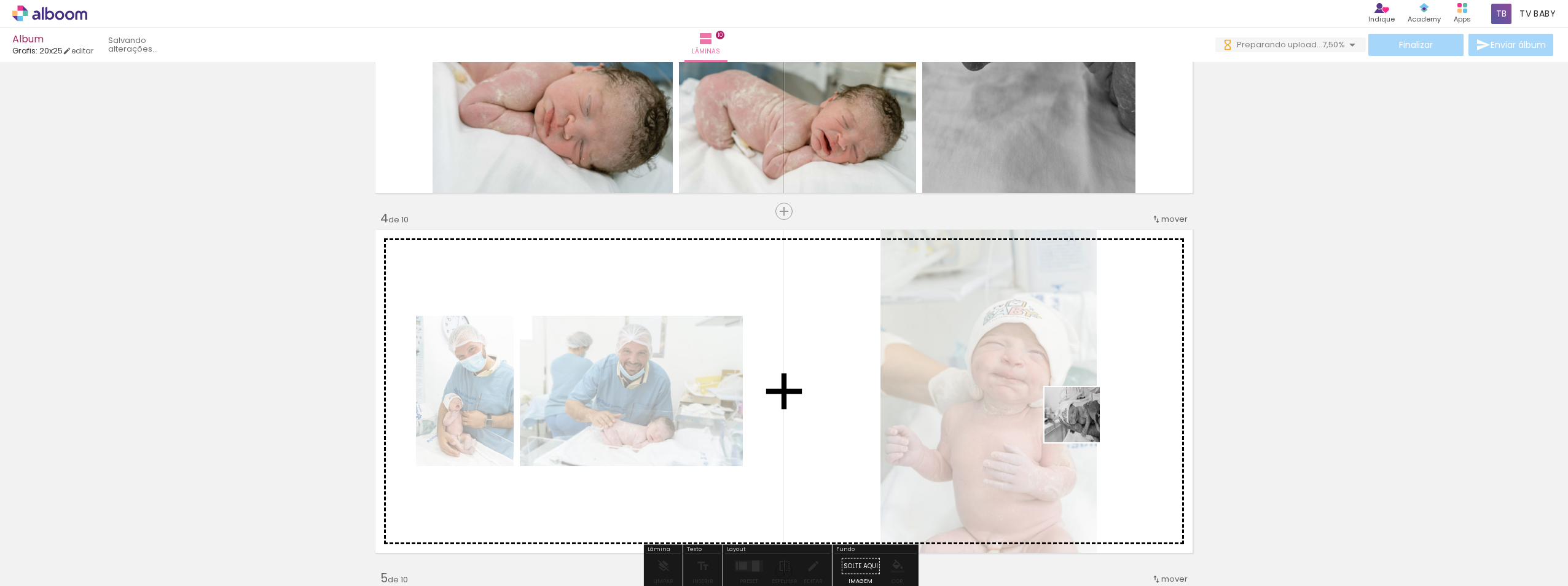
drag, startPoint x: 1301, startPoint y: 556, endPoint x: 1402, endPoint y: 531, distance: 104.0
click at [896, 417] on quentale-workspace at bounding box center [784, 293] width 1568 height 586
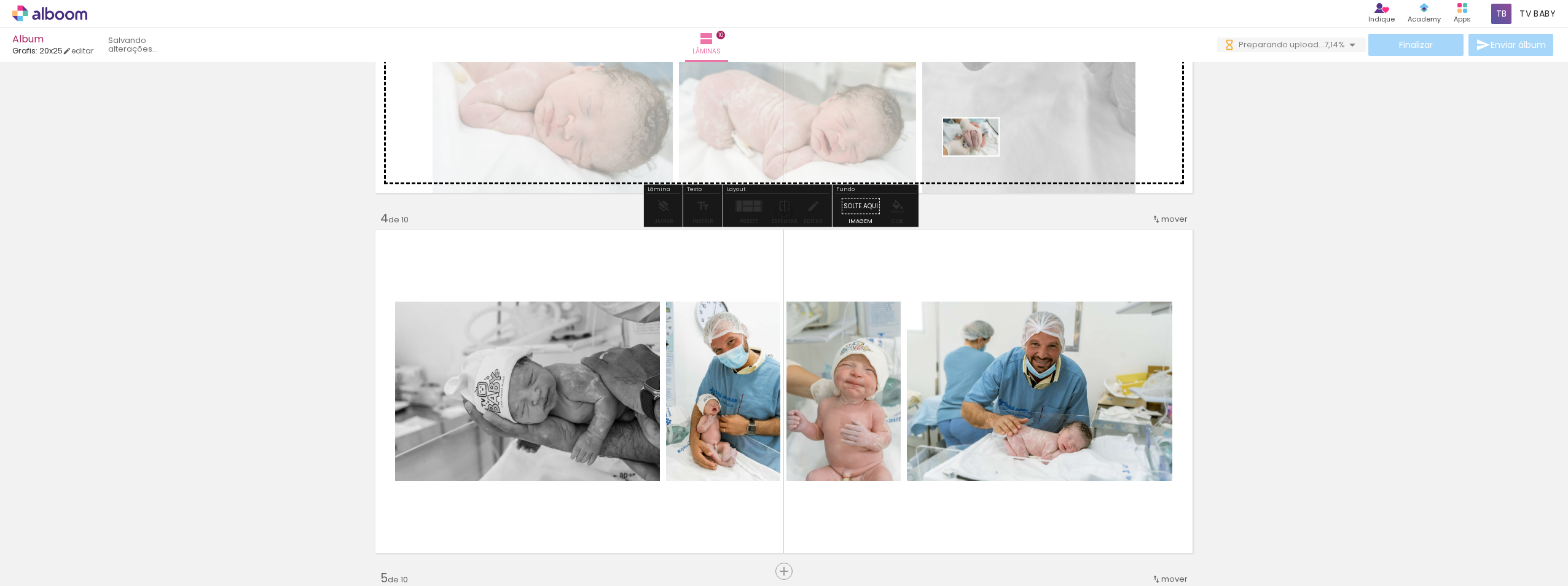
drag, startPoint x: 1140, startPoint y: 364, endPoint x: 980, endPoint y: 155, distance: 263.2
click at [896, 155] on quentale-workspace at bounding box center [784, 293] width 1568 height 586
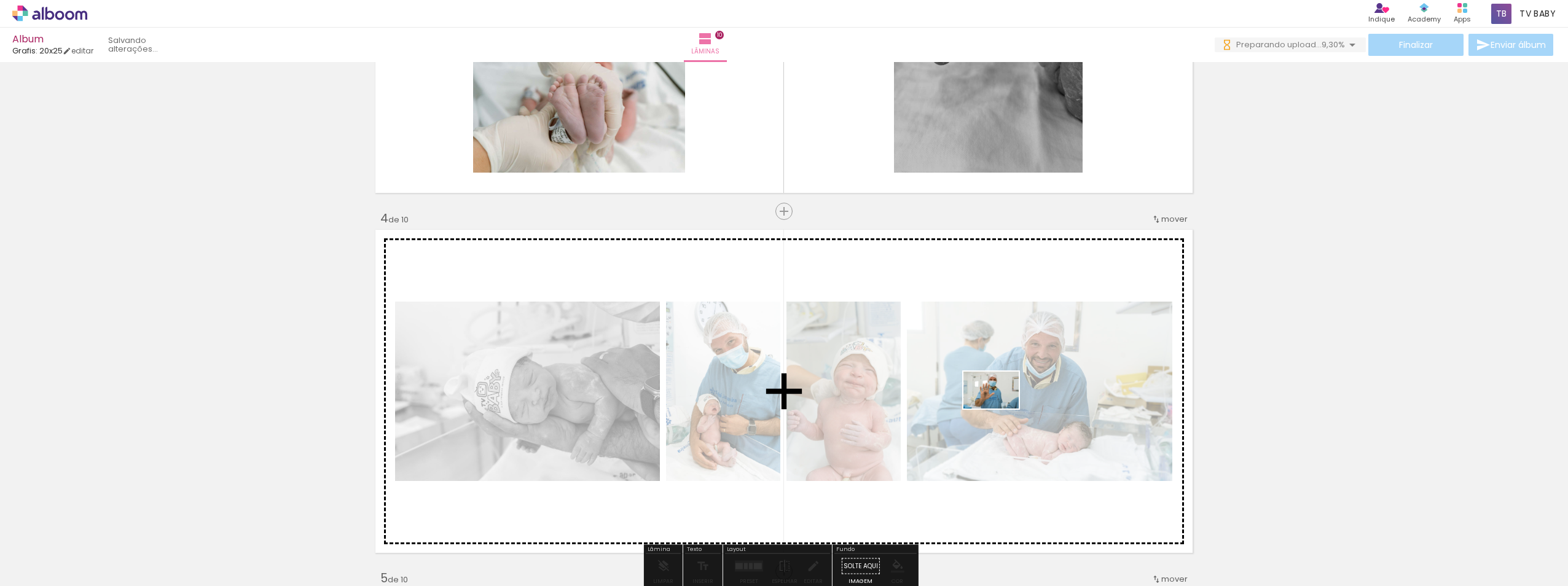
drag, startPoint x: 1436, startPoint y: 548, endPoint x: 988, endPoint y: 406, distance: 470.0
click at [896, 406] on quentale-workspace at bounding box center [784, 293] width 1568 height 586
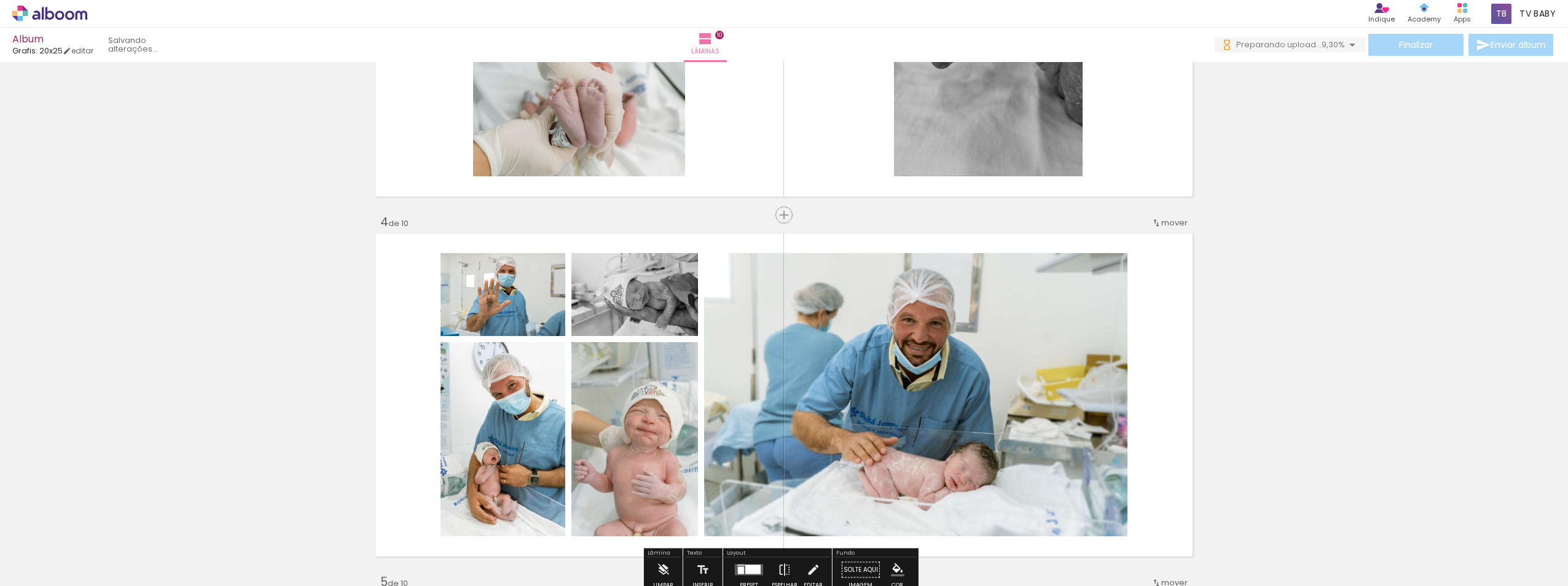
scroll to position [705, 0]
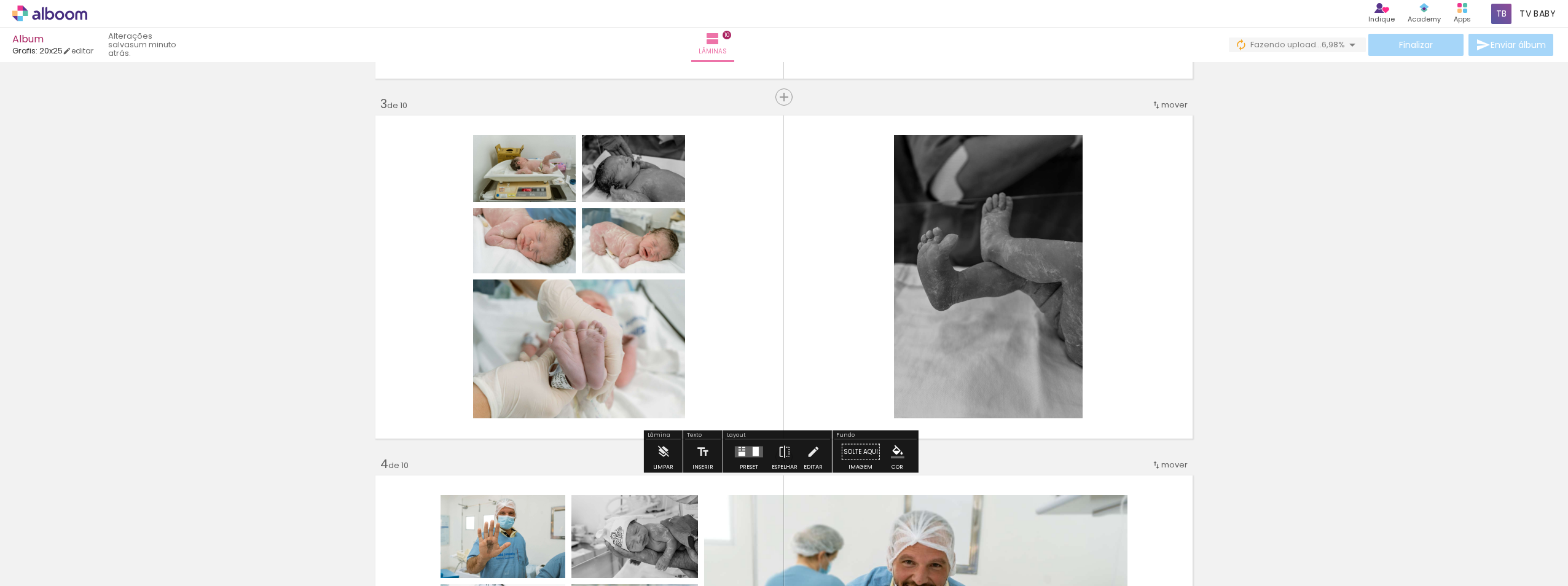
drag, startPoint x: 748, startPoint y: 450, endPoint x: 1161, endPoint y: 359, distance: 422.9
click at [748, 450] on quentale-layouter at bounding box center [749, 451] width 28 height 11
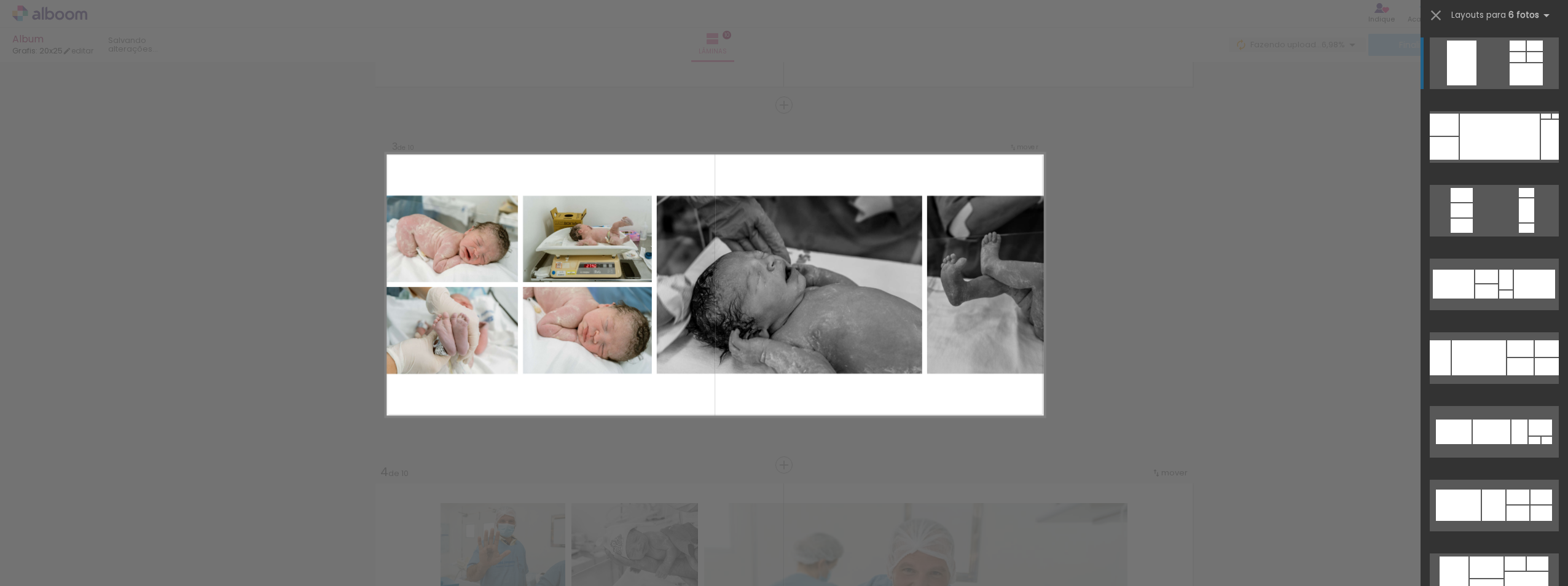
scroll to position [696, 0]
click at [896, 51] on div at bounding box center [1535, 46] width 16 height 10
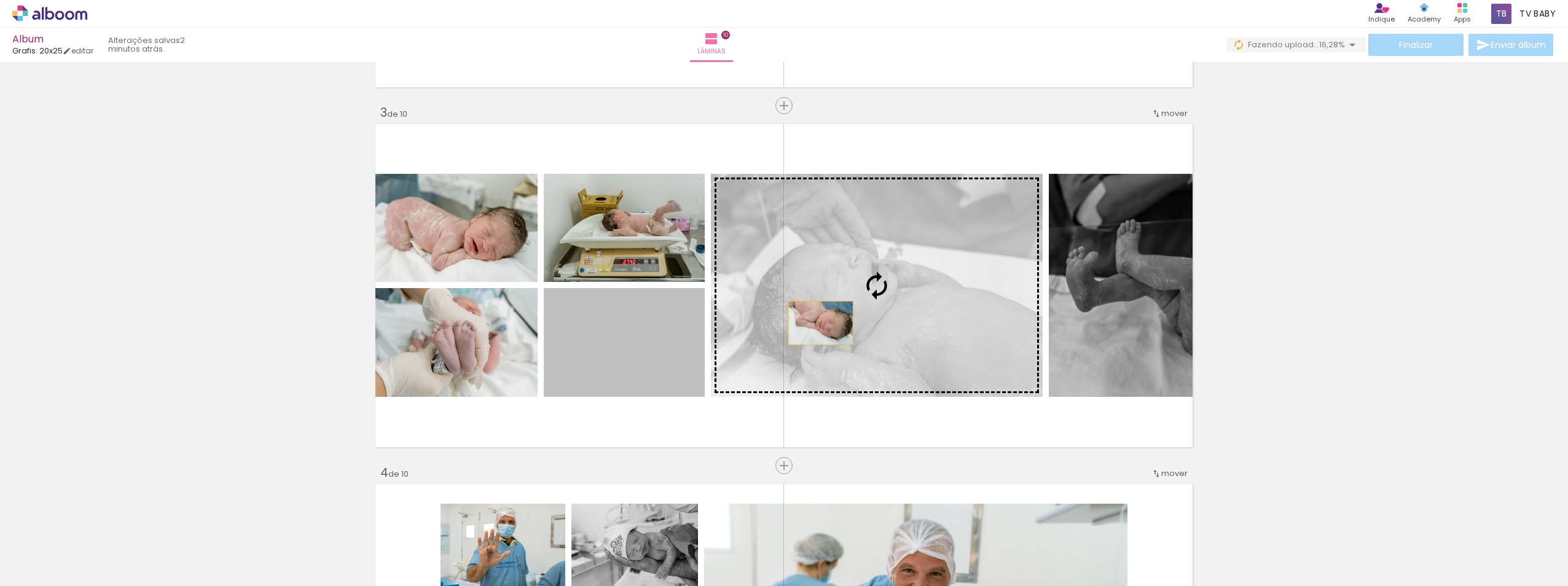
drag, startPoint x: 655, startPoint y: 355, endPoint x: 816, endPoint y: 323, distance: 164.1
click at [0, 0] on slot at bounding box center [0, 0] width 0 height 0
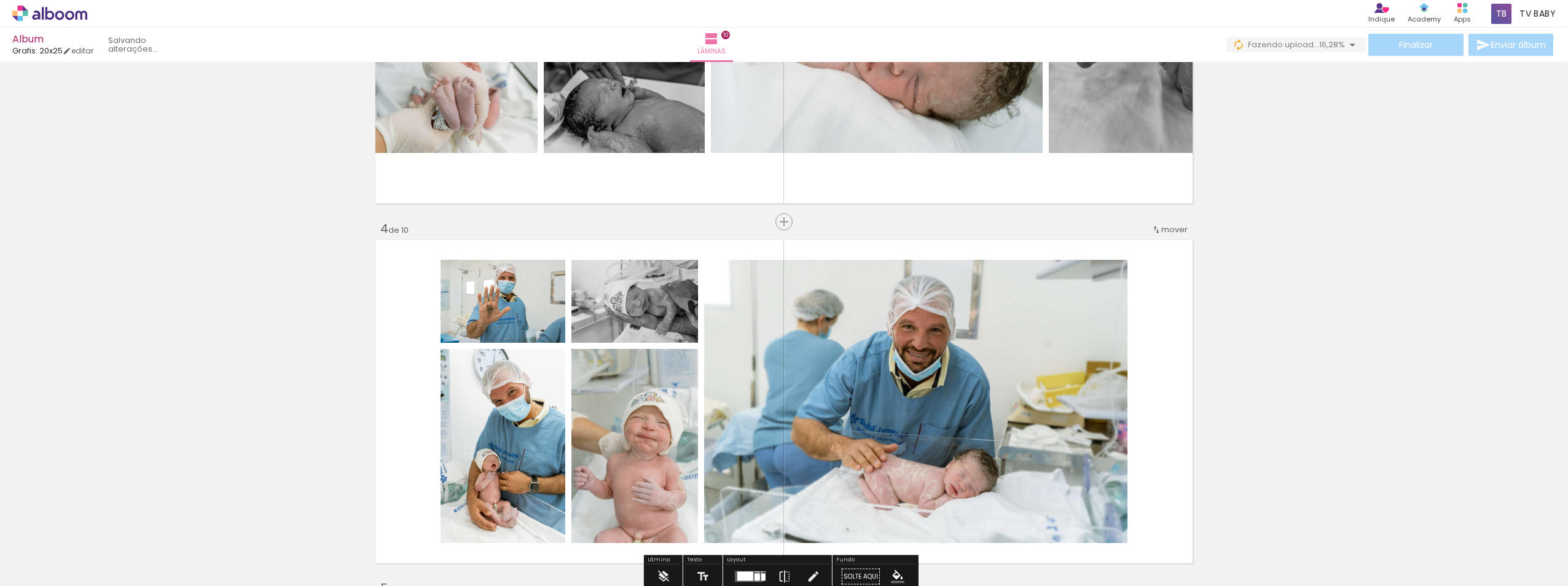
scroll to position [1065, 0]
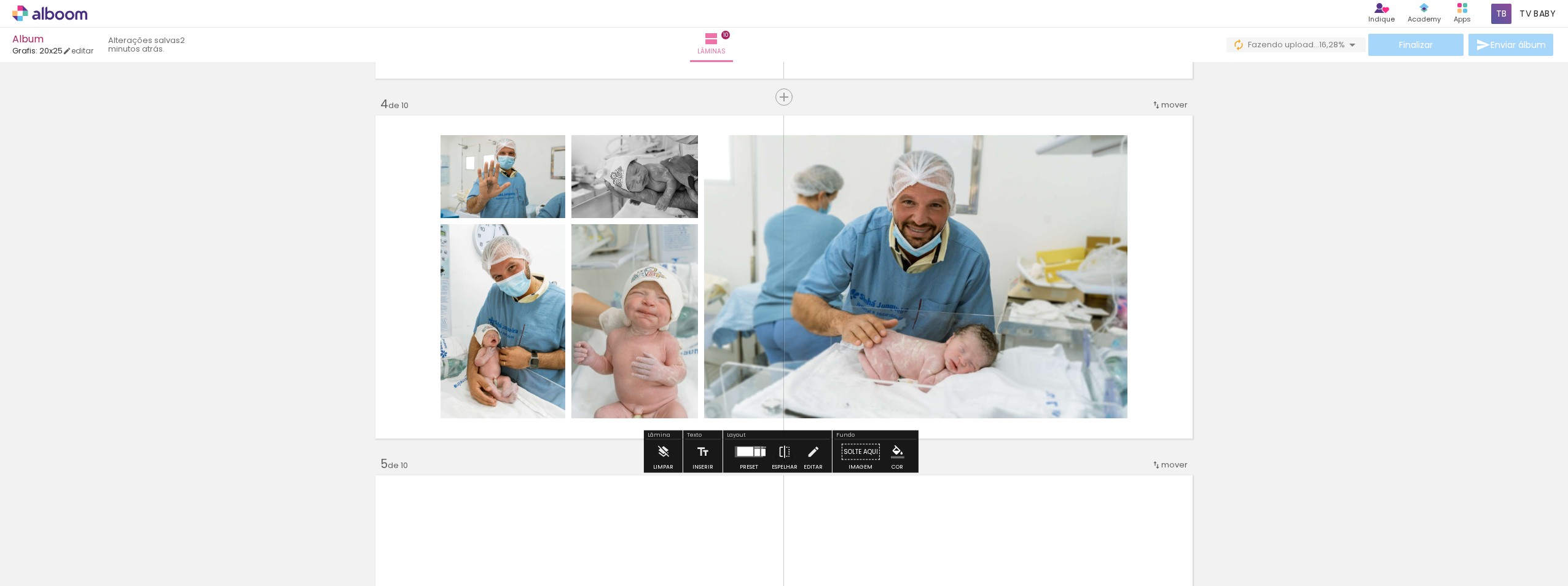
drag, startPoint x: 748, startPoint y: 451, endPoint x: 884, endPoint y: 447, distance: 136.1
click at [748, 452] on div at bounding box center [745, 451] width 16 height 9
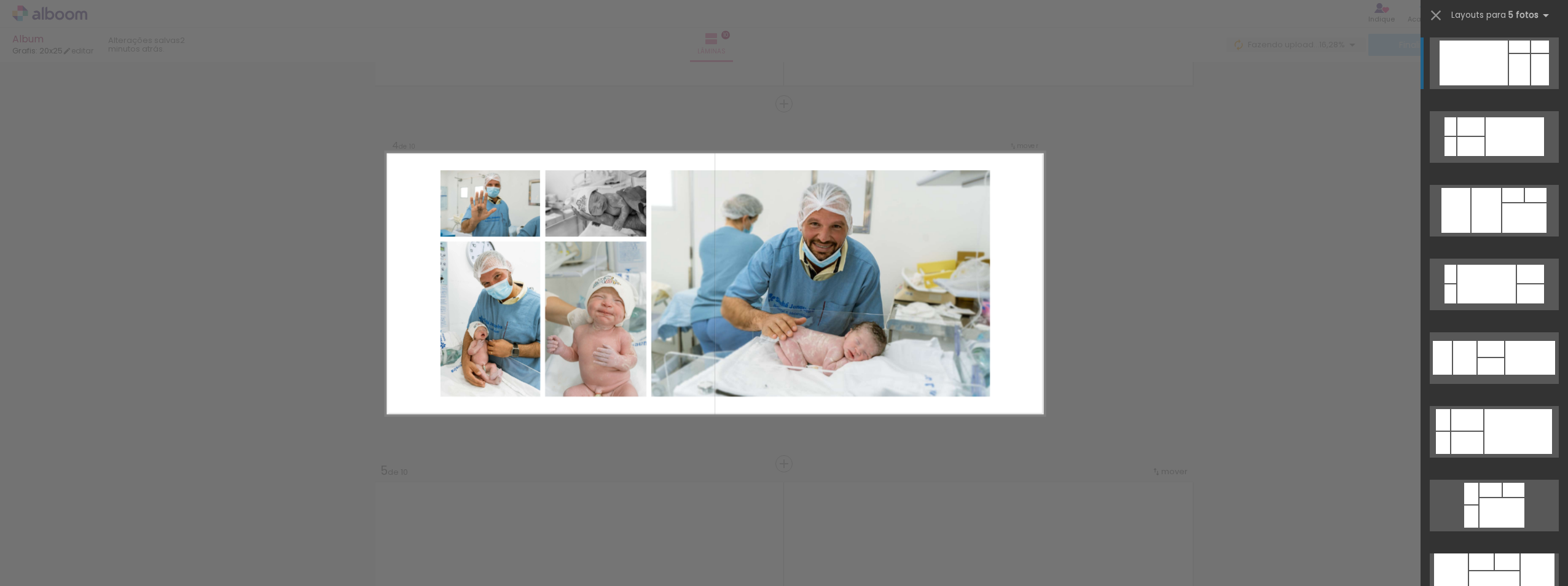
scroll to position [1057, 0]
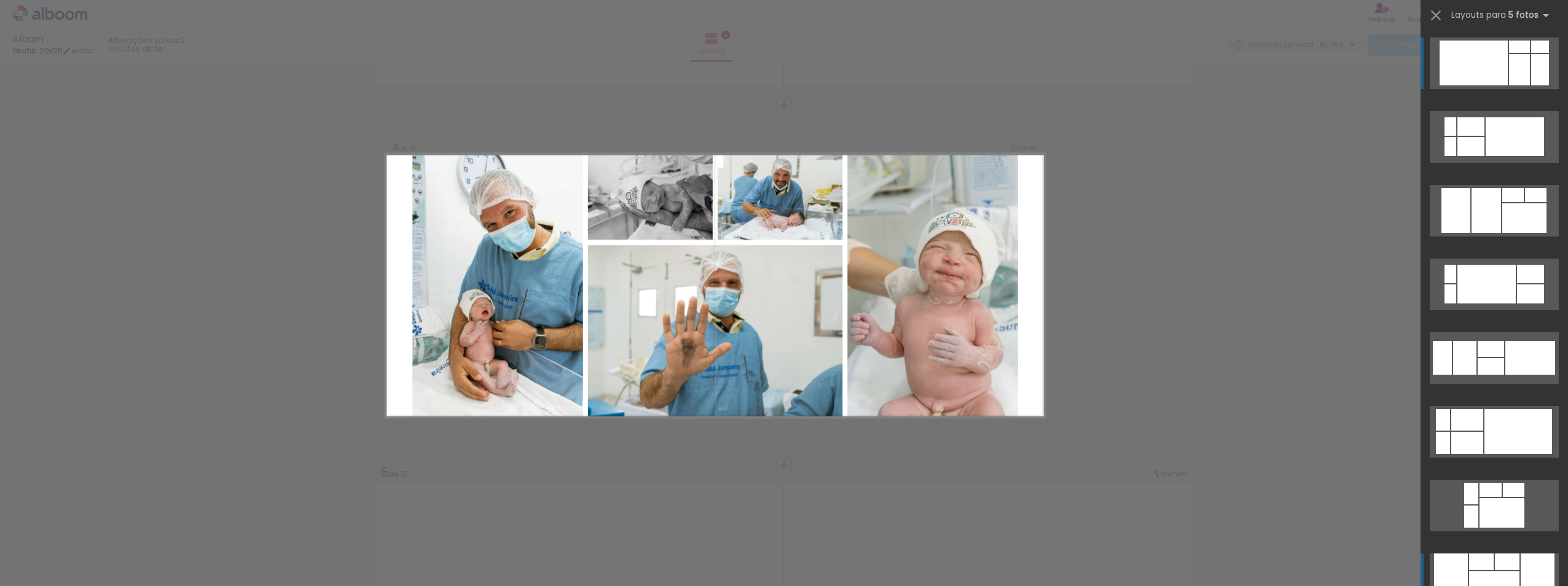
click at [896, 85] on div at bounding box center [1540, 69] width 18 height 31
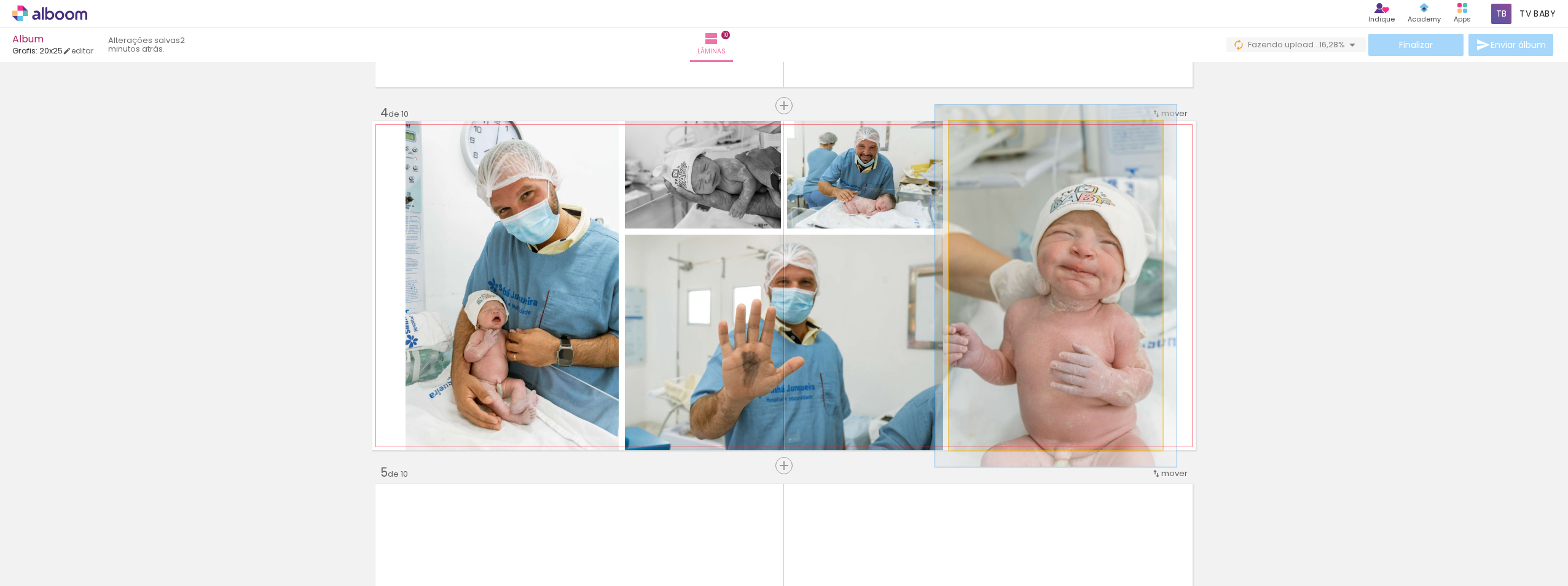
type paper-slider "110"
click at [896, 137] on div at bounding box center [982, 133] width 11 height 11
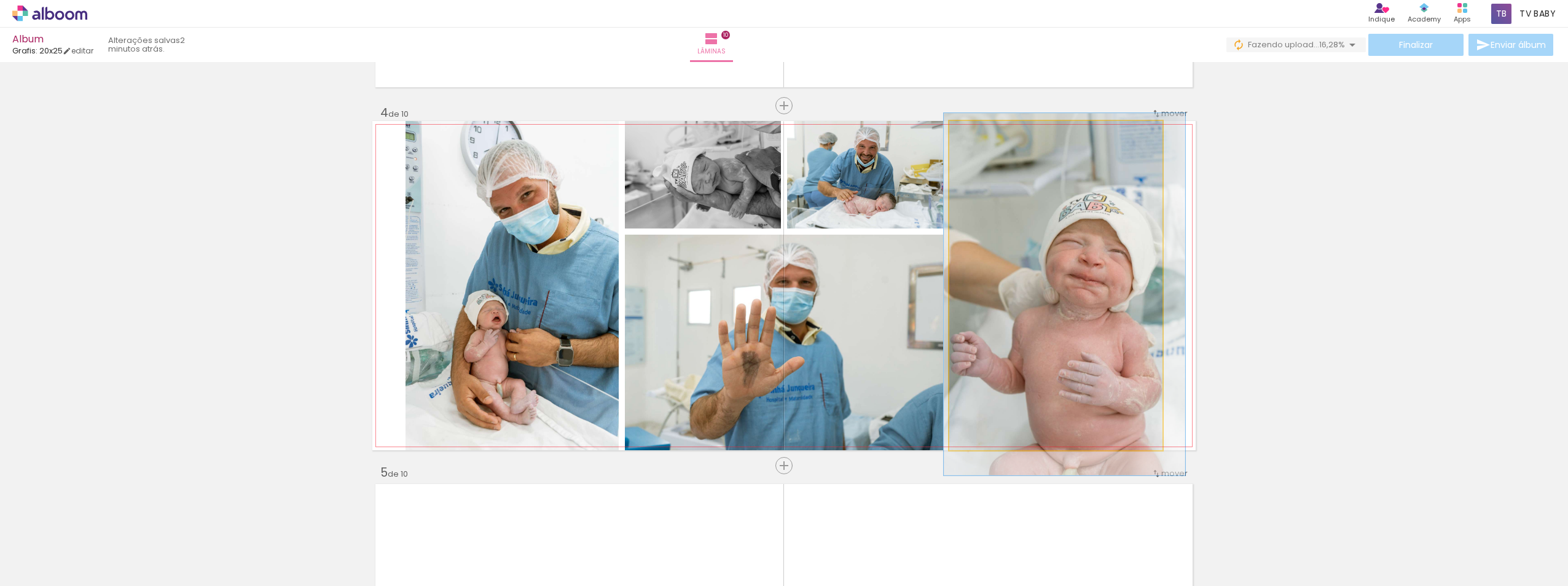
drag, startPoint x: 1025, startPoint y: 234, endPoint x: 1030, endPoint y: 241, distance: 8.6
click at [896, 241] on quentale-photo at bounding box center [1056, 285] width 213 height 329
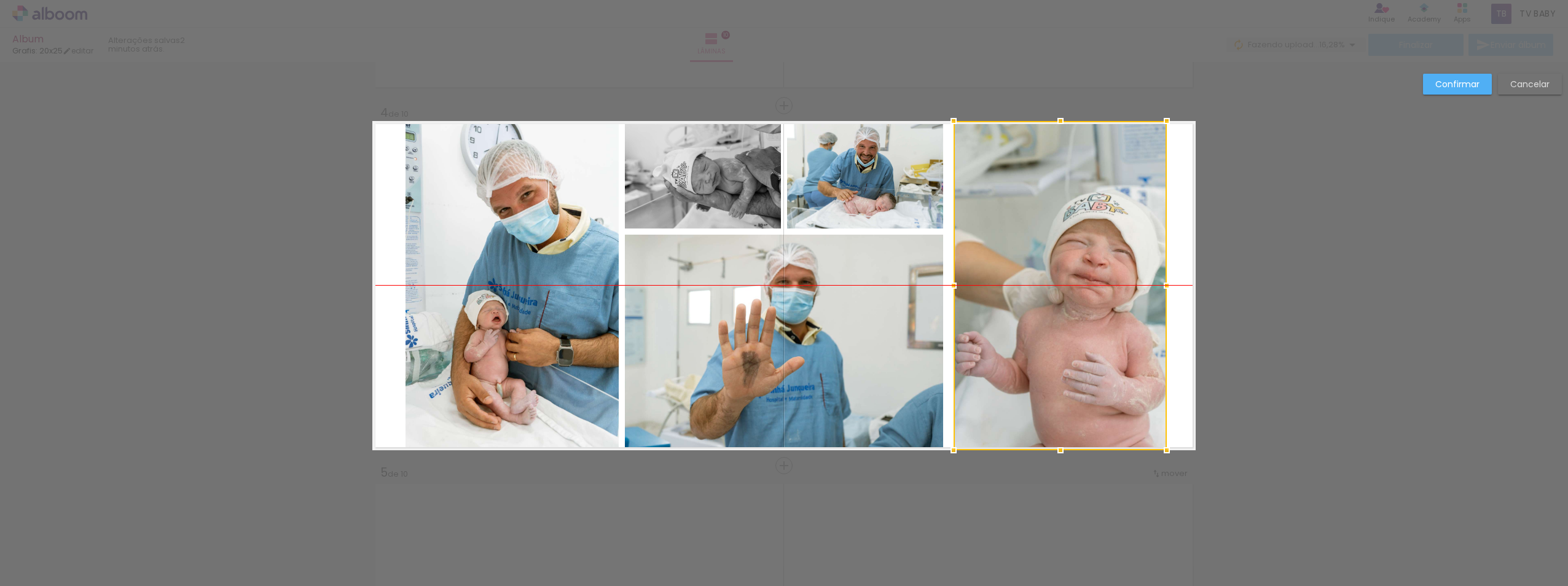
click at [896, 243] on div at bounding box center [1060, 285] width 213 height 329
click at [896, 92] on paper-button "Confirmar" at bounding box center [1457, 84] width 69 height 21
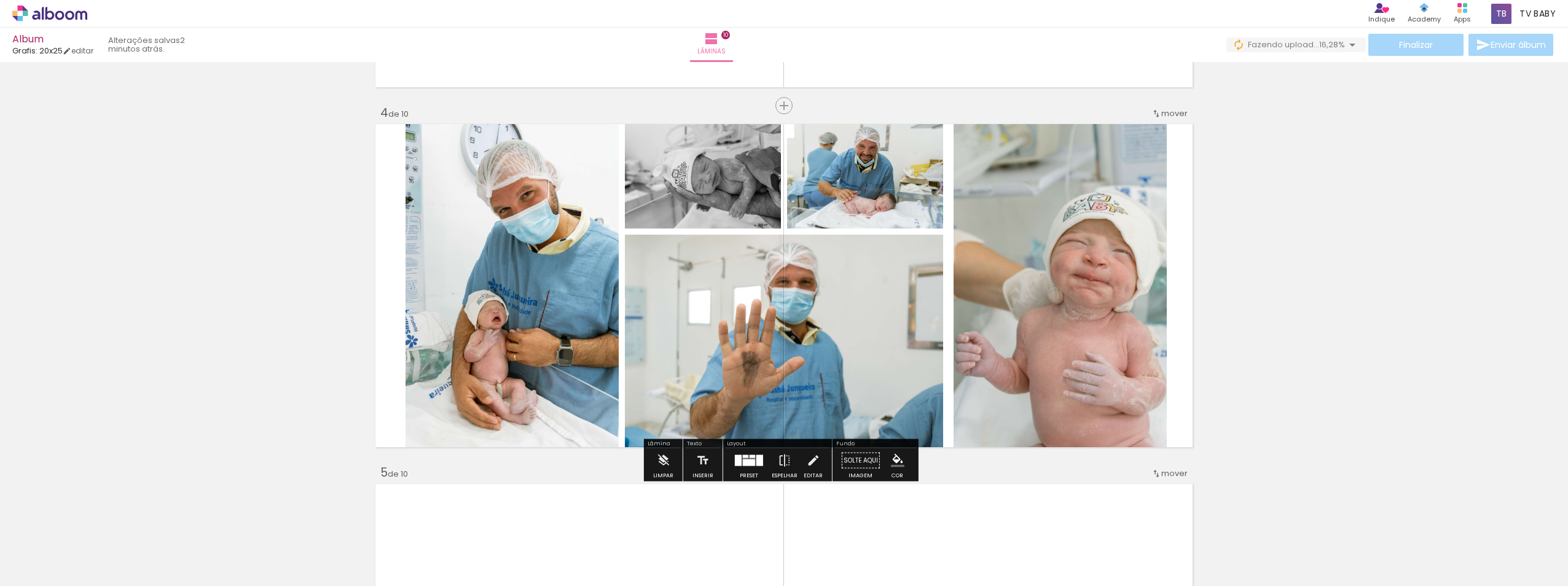
click at [752, 465] on div at bounding box center [748, 463] width 12 height 7
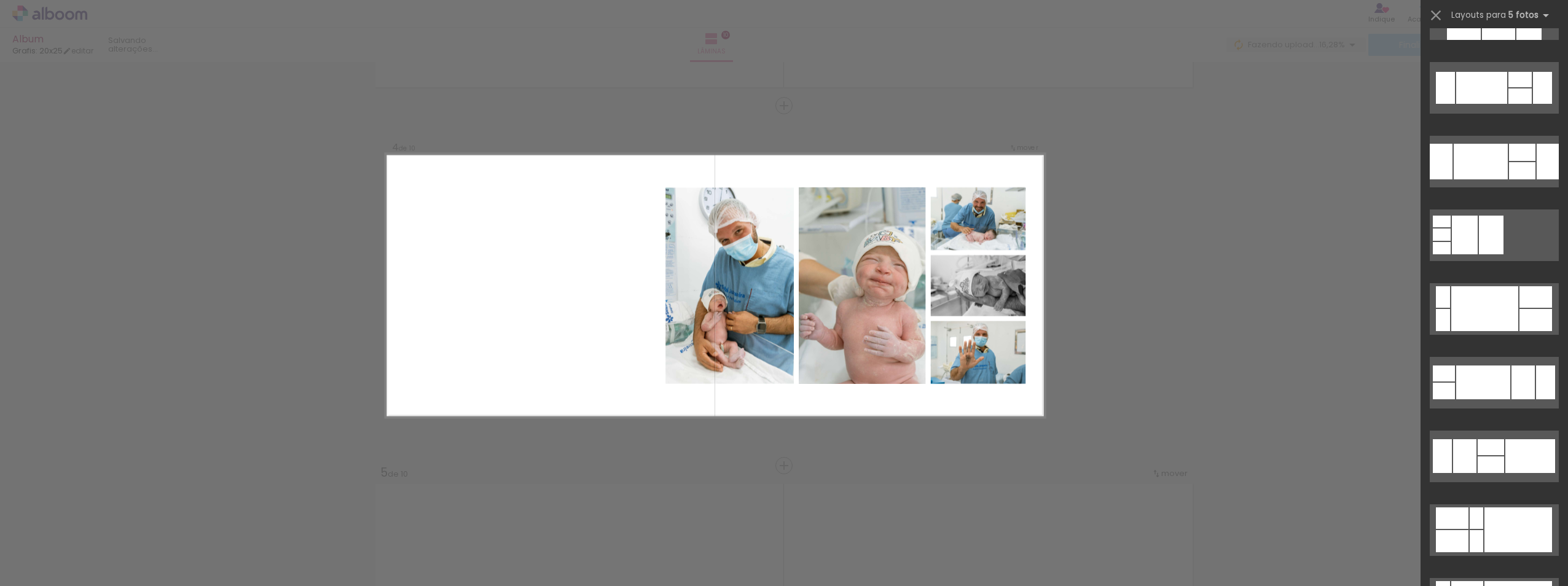
scroll to position [1069, 0]
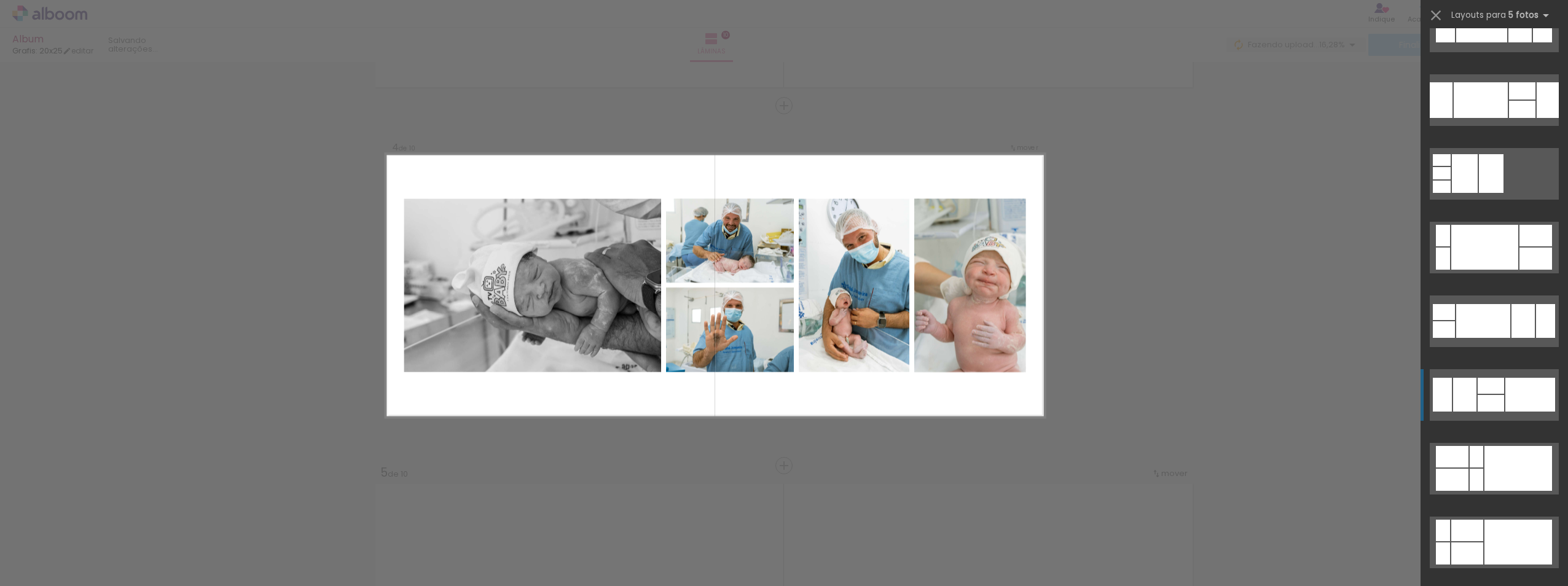
click at [896, 338] on div at bounding box center [1546, 321] width 19 height 34
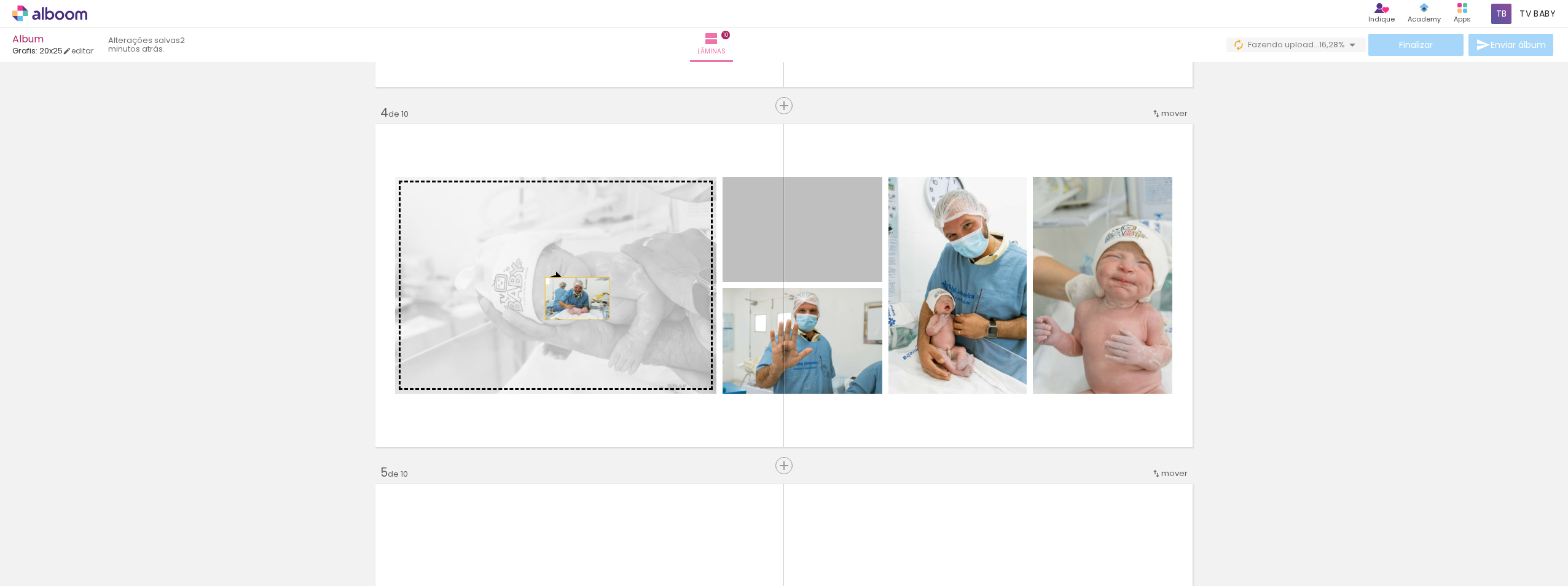
drag, startPoint x: 590, startPoint y: 296, endPoint x: 573, endPoint y: 299, distance: 17.3
click at [0, 0] on slot at bounding box center [0, 0] width 0 height 0
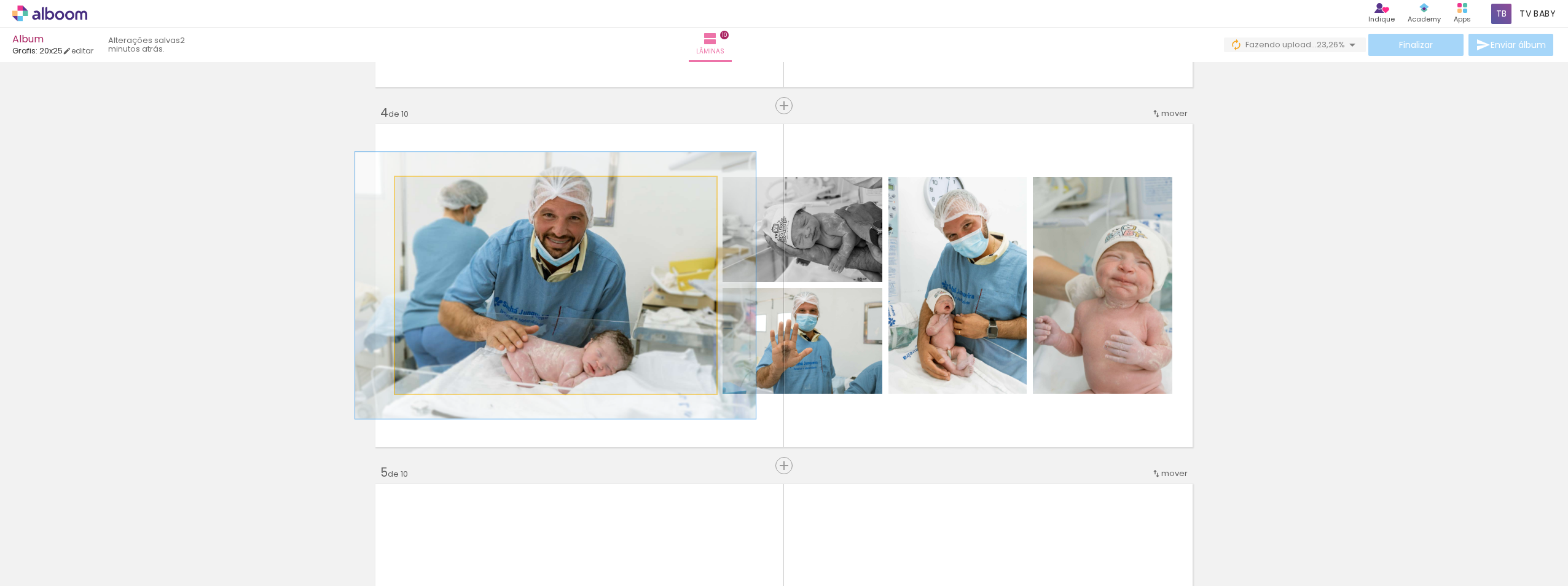
drag, startPoint x: 418, startPoint y: 191, endPoint x: 428, endPoint y: 188, distance: 10.4
click at [428, 188] on div at bounding box center [434, 189] width 11 height 11
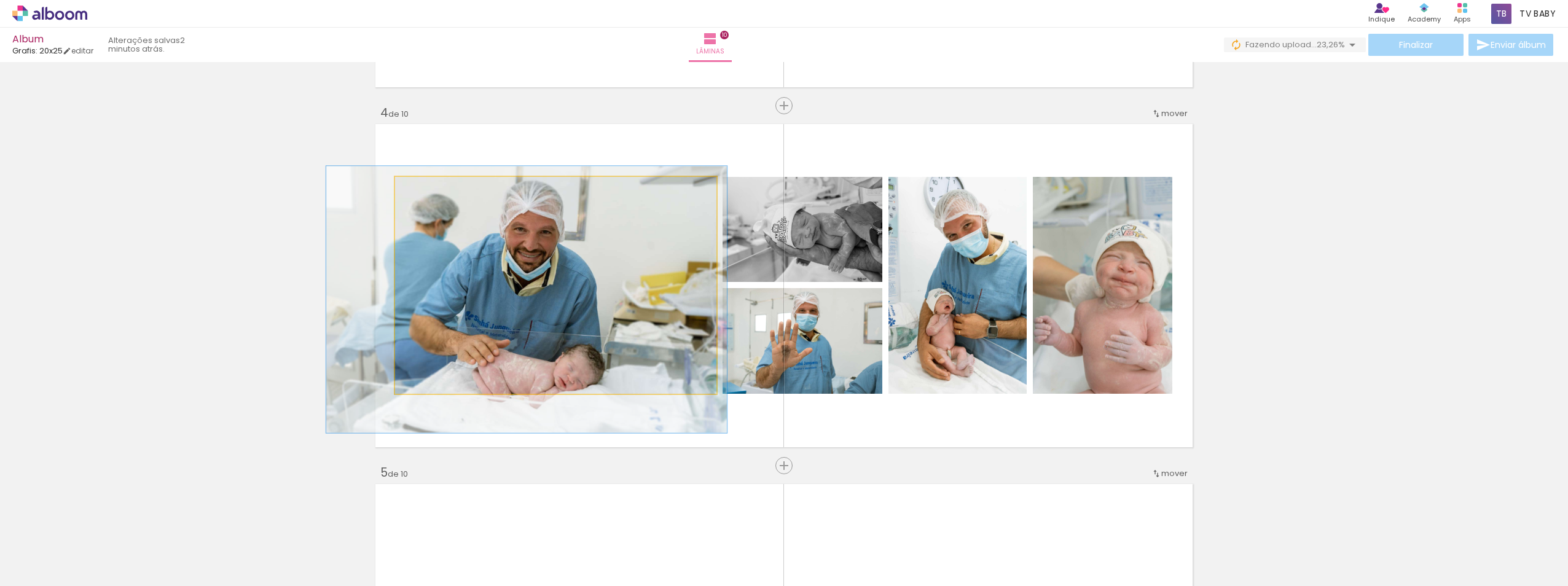
drag, startPoint x: 582, startPoint y: 260, endPoint x: 553, endPoint y: 274, distance: 32.2
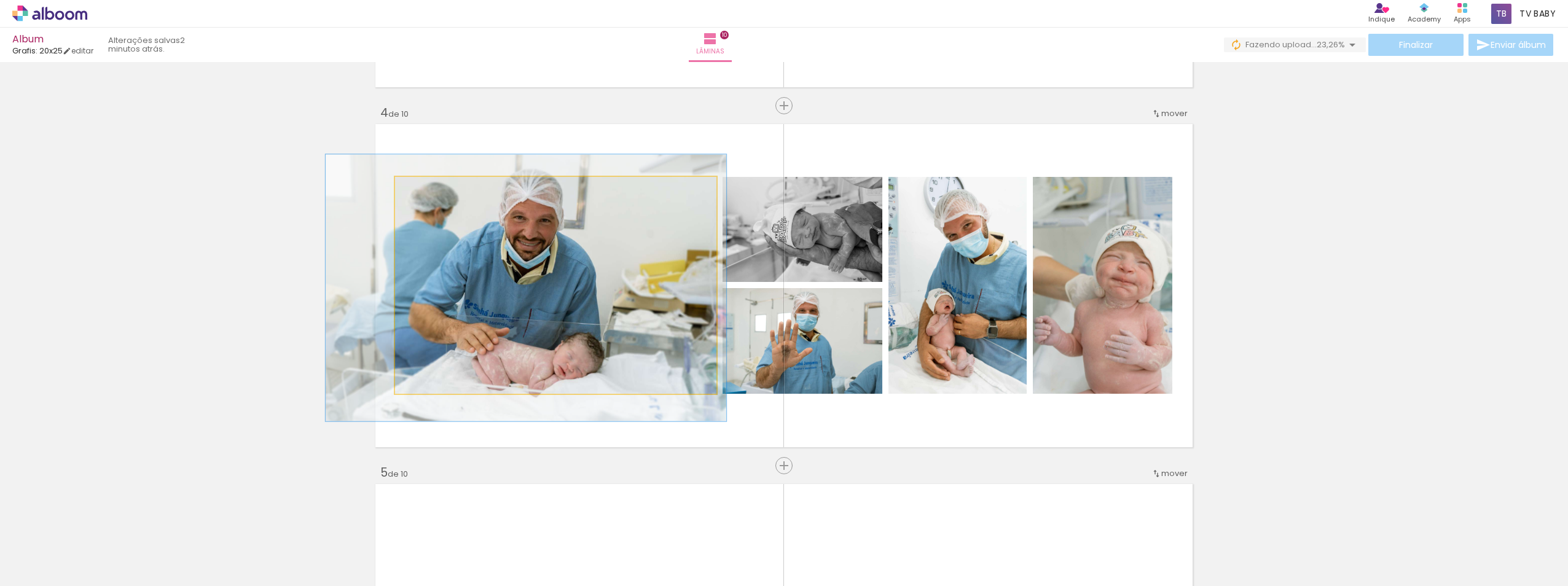
drag, startPoint x: 626, startPoint y: 310, endPoint x: 625, endPoint y: 298, distance: 12.0
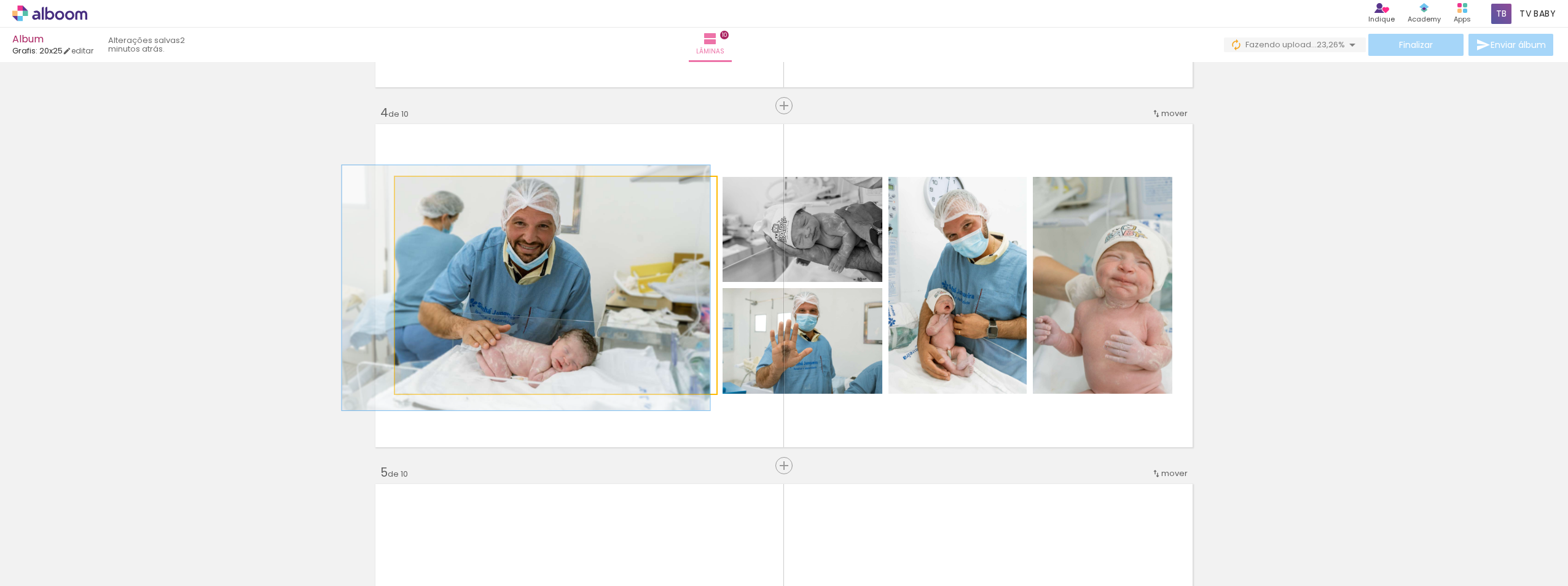
type paper-slider "113"
click at [432, 192] on div at bounding box center [430, 190] width 20 height 20
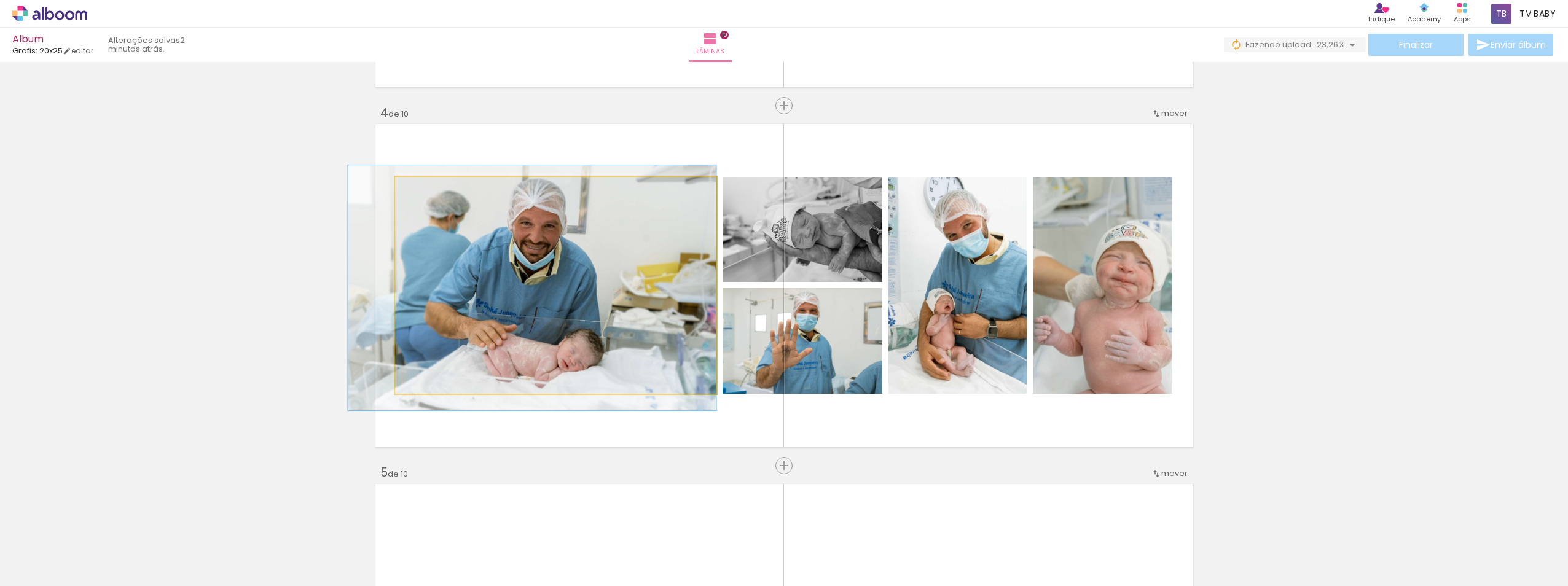
drag, startPoint x: 503, startPoint y: 277, endPoint x: 487, endPoint y: 277, distance: 16.0
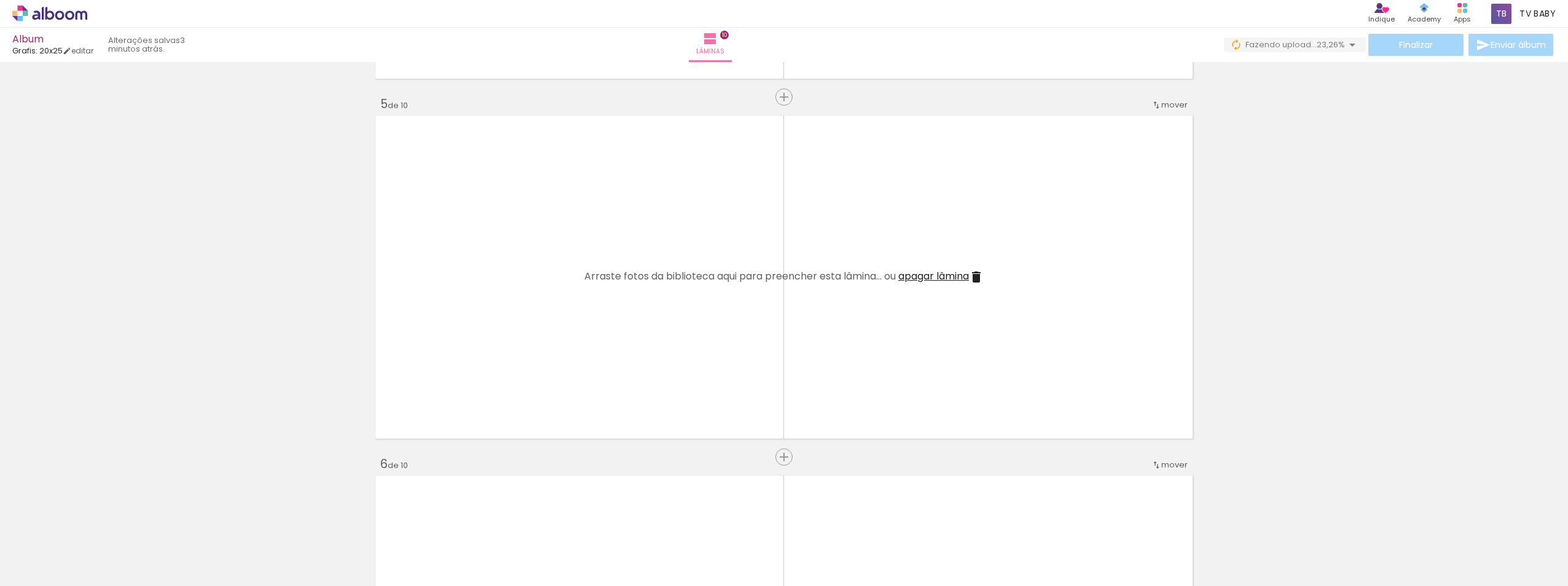
scroll to position [0, 959]
drag, startPoint x: 557, startPoint y: 495, endPoint x: 559, endPoint y: 411, distance: 84.0
click at [559, 411] on quentale-workspace at bounding box center [784, 293] width 1568 height 586
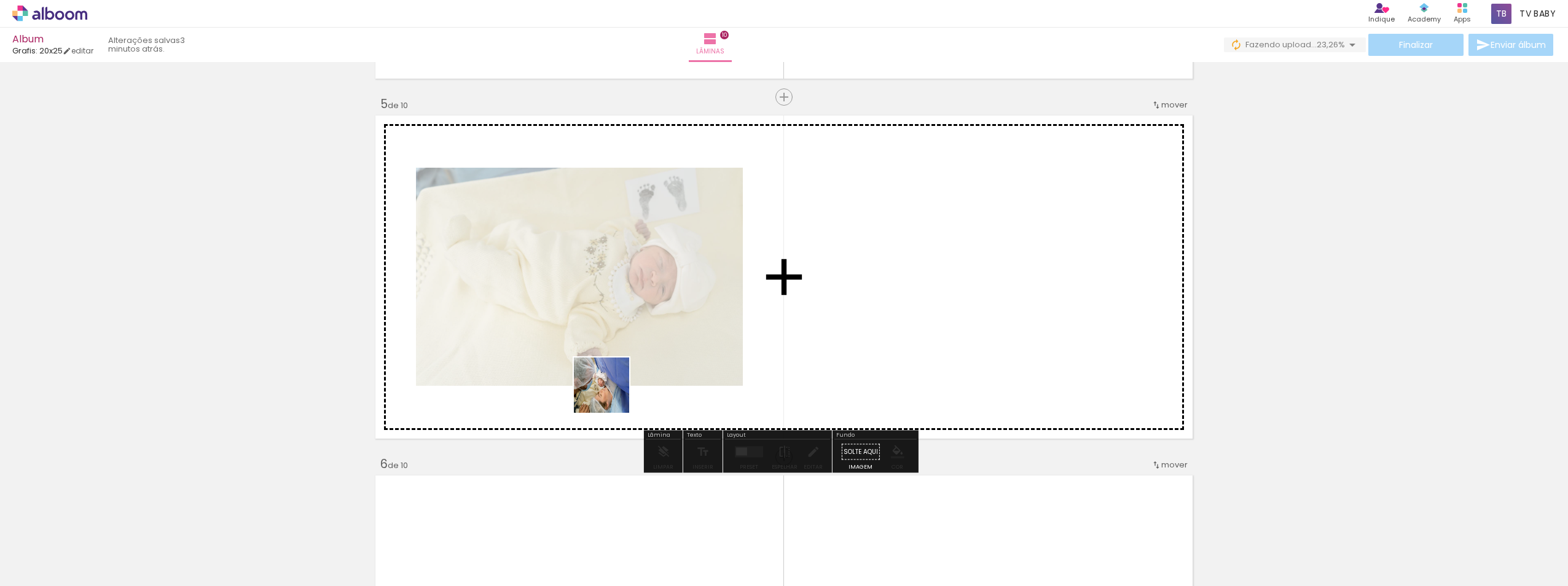
drag, startPoint x: 611, startPoint y: 544, endPoint x: 663, endPoint y: 535, distance: 52.8
click at [612, 388] on quentale-workspace at bounding box center [784, 293] width 1568 height 586
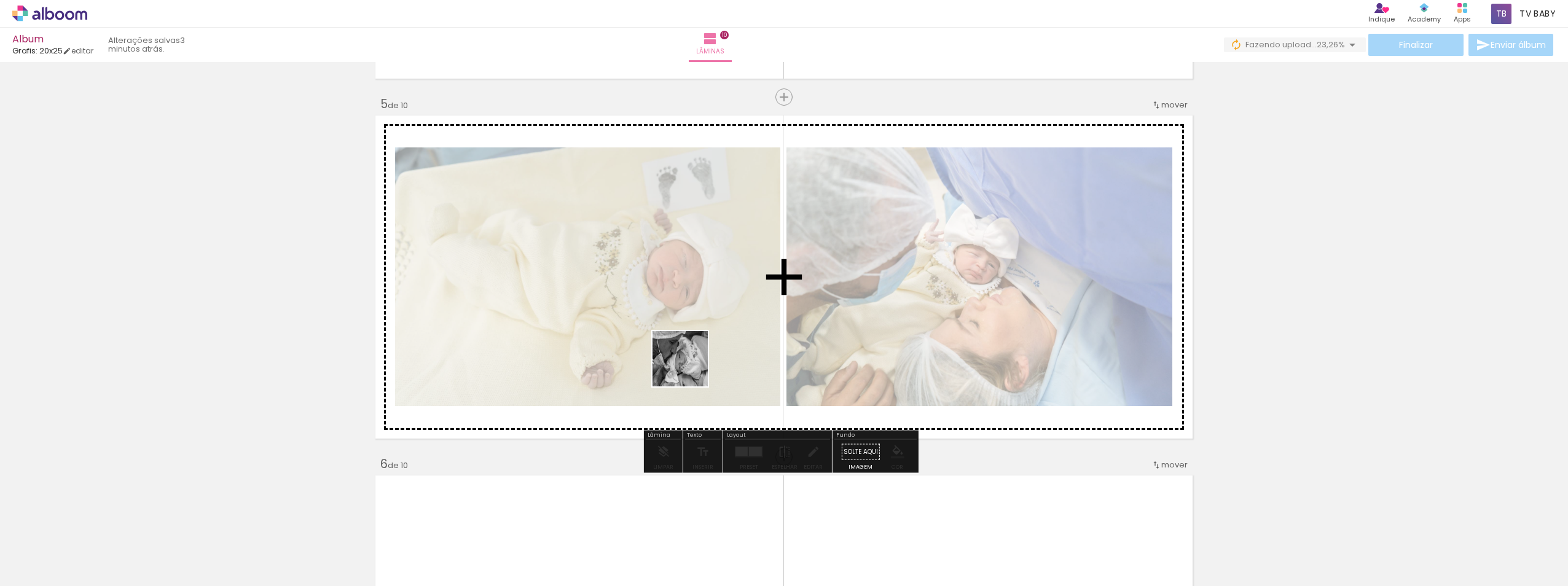
drag, startPoint x: 689, startPoint y: 368, endPoint x: 763, endPoint y: 549, distance: 195.5
click at [687, 322] on quentale-workspace at bounding box center [784, 293] width 1568 height 586
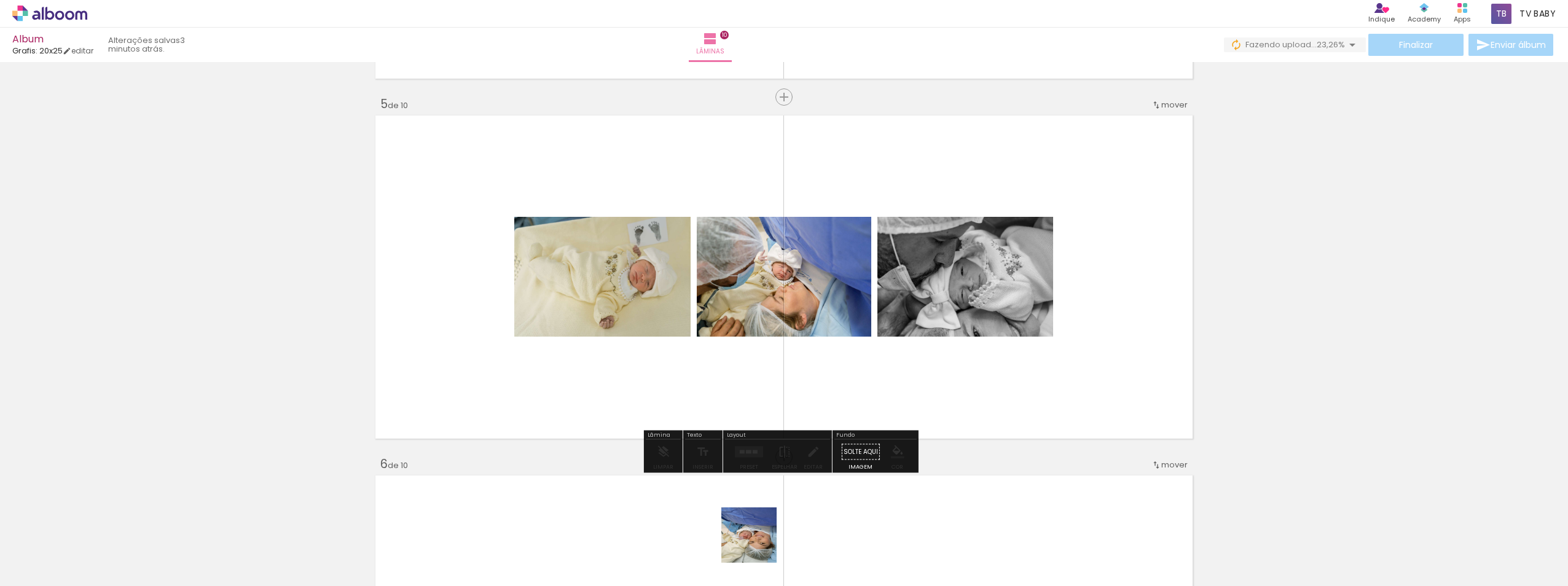
drag, startPoint x: 757, startPoint y: 562, endPoint x: 859, endPoint y: 460, distance: 144.2
click at [775, 289] on quentale-workspace at bounding box center [784, 293] width 1568 height 586
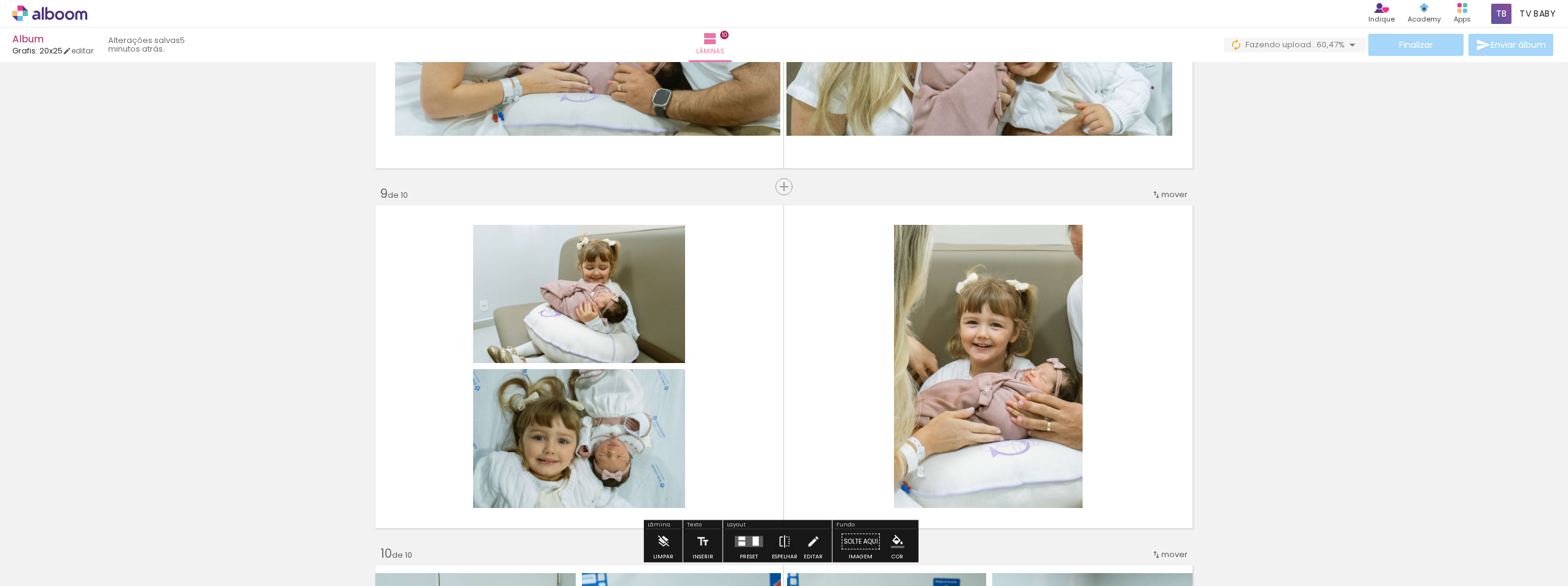
scroll to position [2909, 0]
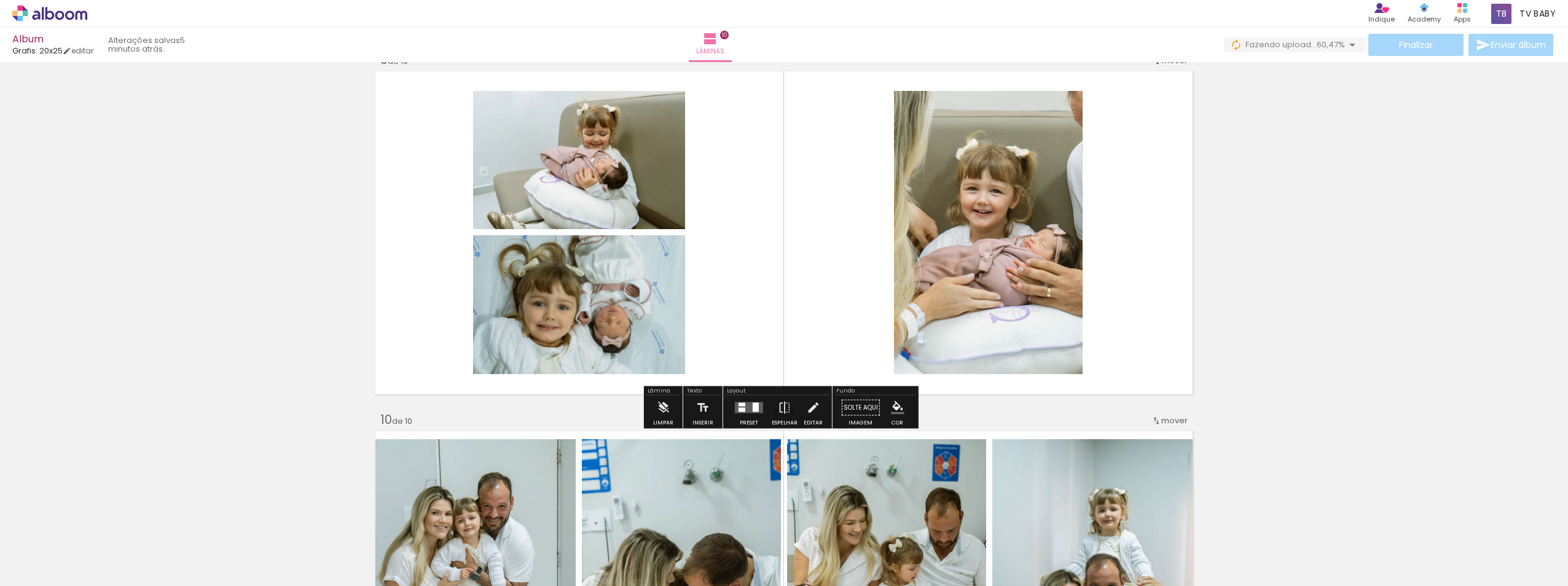
click at [753, 410] on div at bounding box center [756, 407] width 6 height 9
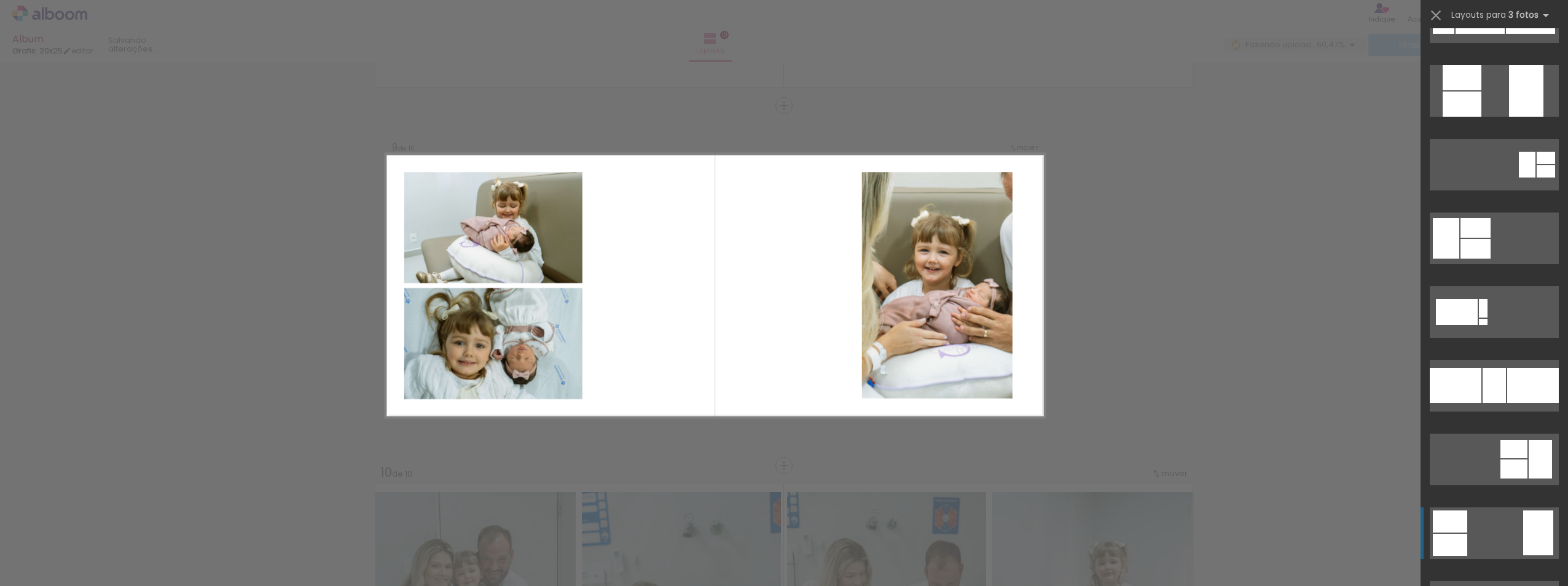
scroll to position [614, 0]
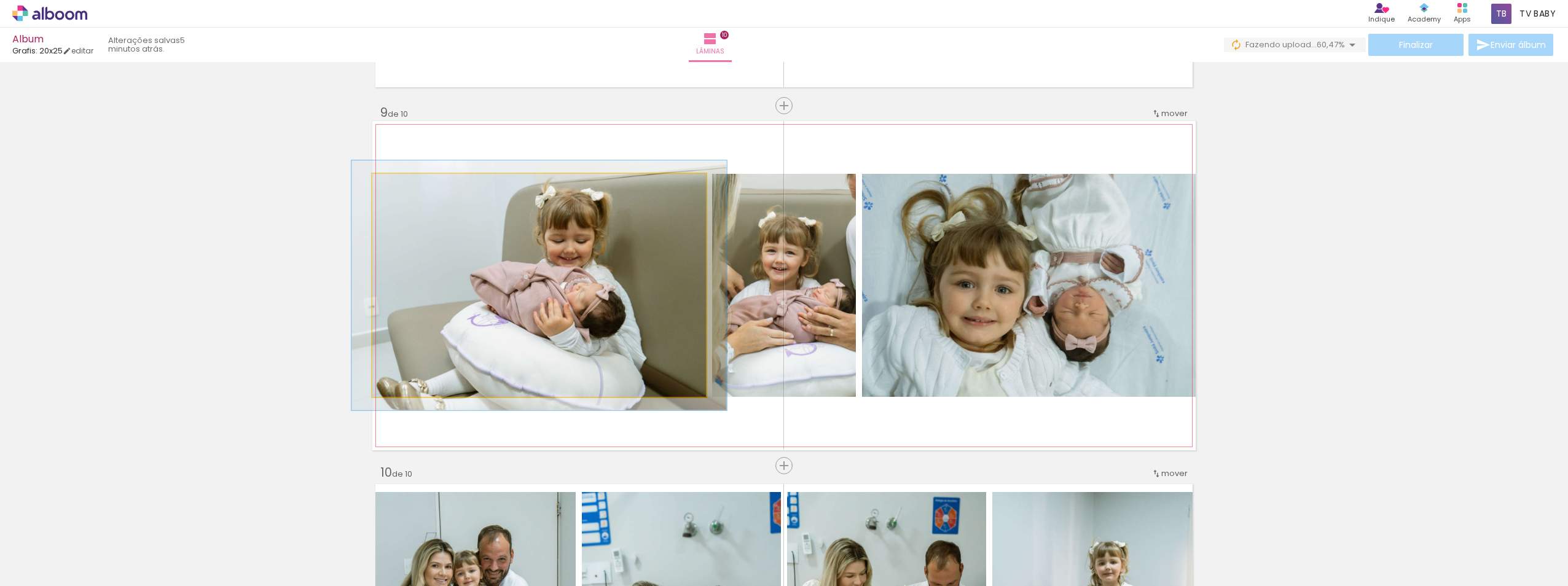
drag, startPoint x: 400, startPoint y: 190, endPoint x: 407, endPoint y: 187, distance: 7.6
click at [407, 187] on div at bounding box center [406, 187] width 20 height 20
type paper-slider "110"
click at [397, 189] on div at bounding box center [406, 187] width 20 height 20
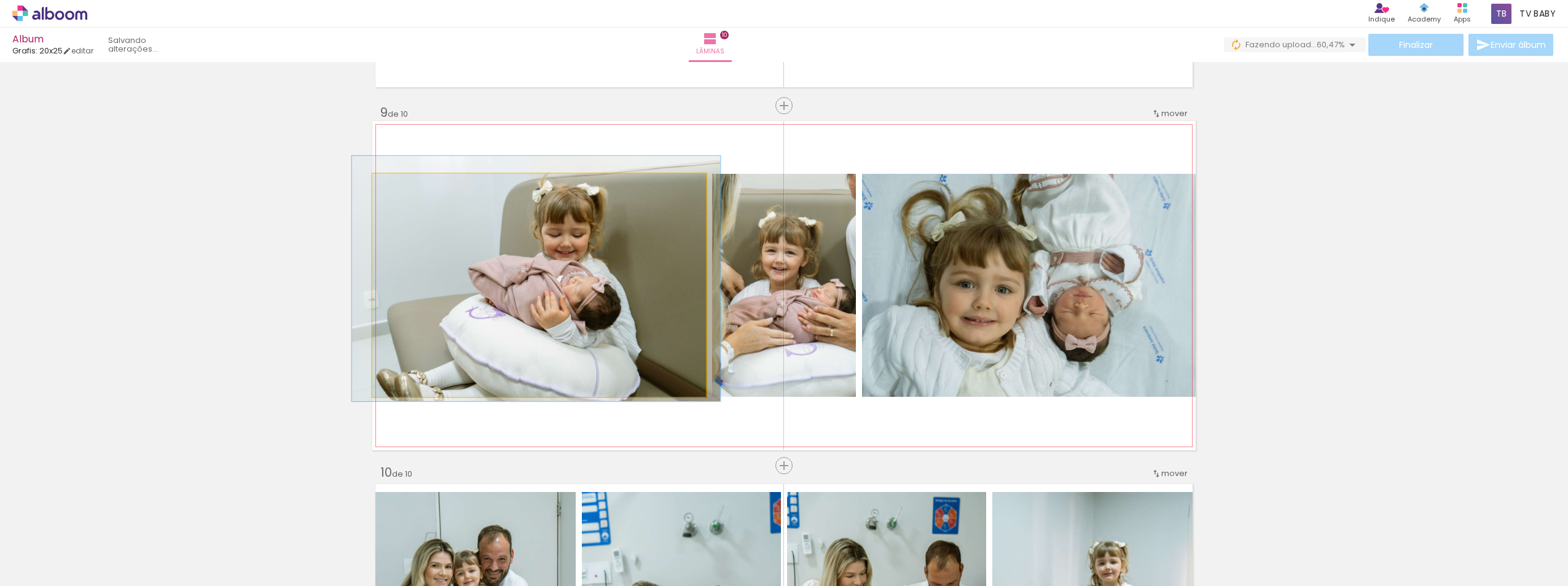
drag, startPoint x: 567, startPoint y: 294, endPoint x: 562, endPoint y: 288, distance: 7.8
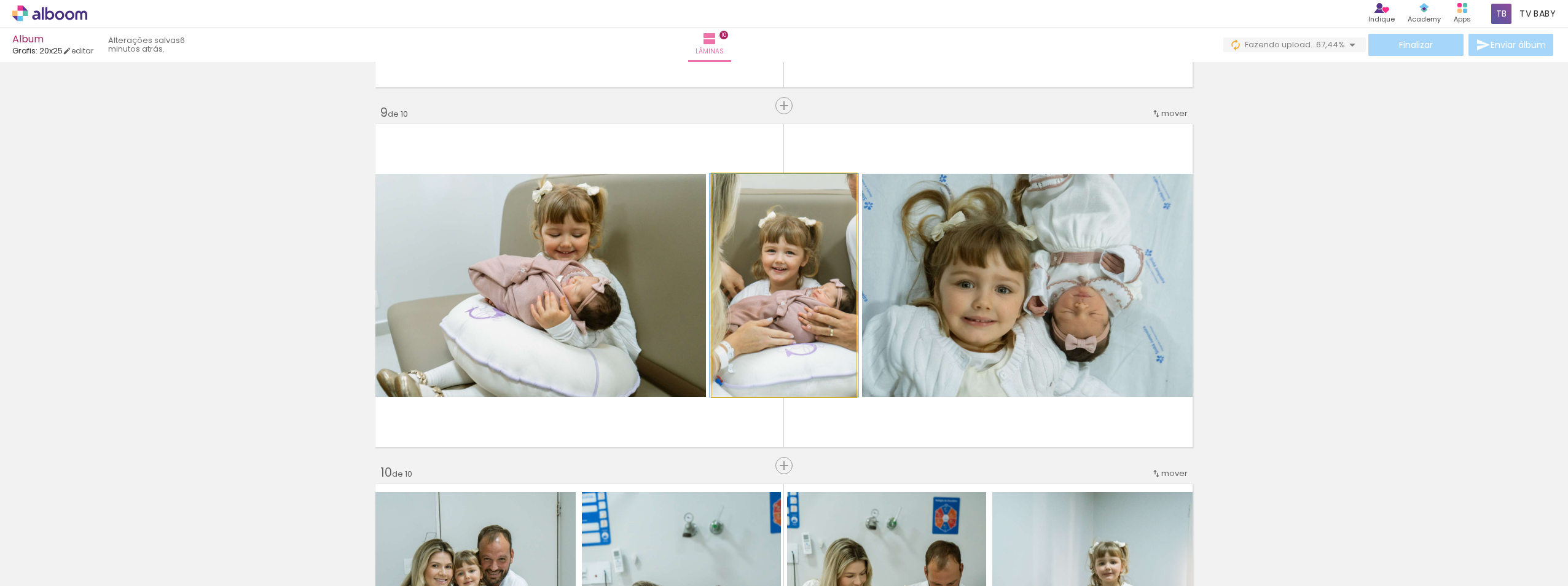
type paper-slider "100"
click at [745, 187] on div at bounding box center [741, 187] width 20 height 20
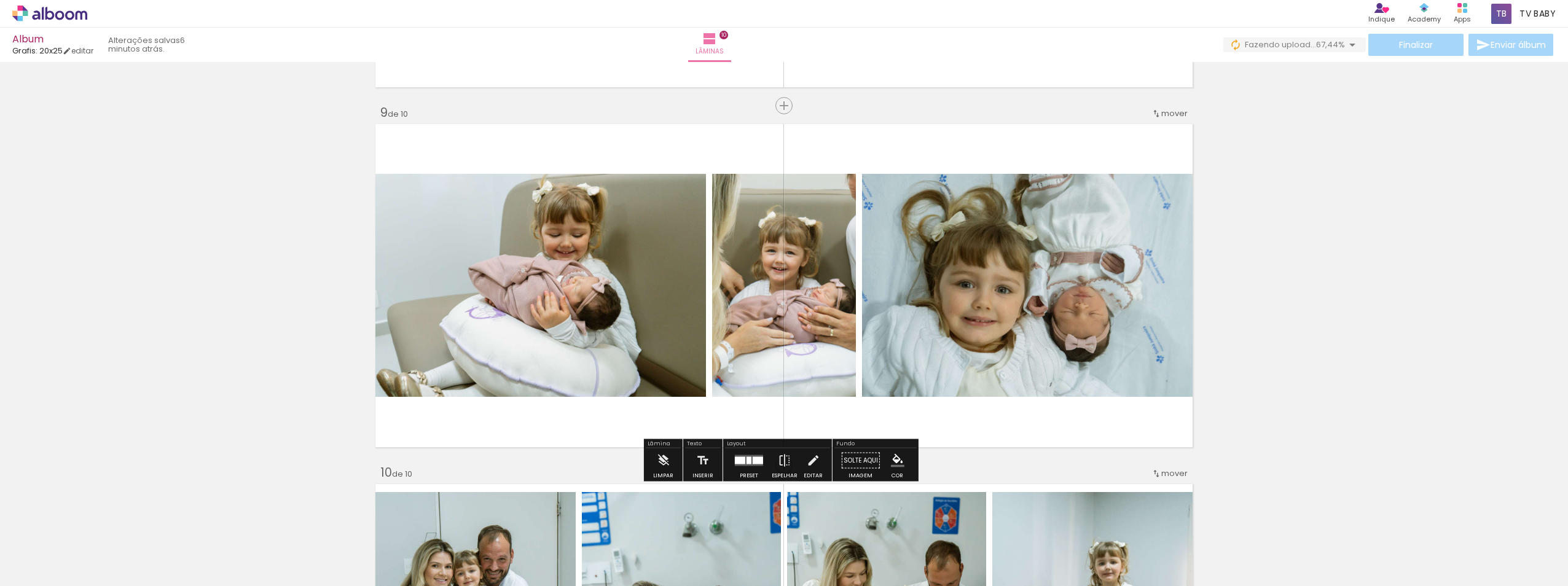
click at [1013, 282] on quentale-photo at bounding box center [1029, 285] width 333 height 223
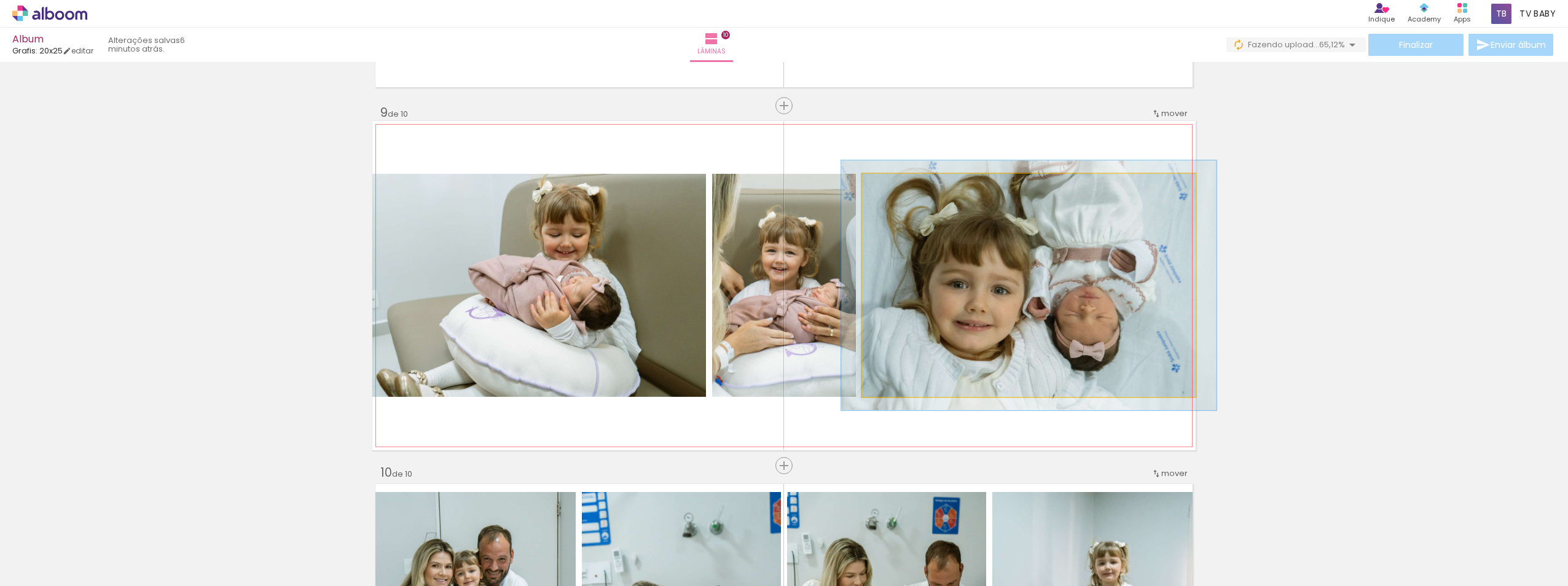
type paper-slider "112"
click at [896, 190] on div at bounding box center [895, 187] width 20 height 20
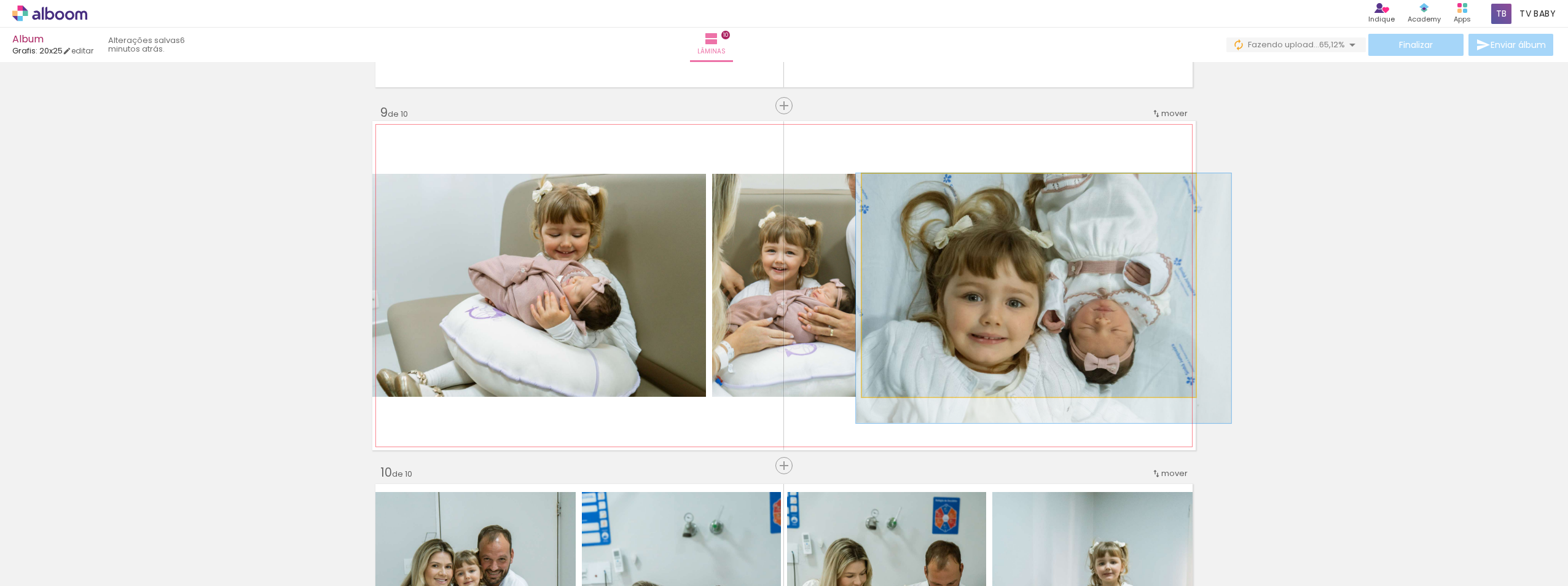
drag, startPoint x: 1028, startPoint y: 322, endPoint x: 1040, endPoint y: 336, distance: 18.4
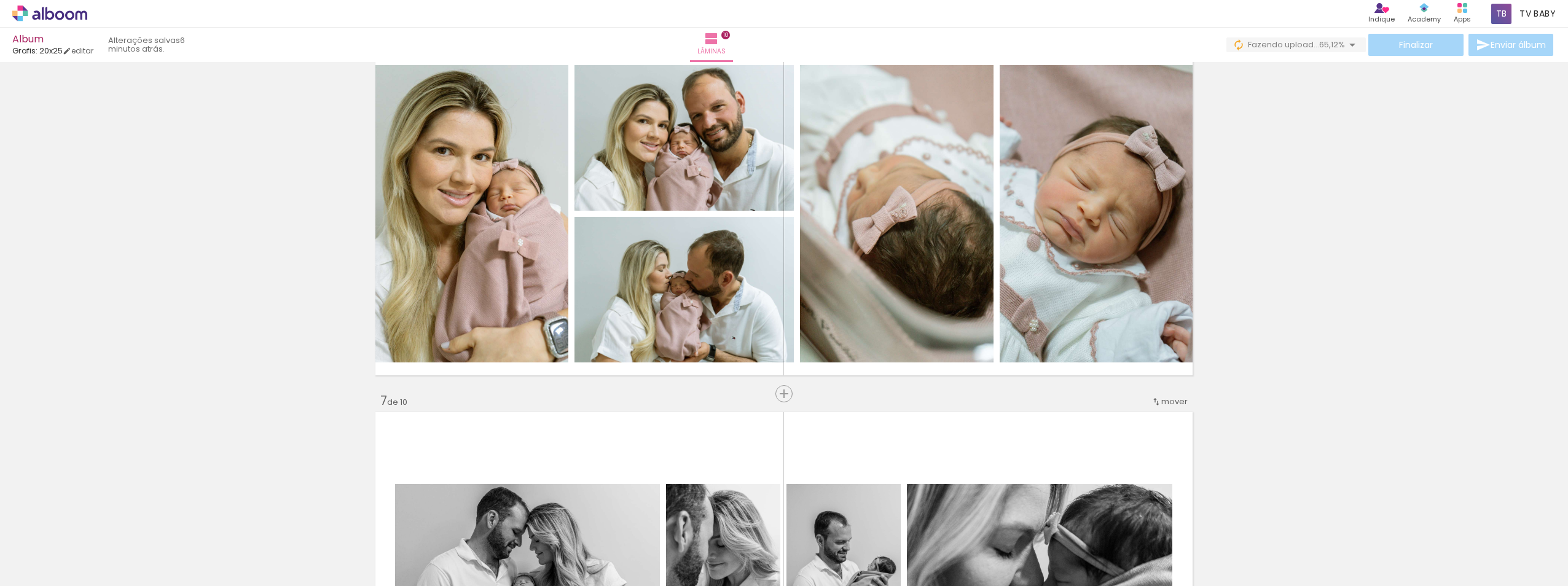
scroll to position [1812, 0]
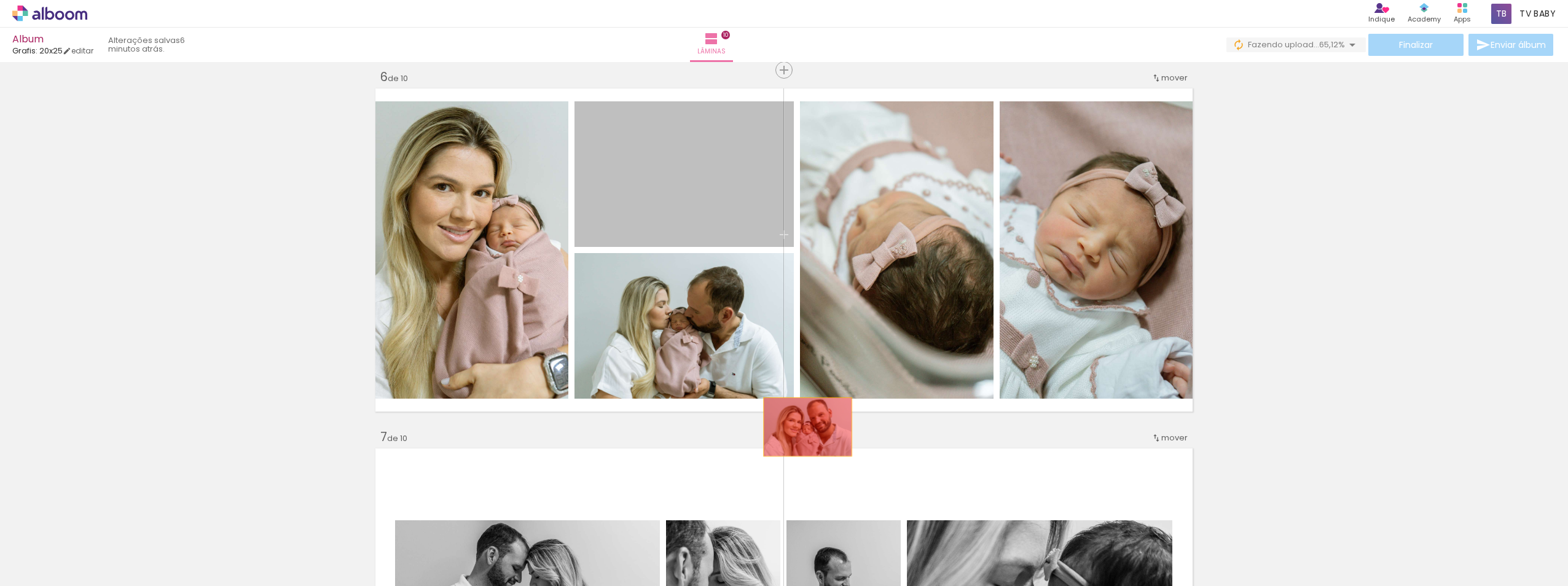
drag, startPoint x: 701, startPoint y: 196, endPoint x: 803, endPoint y: 427, distance: 252.5
click at [803, 427] on div "Inserir lâmina 1 de 10 Inserir lâmina 2 de 10 Inserir lâmina 3 de 10 Inserir lâ…" at bounding box center [784, 234] width 1568 height 3960
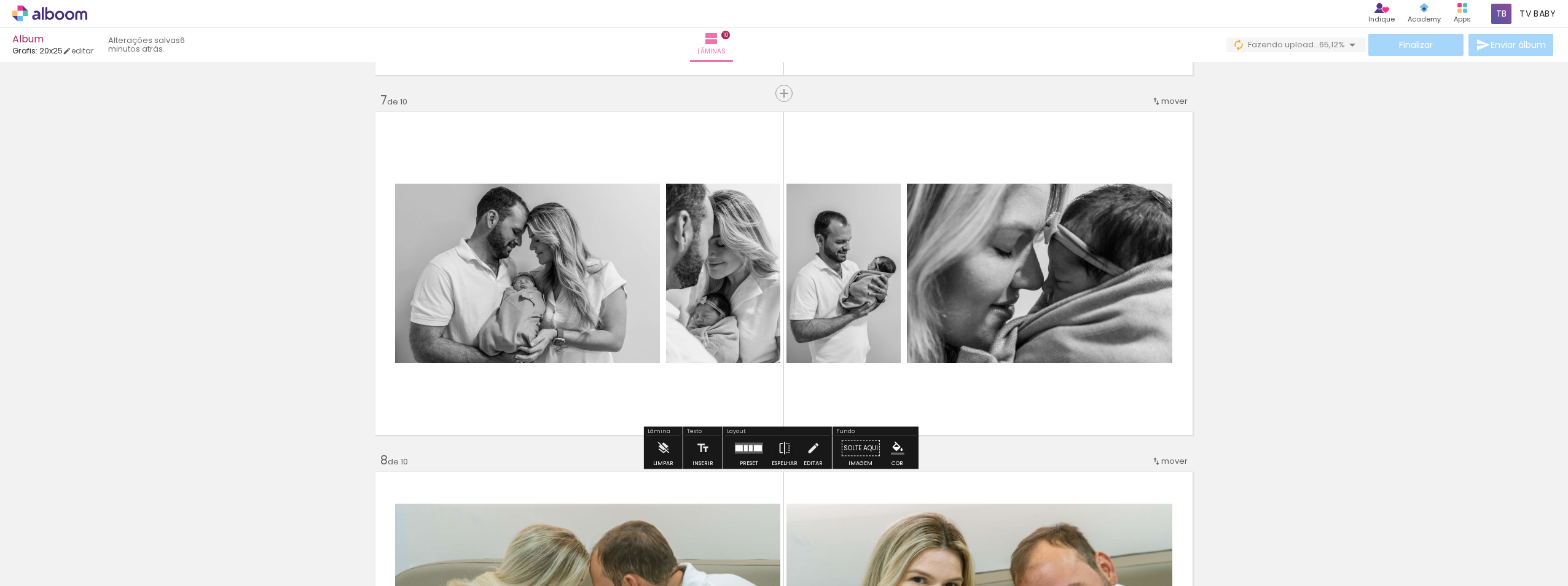
scroll to position [2303, 0]
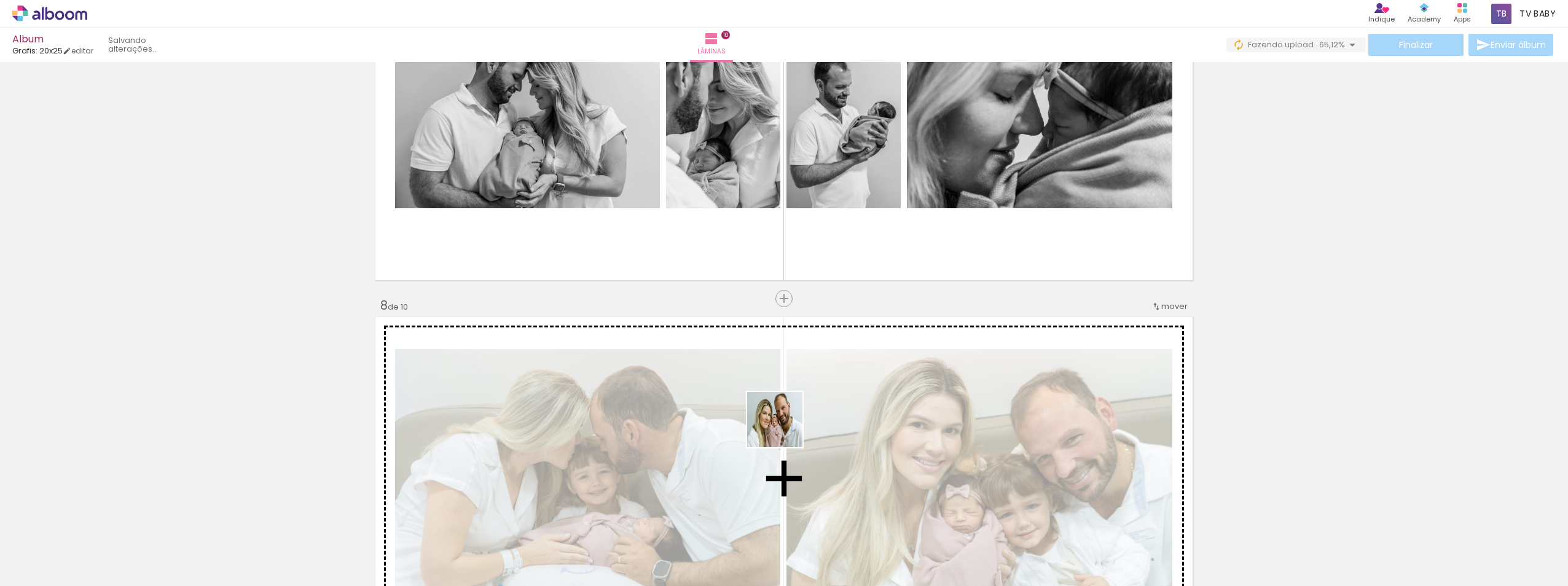
drag, startPoint x: 698, startPoint y: 559, endPoint x: 804, endPoint y: 424, distance: 171.6
click at [804, 424] on quentale-workspace at bounding box center [784, 293] width 1568 height 586
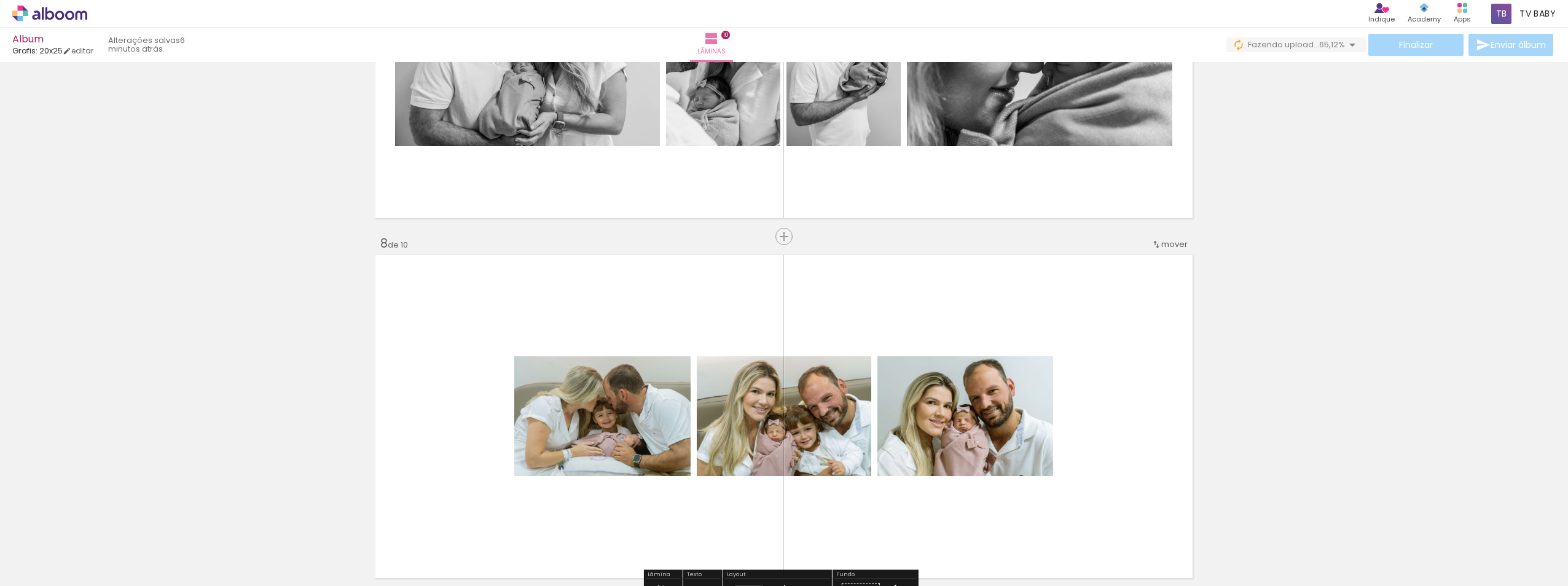
scroll to position [2610, 0]
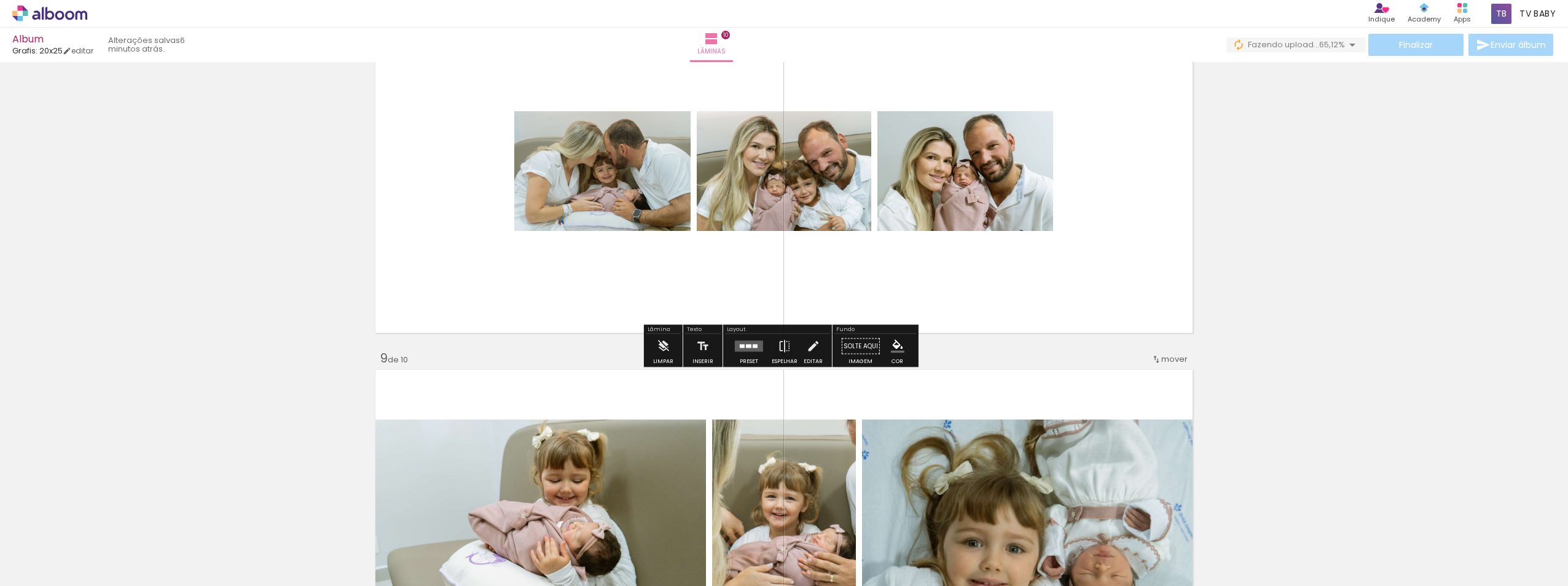
click at [748, 351] on quentale-layouter at bounding box center [749, 346] width 28 height 11
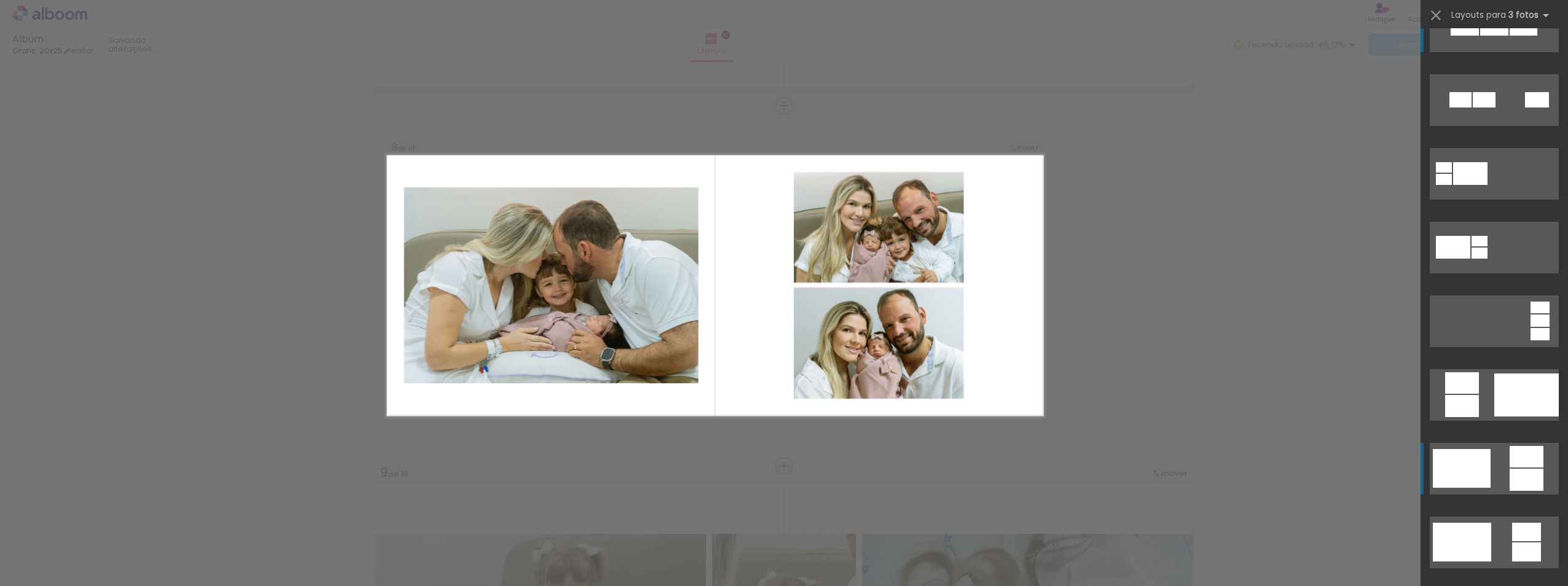
scroll to position [62, 0]
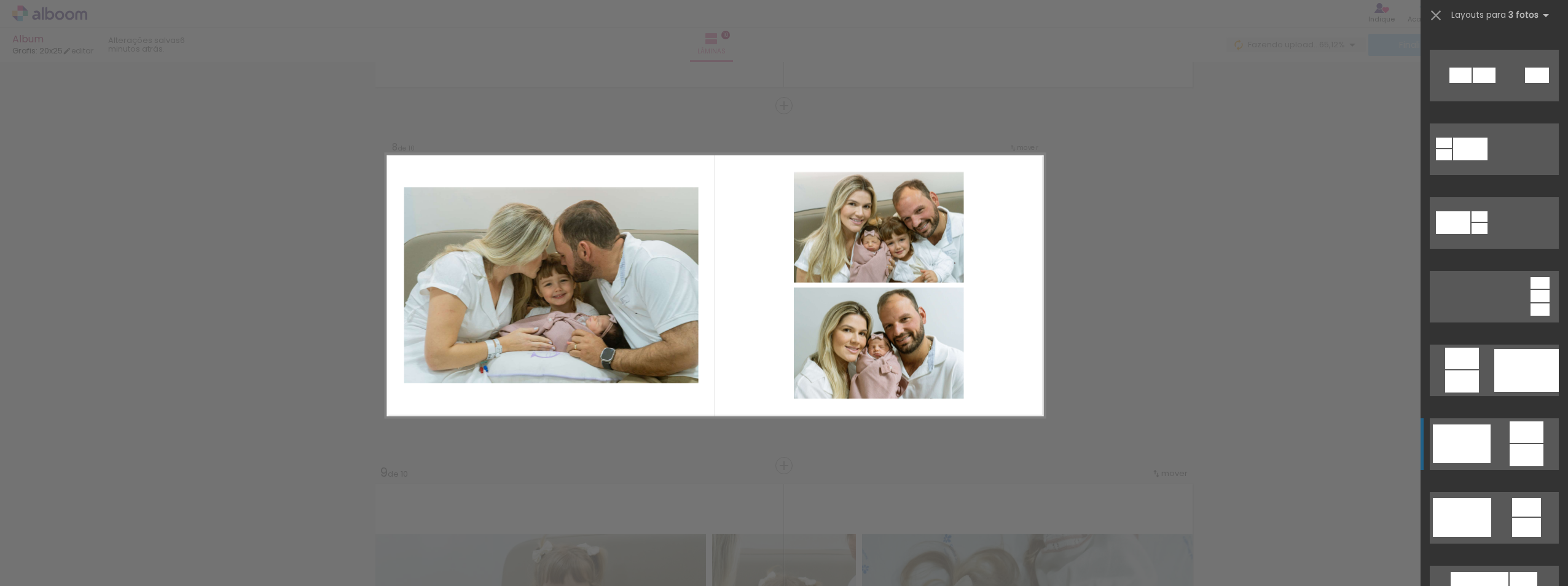
click at [1498, 101] on quentale-layouter at bounding box center [1494, 76] width 129 height 51
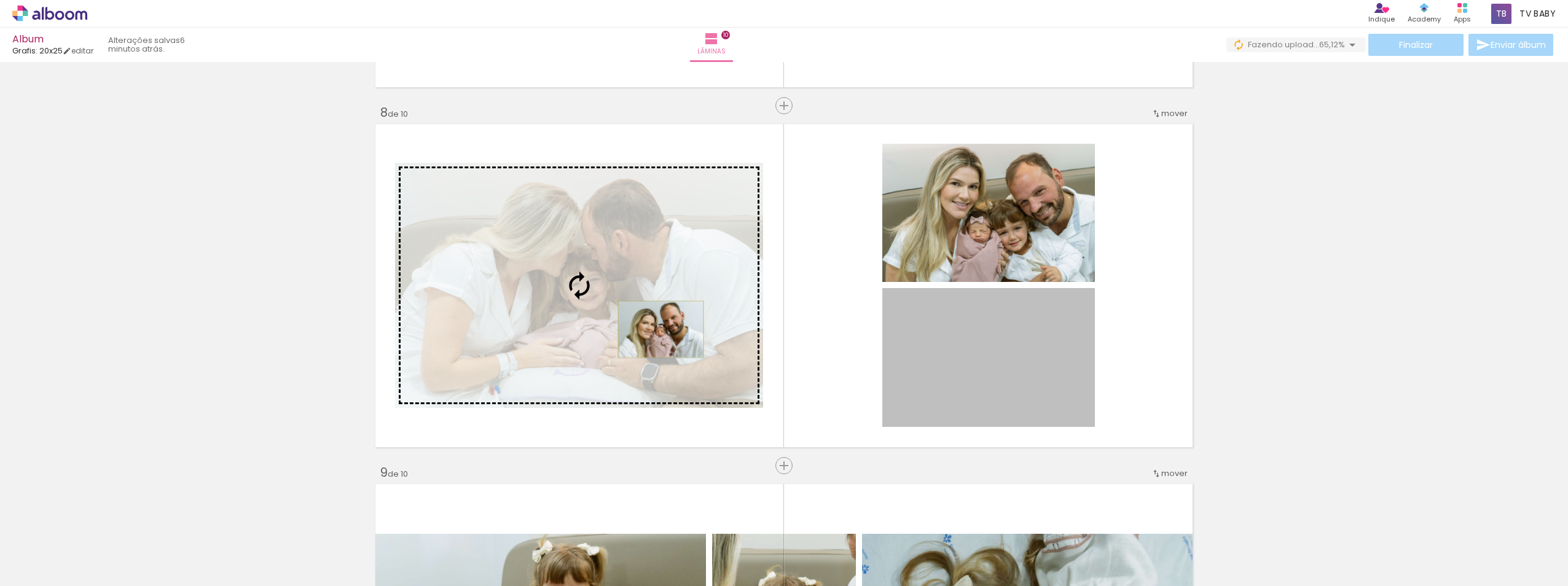
drag, startPoint x: 1013, startPoint y: 350, endPoint x: 656, endPoint y: 329, distance: 357.6
click at [0, 0] on slot at bounding box center [0, 0] width 0 height 0
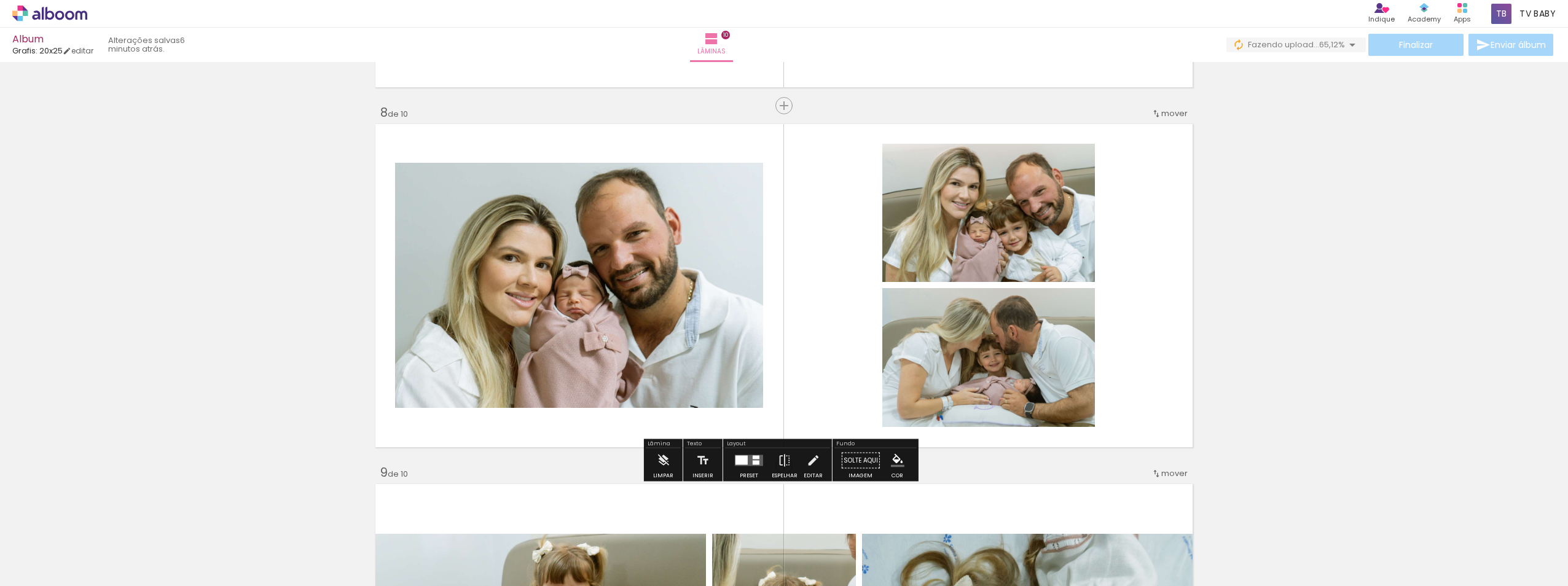
click at [1147, 312] on quentale-layouter at bounding box center [784, 285] width 823 height 329
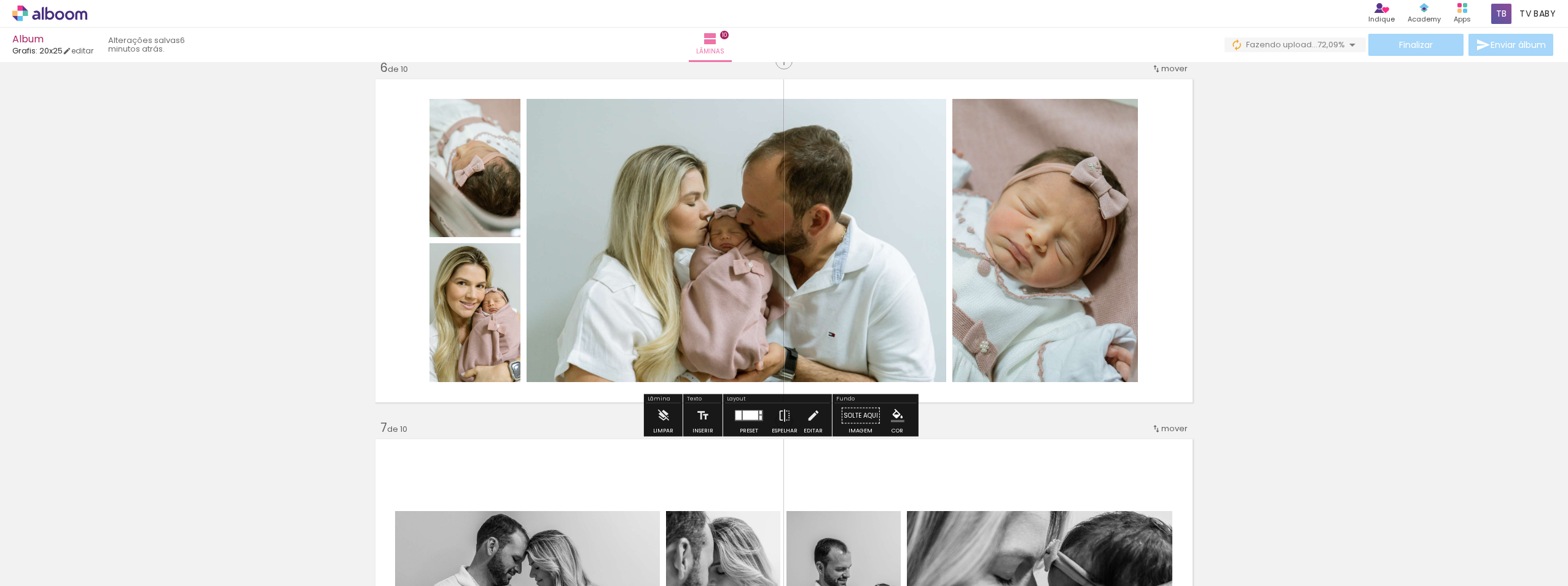
scroll to position [1820, 0]
click at [754, 410] on div at bounding box center [749, 416] width 33 height 24
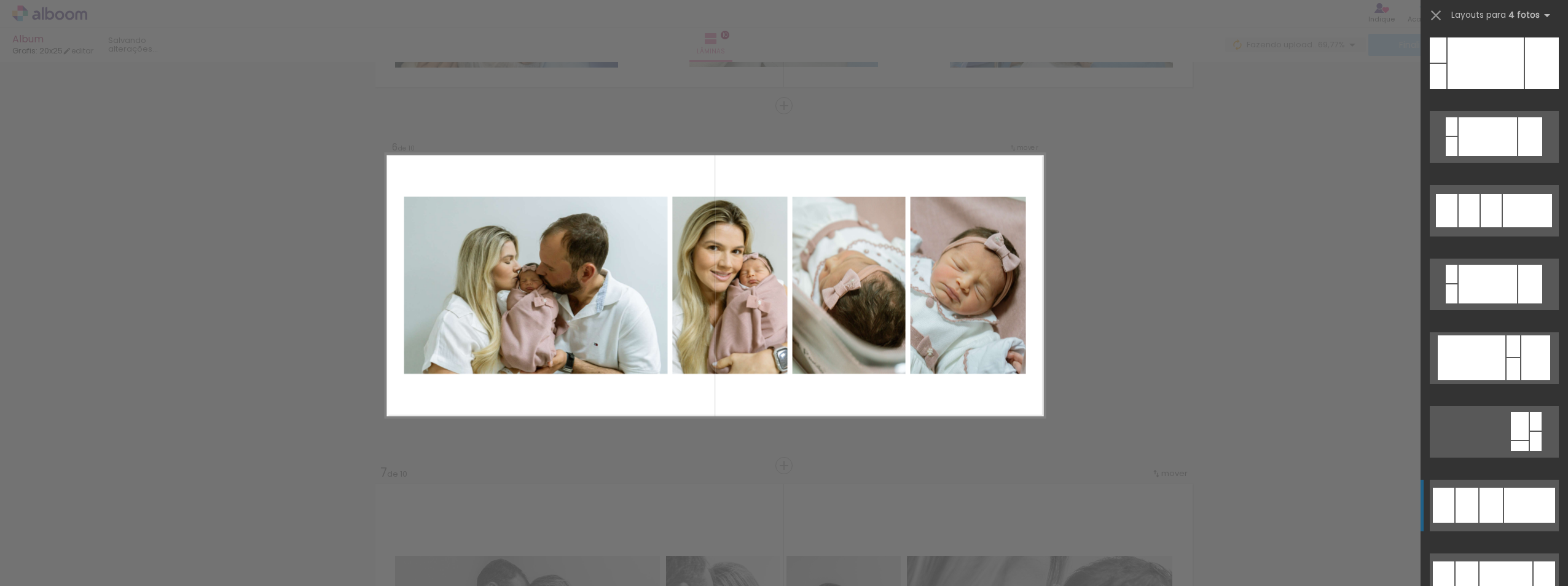
scroll to position [491, 0]
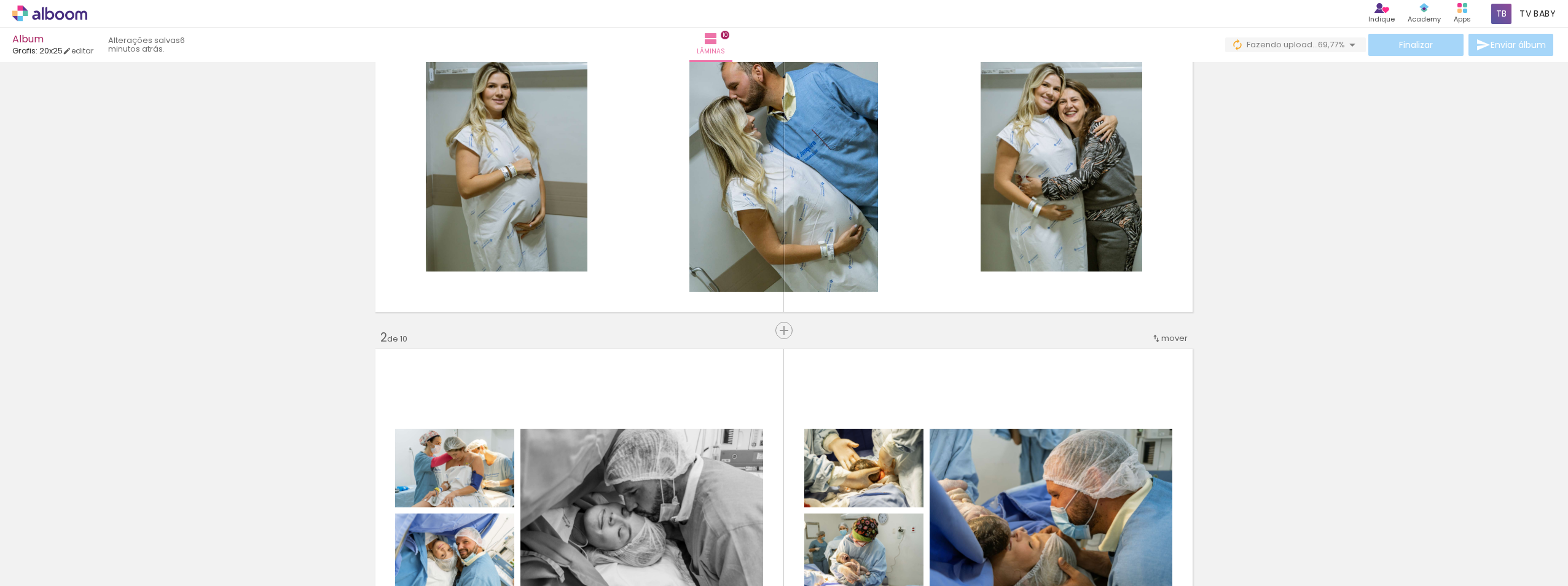
scroll to position [0, 0]
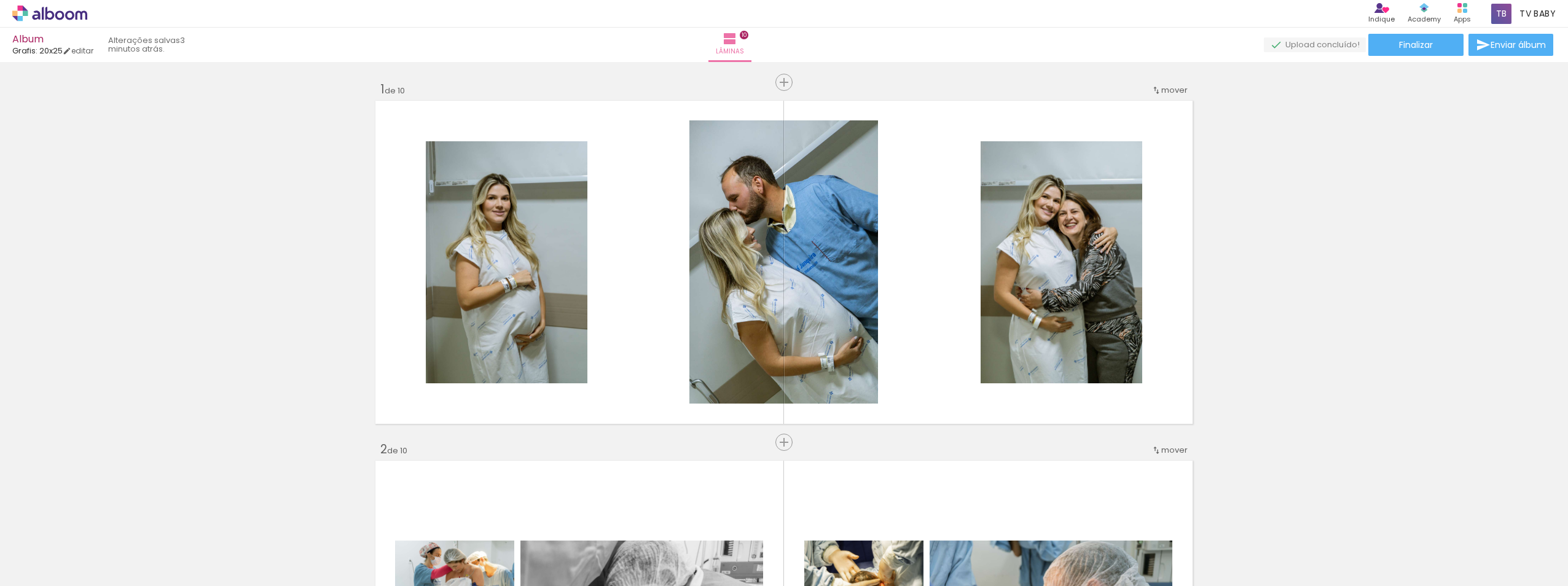
scroll to position [0, 1496]
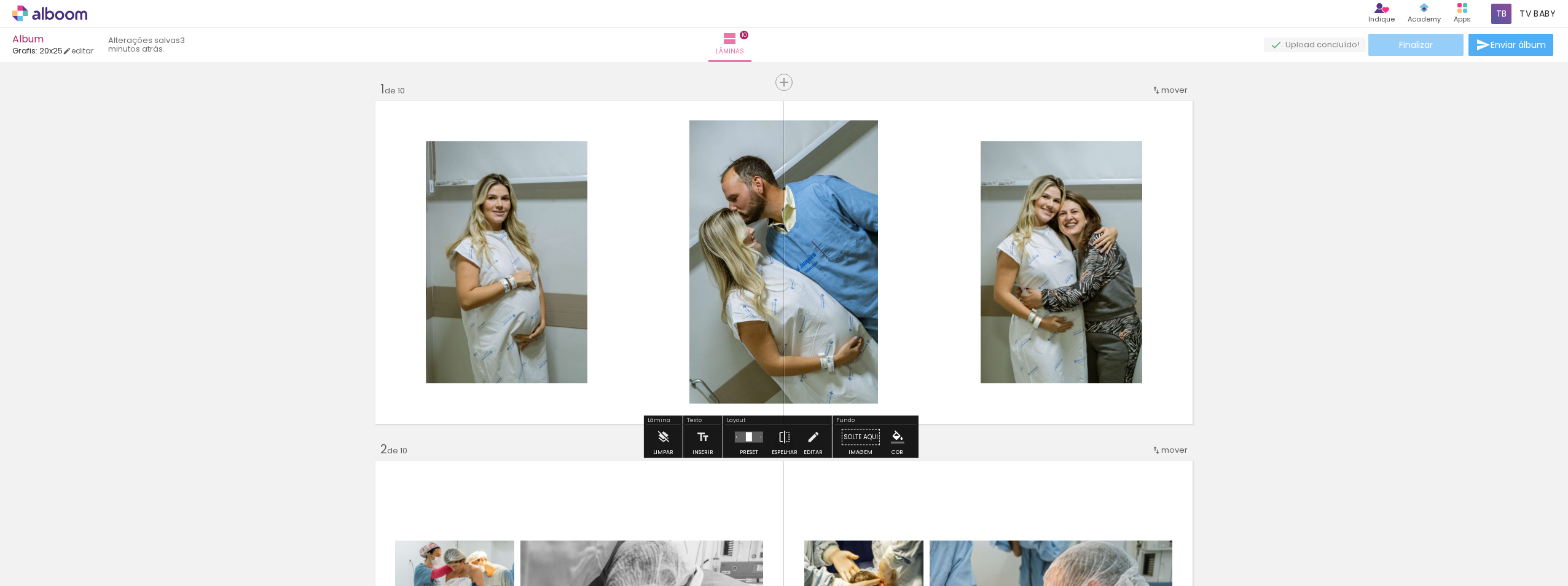
click at [1409, 46] on span "Finalizar" at bounding box center [1415, 44] width 34 height 8
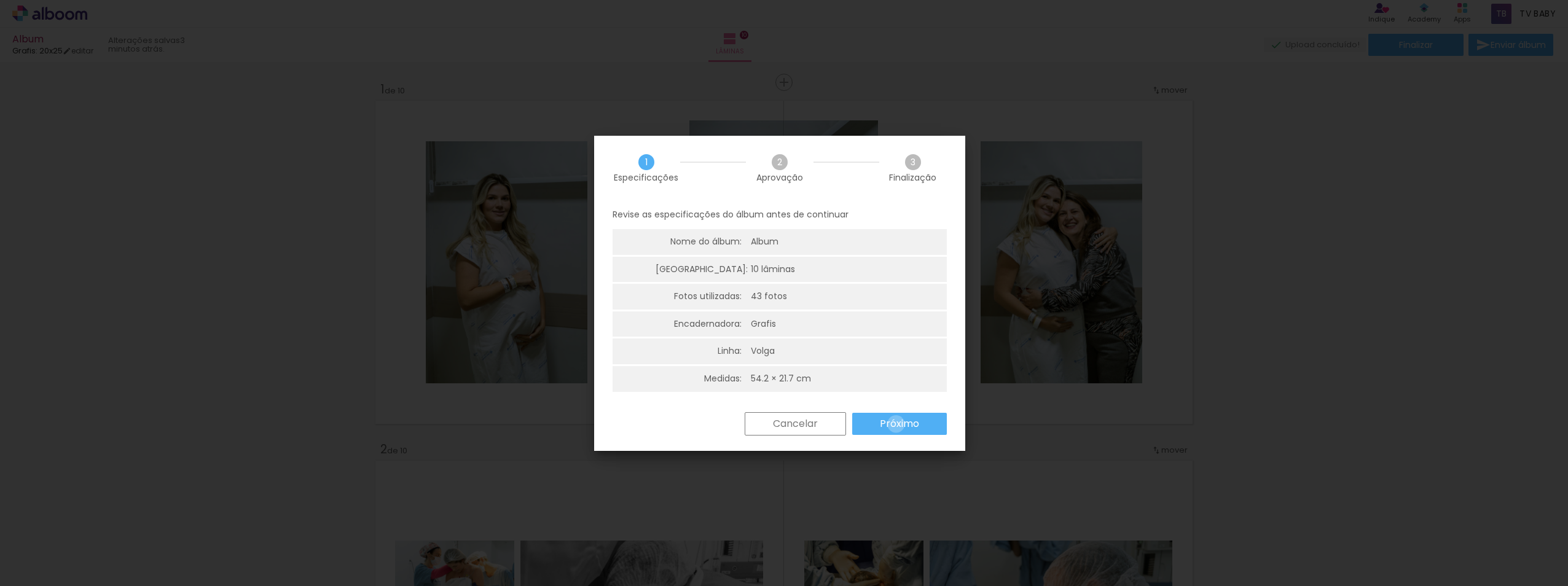
click at [0, 0] on slot "Próximo" at bounding box center [0, 0] width 0 height 0
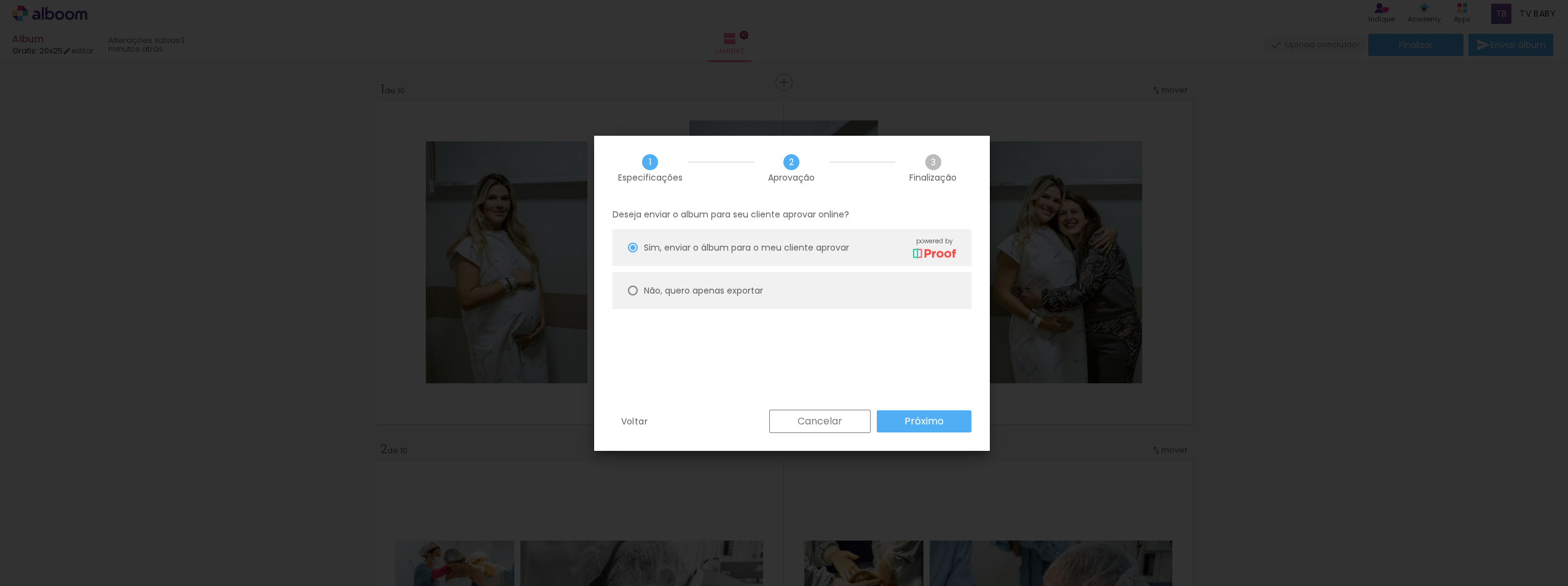
click at [0, 0] on slot "Não, quero apenas exportar" at bounding box center [0, 0] width 0 height 0
type paper-radio-button "on"
click at [917, 433] on div "Voltar Cancelar Próximo" at bounding box center [791, 430] width 396 height 42
click at [0, 0] on slot "Próximo" at bounding box center [0, 0] width 0 height 0
type input "Alta, 300 DPI"
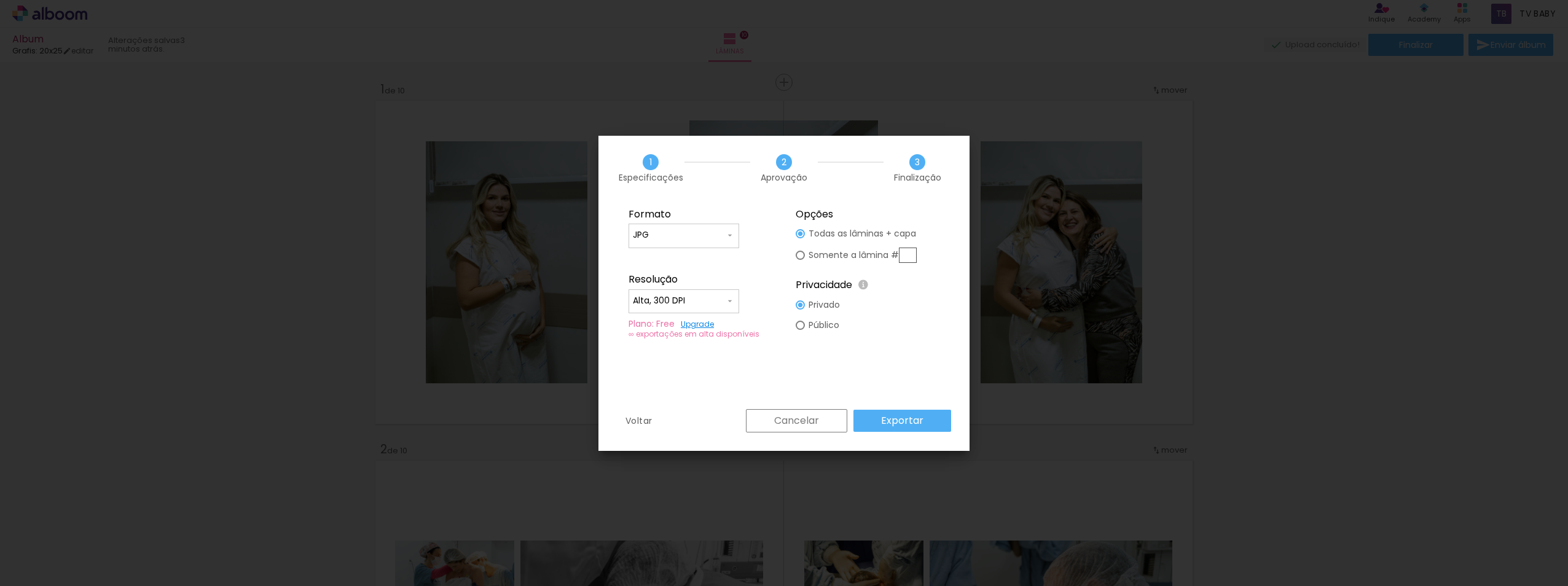
click at [0, 0] on slot "Exportar" at bounding box center [0, 0] width 0 height 0
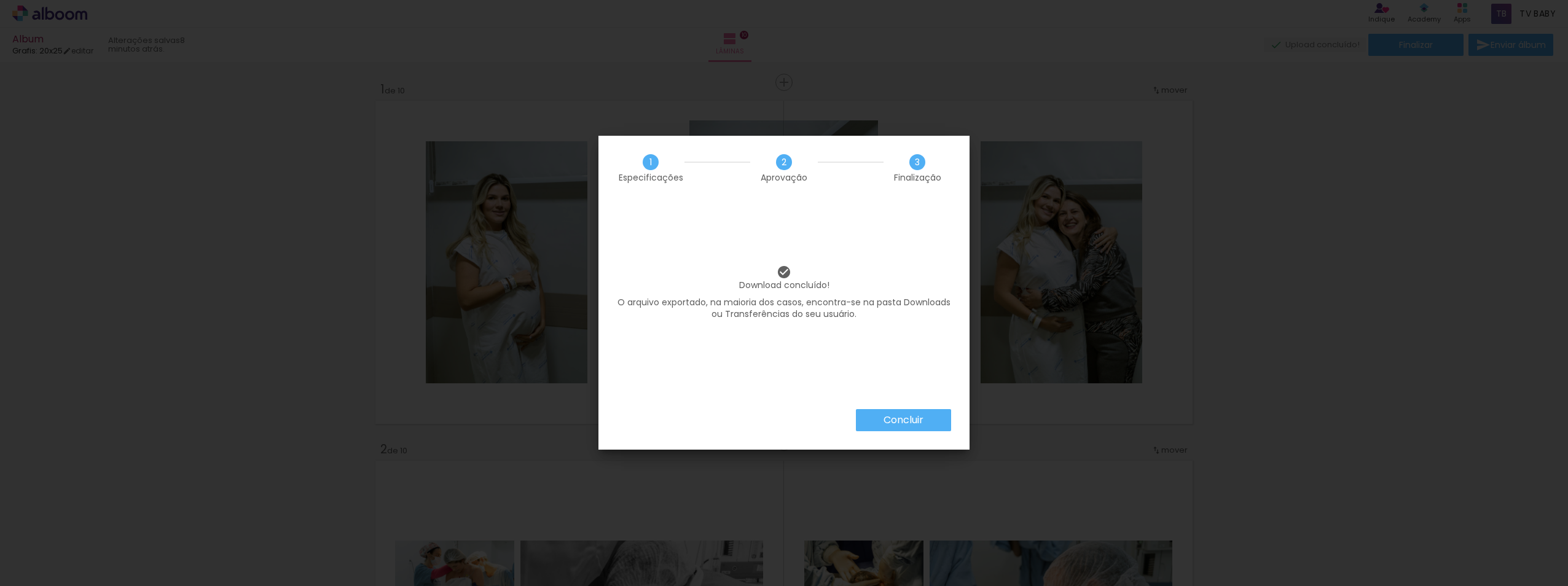
scroll to position [0, 1496]
click at [881, 419] on paper-button "Concluir" at bounding box center [903, 420] width 95 height 22
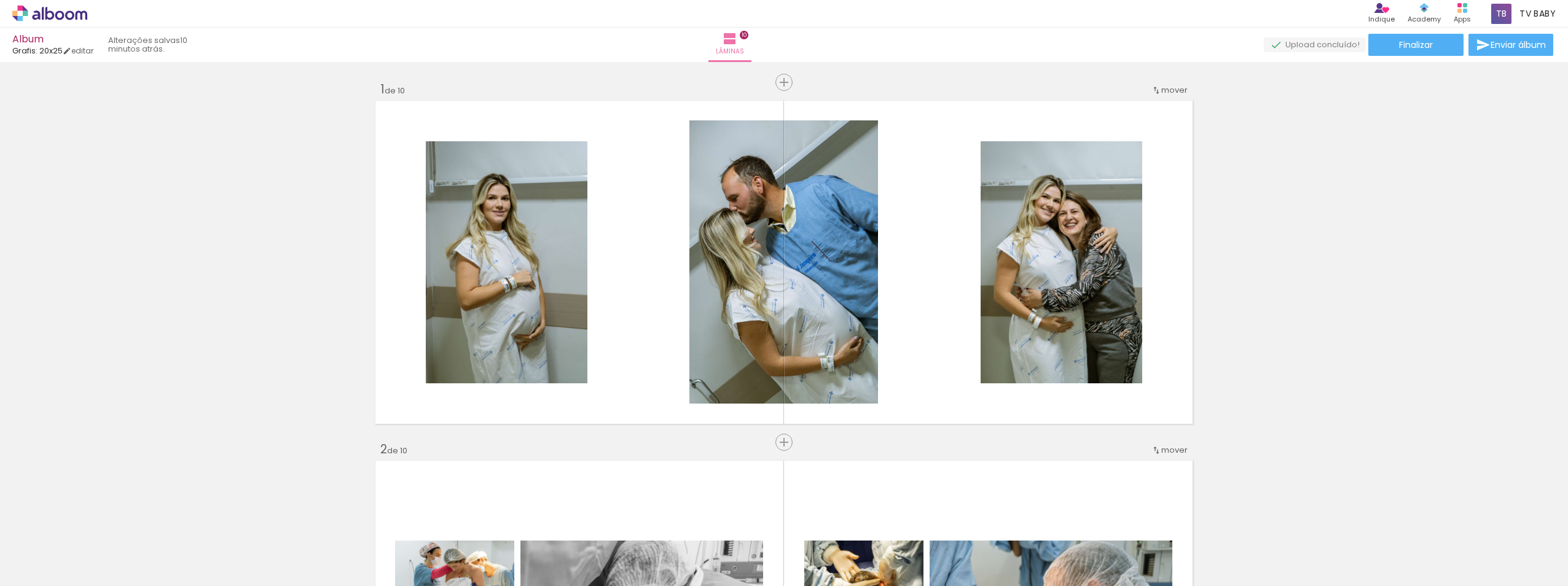
scroll to position [0, 1496]
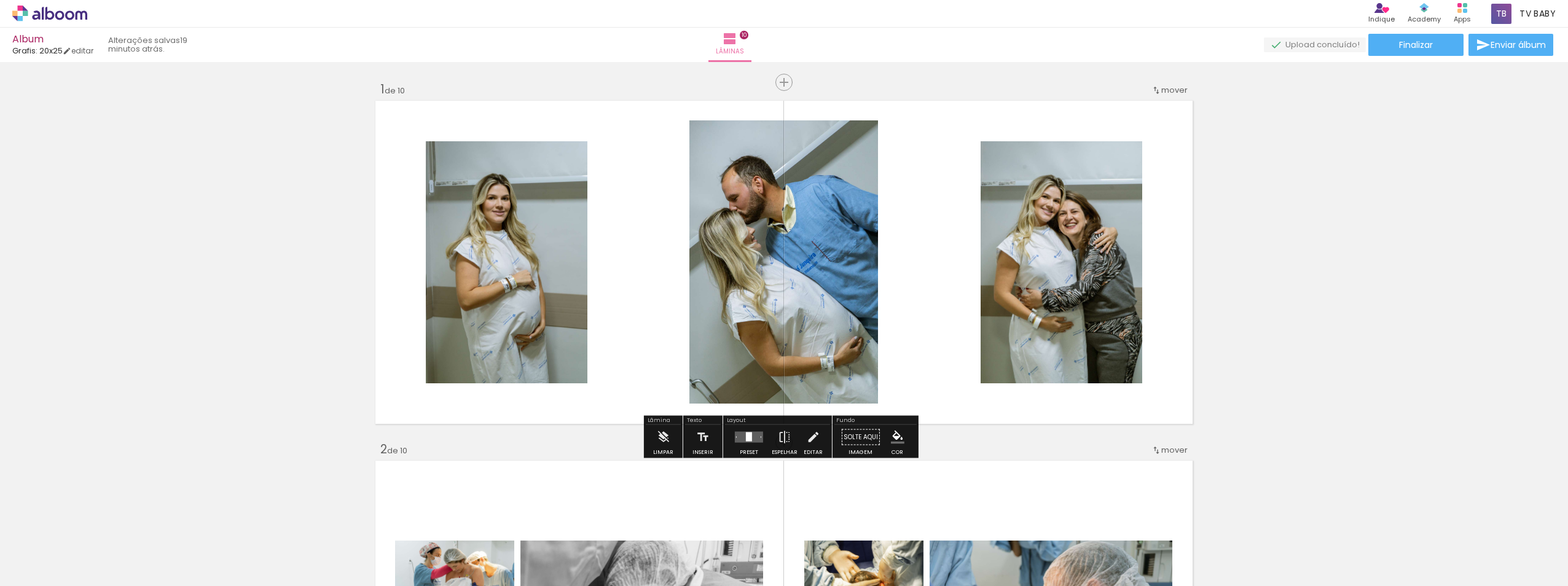
scroll to position [0, 1496]
